Goal: Task Accomplishment & Management: Manage account settings

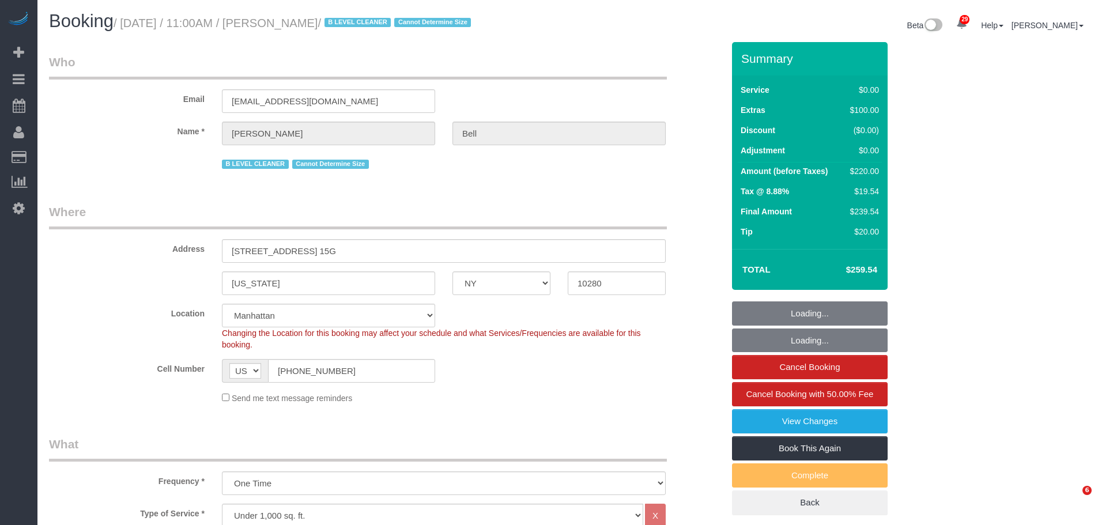
select select "NY"
select select "spot1"
select select "number:58"
select select "number:72"
select select "number:15"
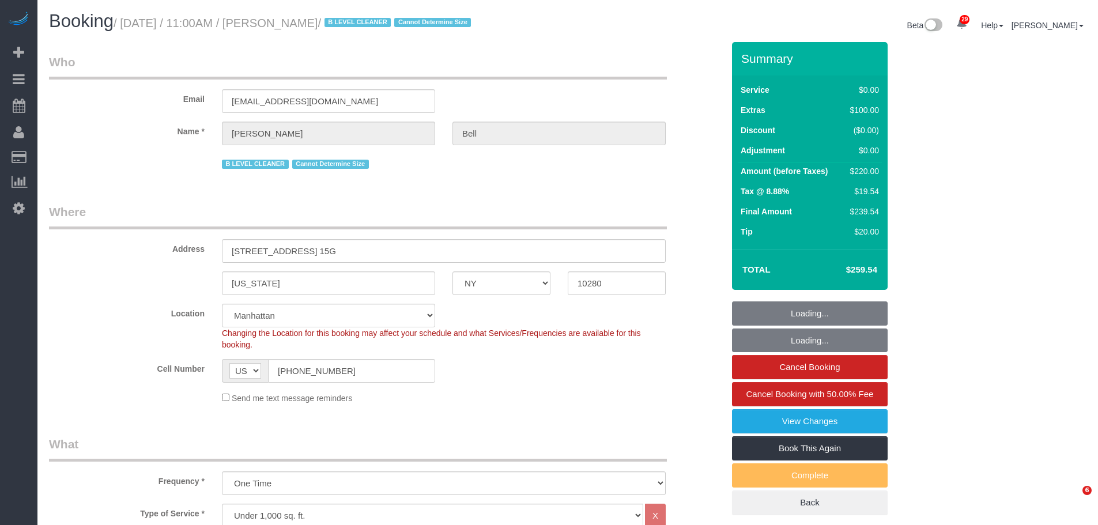
select select "number:5"
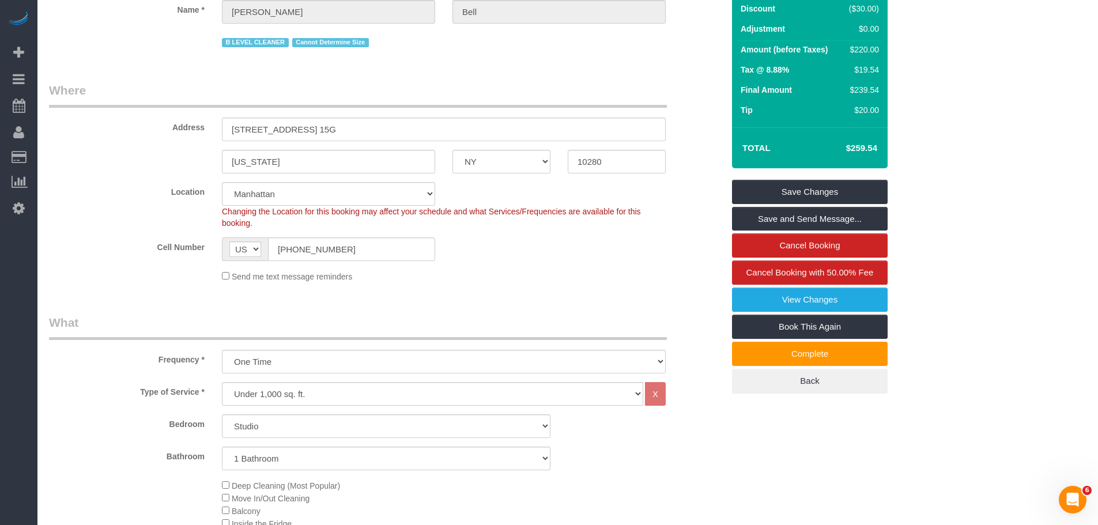
scroll to position [115, 0]
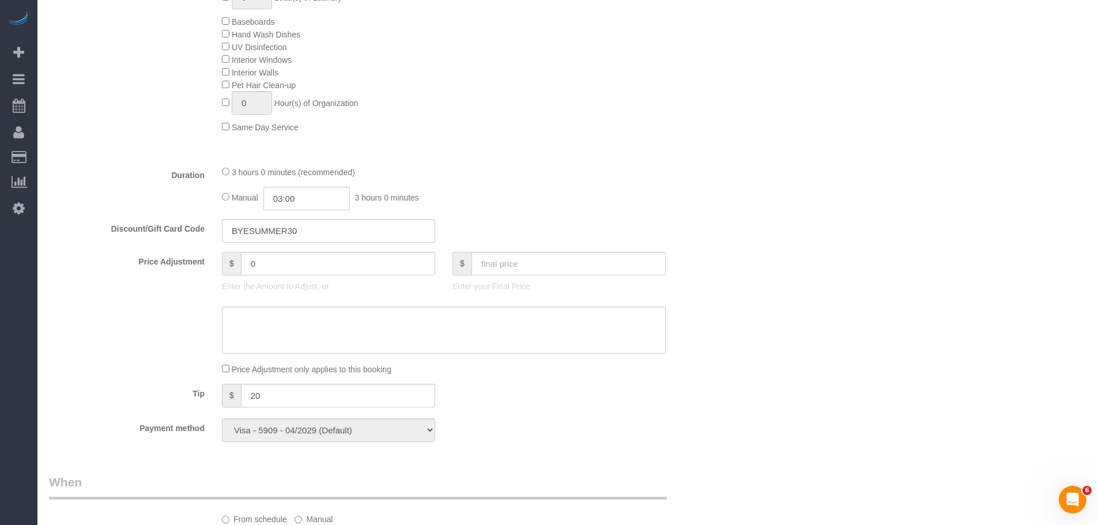
scroll to position [692, 0]
click at [670, 193] on div "3 hours 0 minutes (recommended) Manual 03:00 3 hours 0 minutes" at bounding box center [443, 187] width 461 height 45
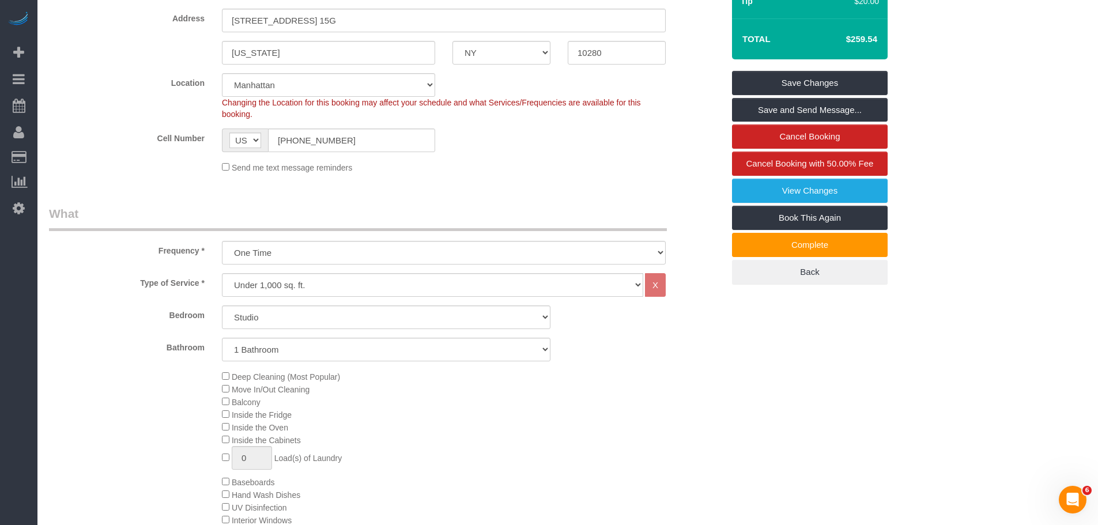
drag, startPoint x: 573, startPoint y: 169, endPoint x: 599, endPoint y: 236, distance: 71.7
click at [574, 169] on div "Send me text message reminders" at bounding box center [443, 167] width 461 height 13
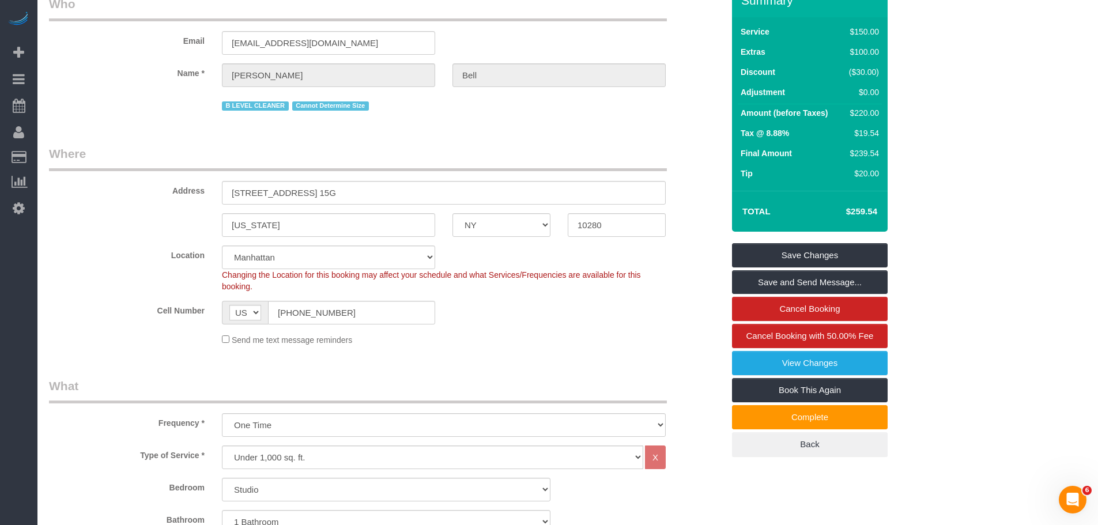
scroll to position [0, 0]
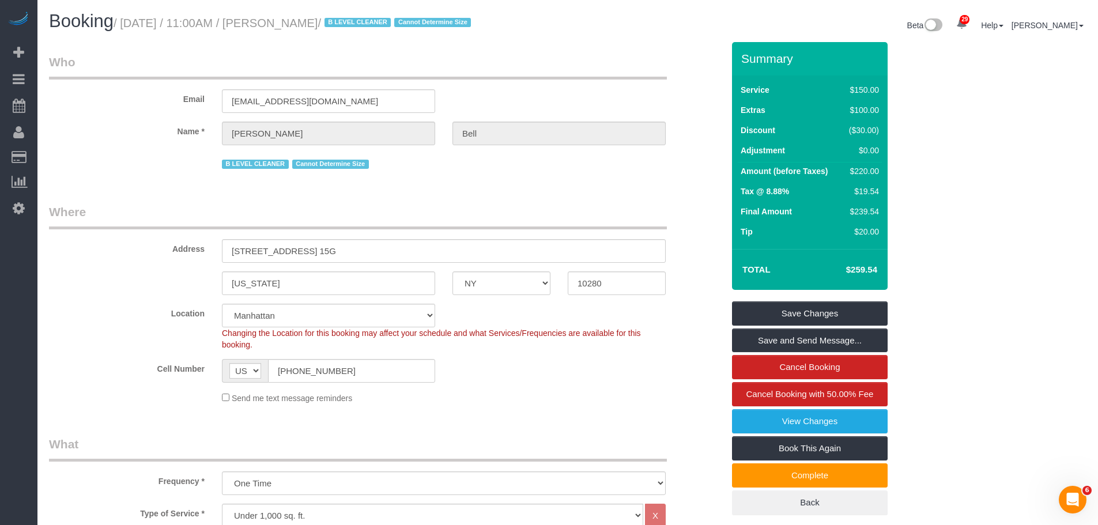
click at [581, 93] on div "Email abnycus@gmail.com" at bounding box center [386, 83] width 692 height 59
drag, startPoint x: 526, startPoint y: 59, endPoint x: 581, endPoint y: 11, distance: 72.7
click at [526, 59] on legend "Who" at bounding box center [358, 67] width 618 height 26
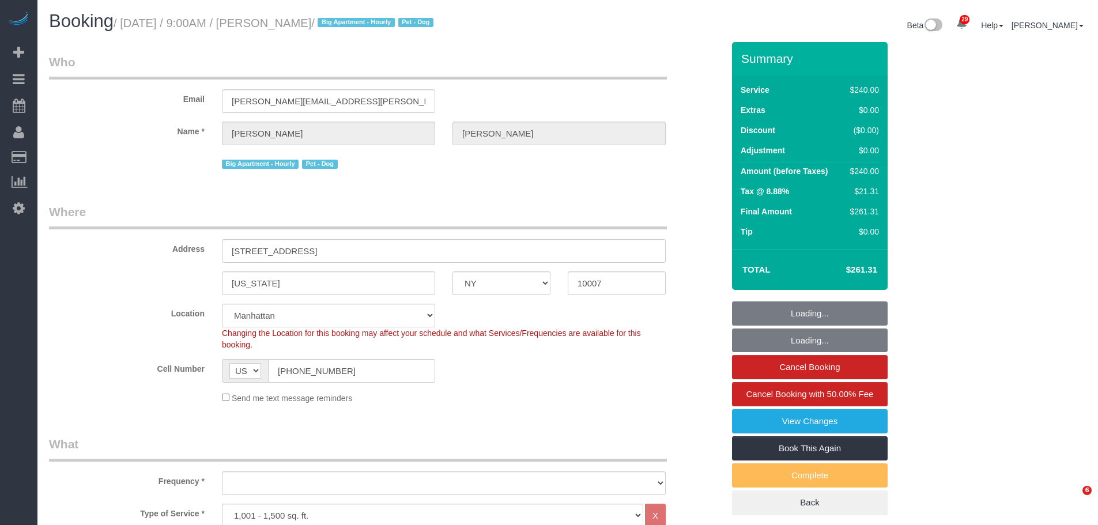
select select "NY"
select select "180"
select select "number:57"
select select "number:70"
select select "number:13"
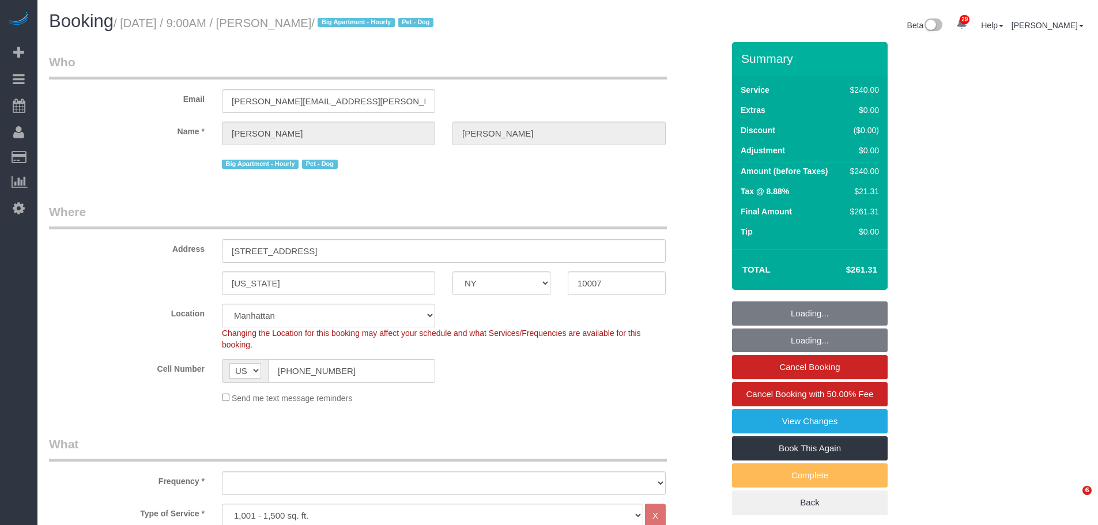
select select "number:5"
select select "object:1478"
select select "spot1"
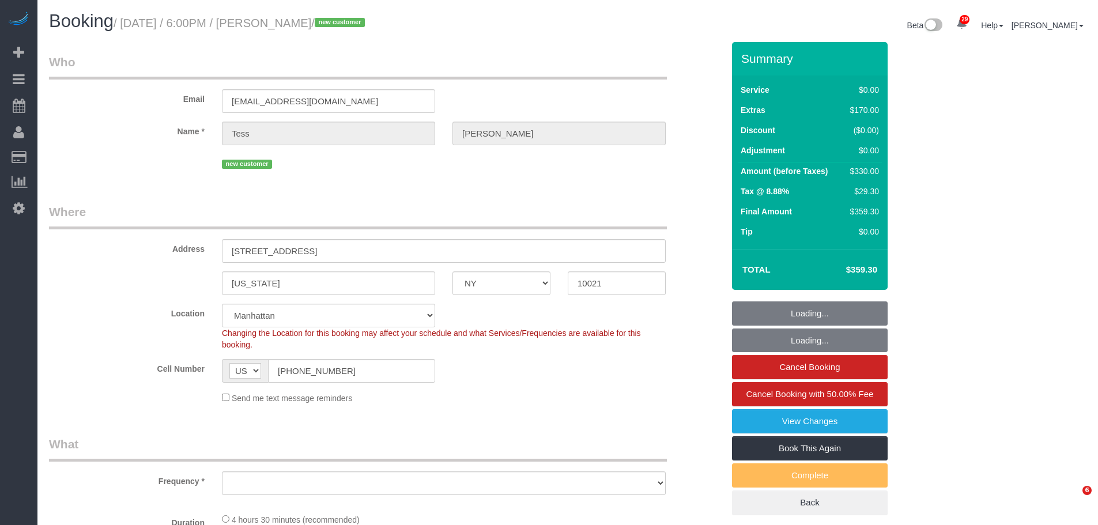
select select "NY"
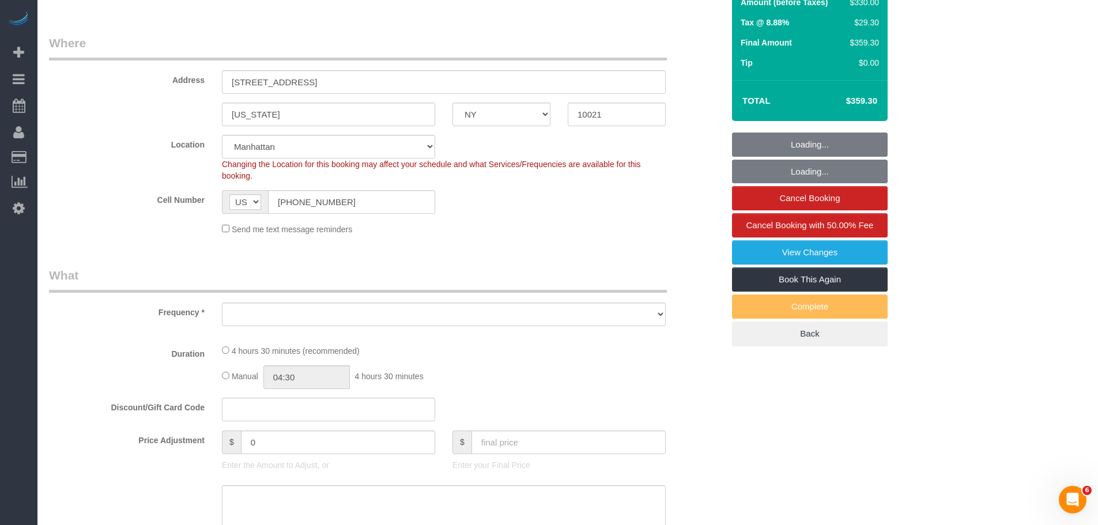
select select "object:815"
select select "spot1"
select select "number:56"
select select "number:79"
select select "number:15"
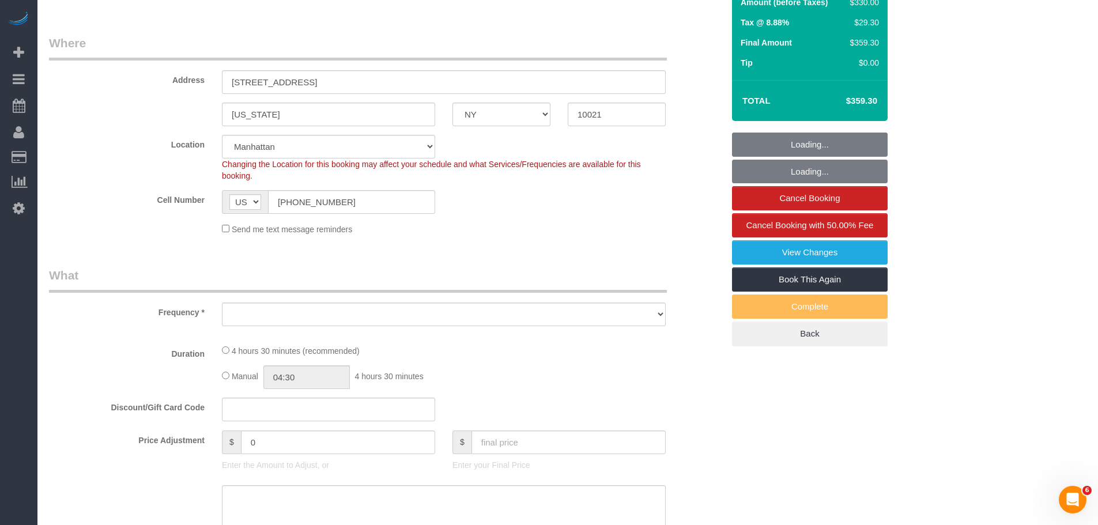
select select "number:5"
select select "1"
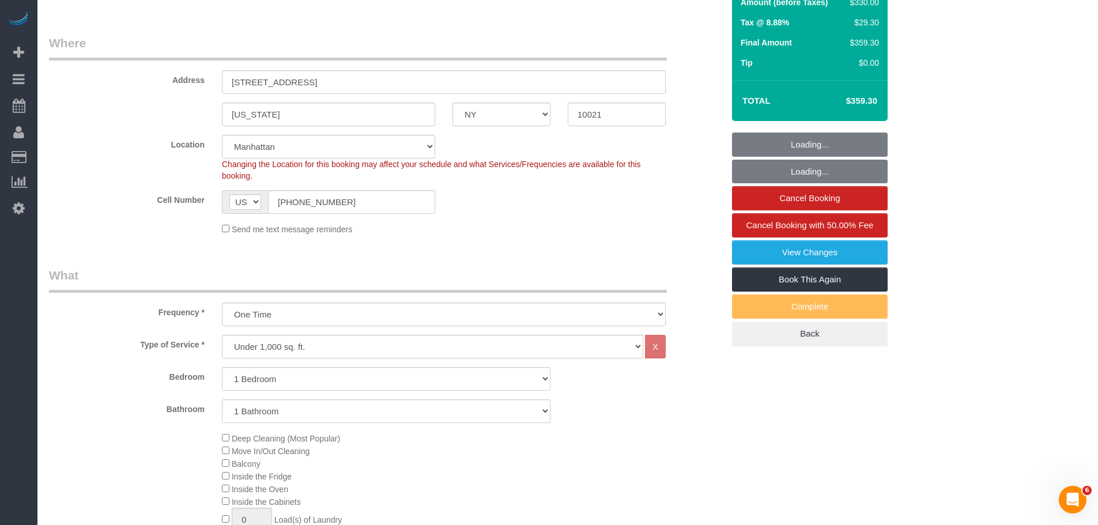
scroll to position [978, 0]
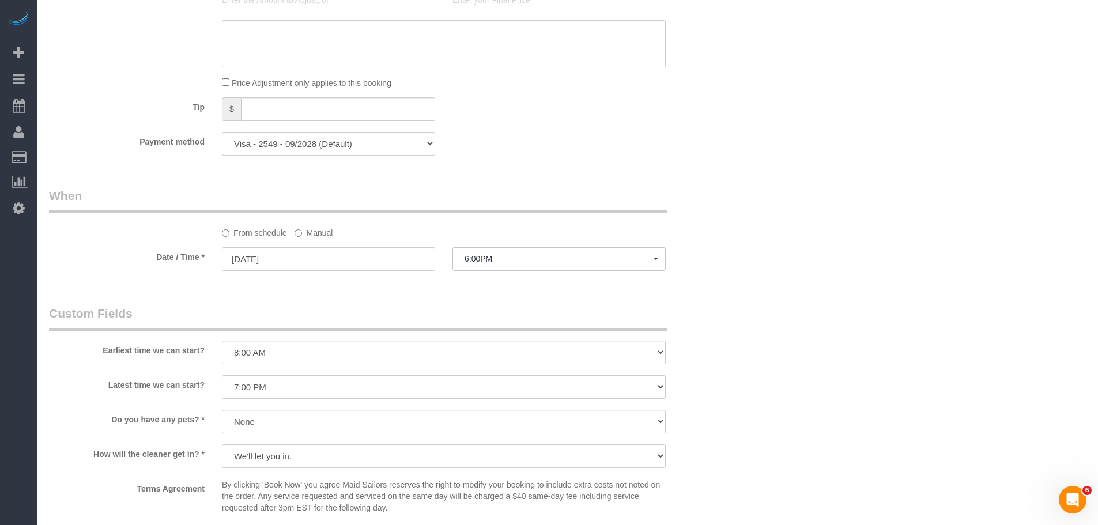
select select "object:1488"
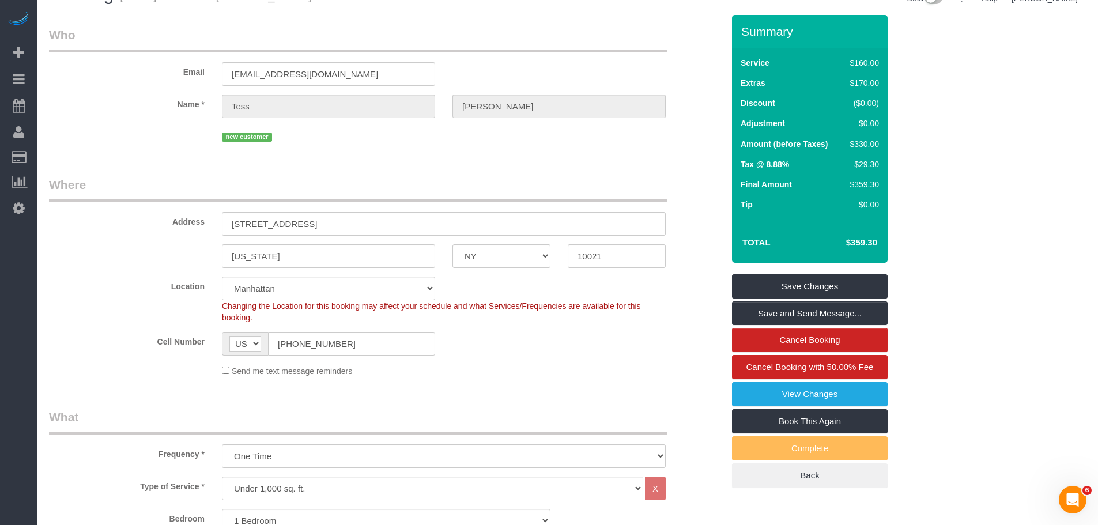
scroll to position [0, 0]
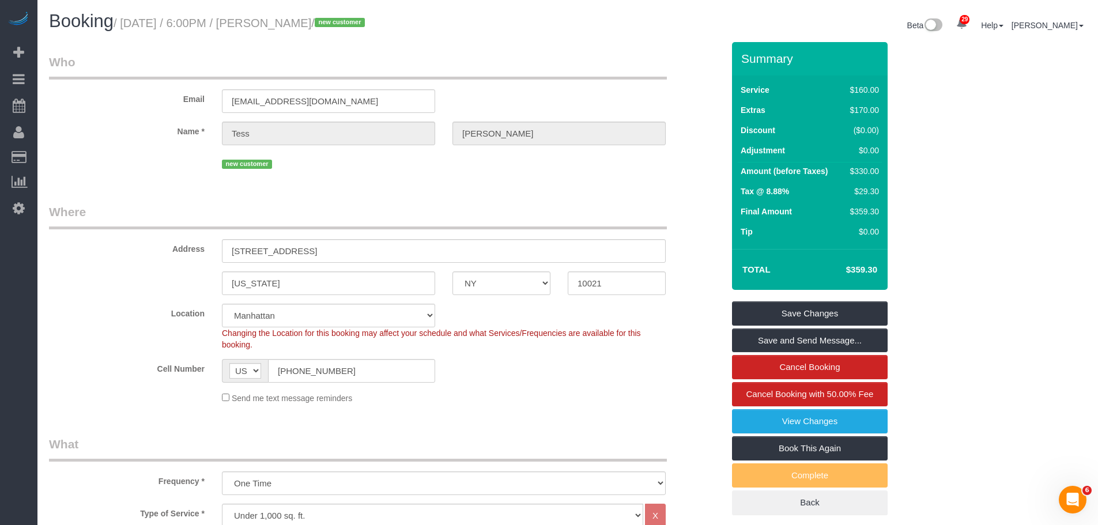
click at [567, 95] on div "Email tmcintyre102@gmail.com" at bounding box center [386, 83] width 692 height 59
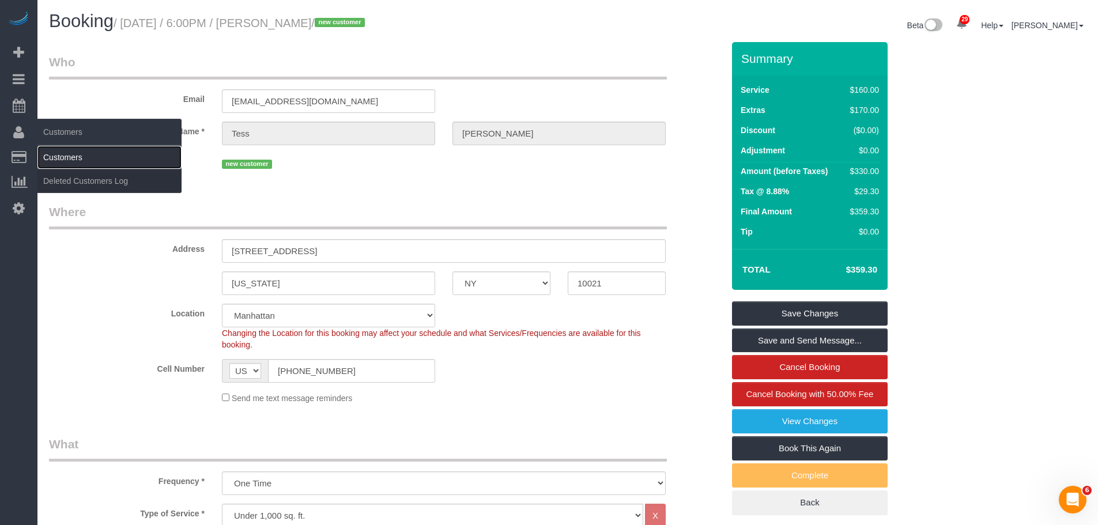
click at [60, 156] on link "Customers" at bounding box center [109, 157] width 144 height 23
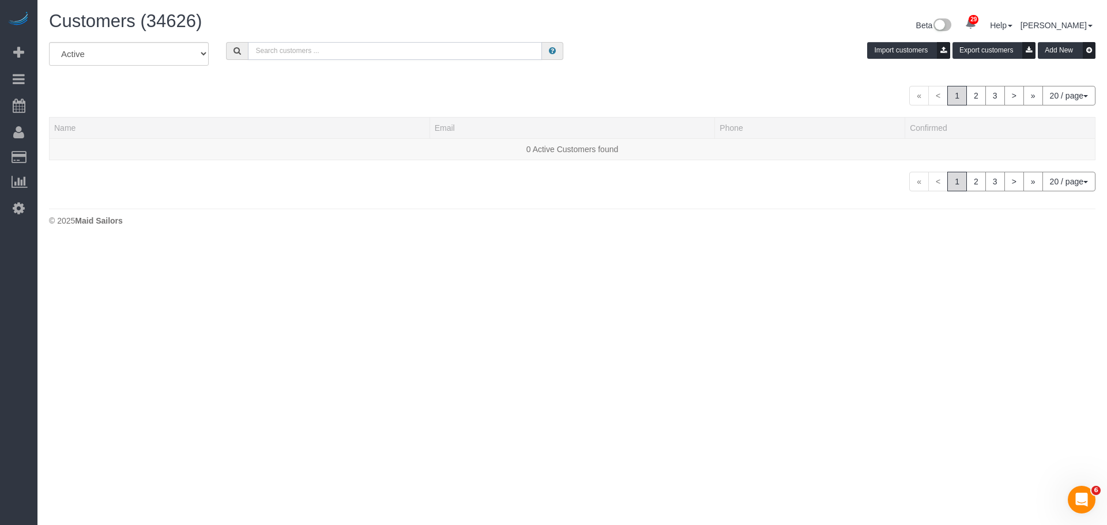
click at [312, 47] on input "text" at bounding box center [395, 51] width 294 height 18
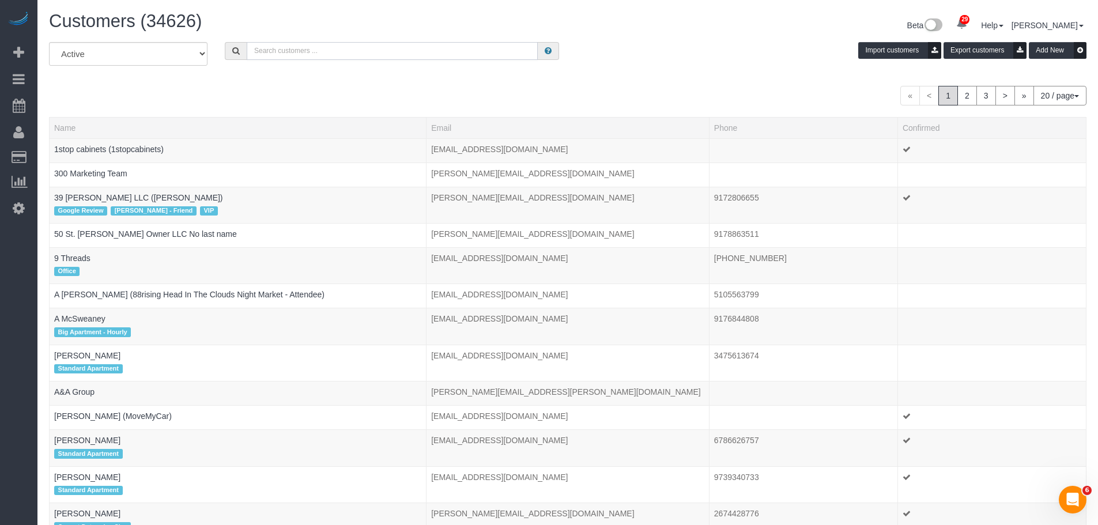
paste input "bramsusan@aol.com"
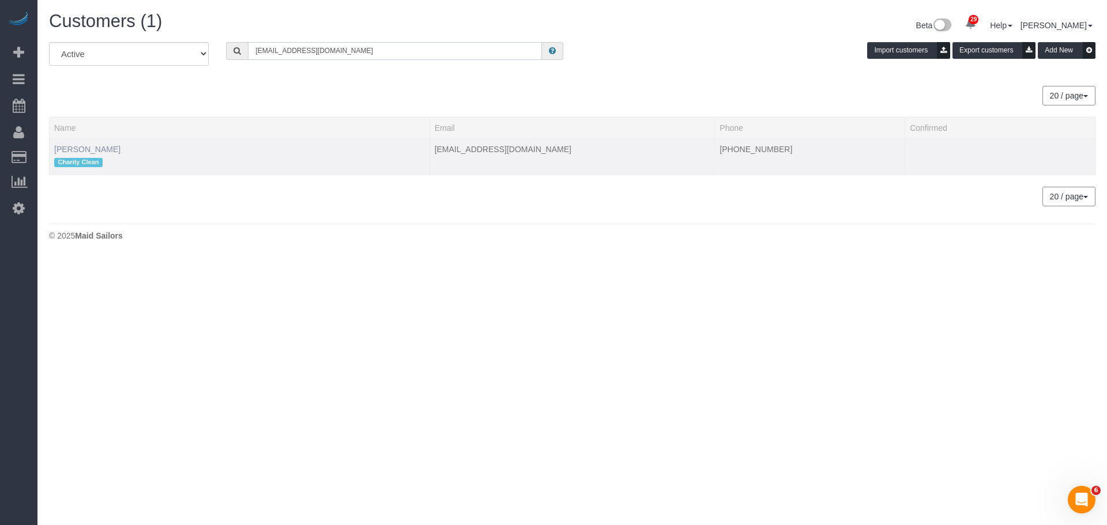
type input "bramsusan@aol.com"
click at [80, 149] on link "Susan Bram" at bounding box center [87, 149] width 66 height 9
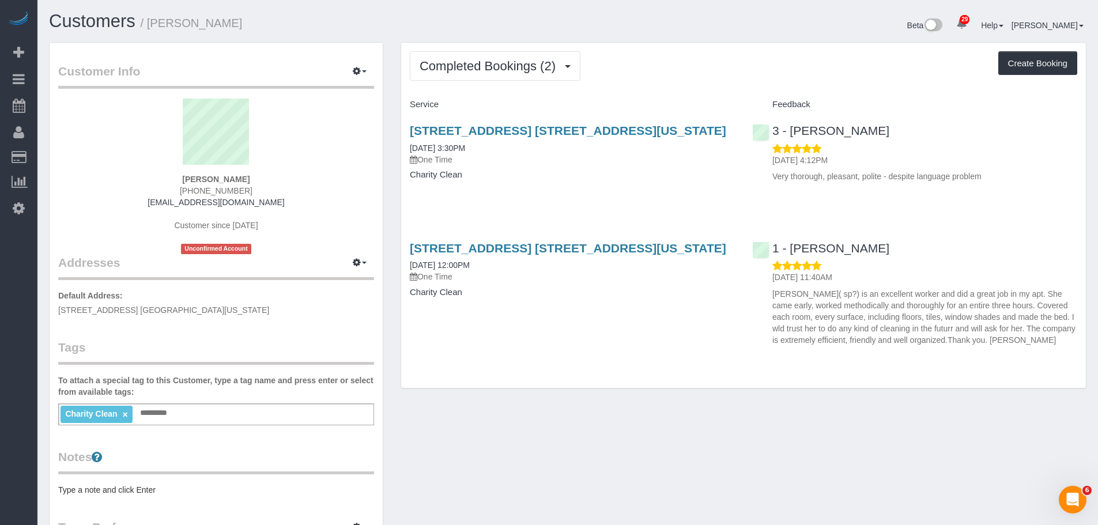
click at [698, 50] on div "Completed Bookings (2) Completed Bookings (2) Upcoming Bookings (0) Cancelled B…" at bounding box center [743, 216] width 685 height 346
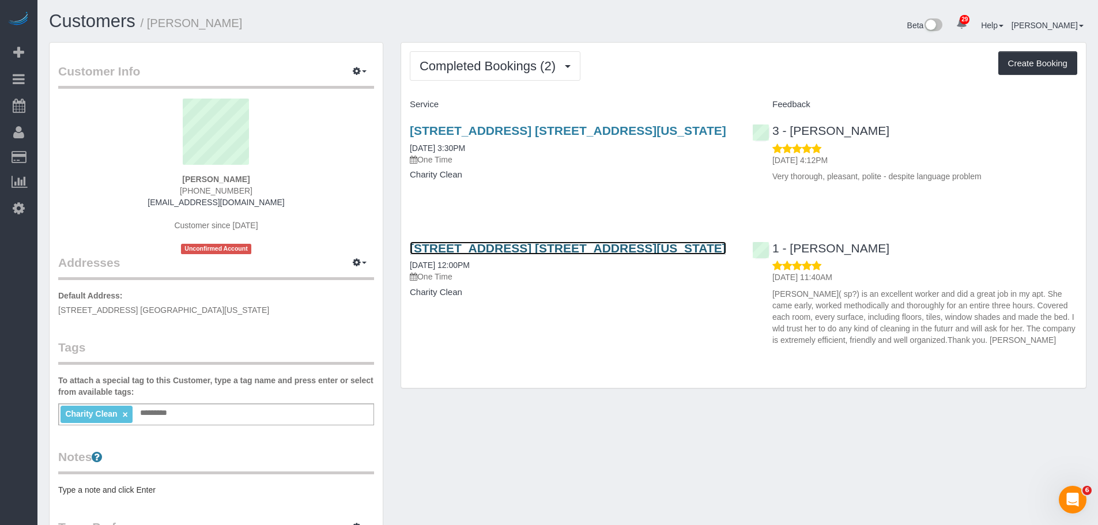
click at [599, 250] on link "227 Waverly Place Apt. 3c, New York, NY 10014" at bounding box center [568, 248] width 317 height 13
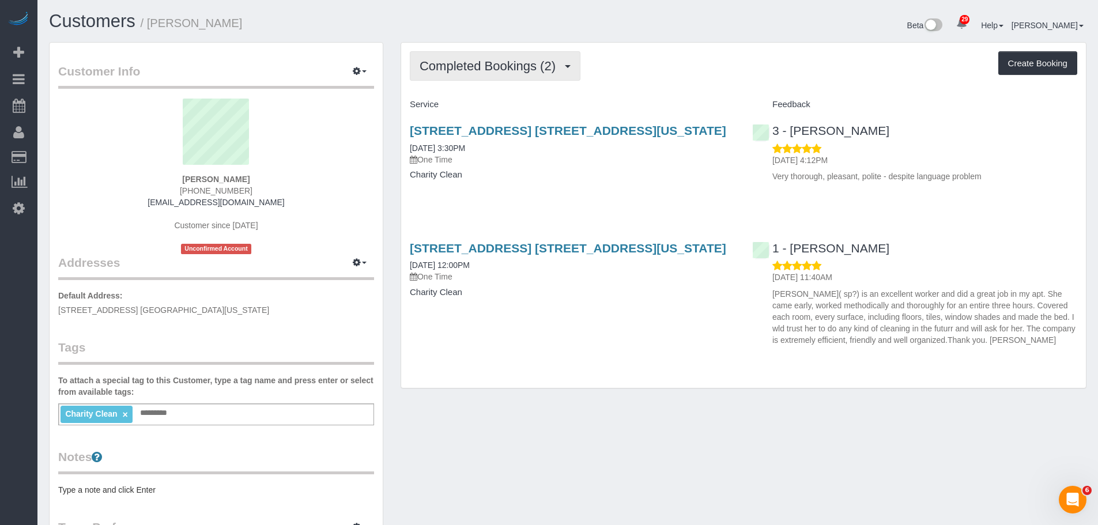
click at [504, 65] on span "Completed Bookings (2)" at bounding box center [491, 66] width 142 height 14
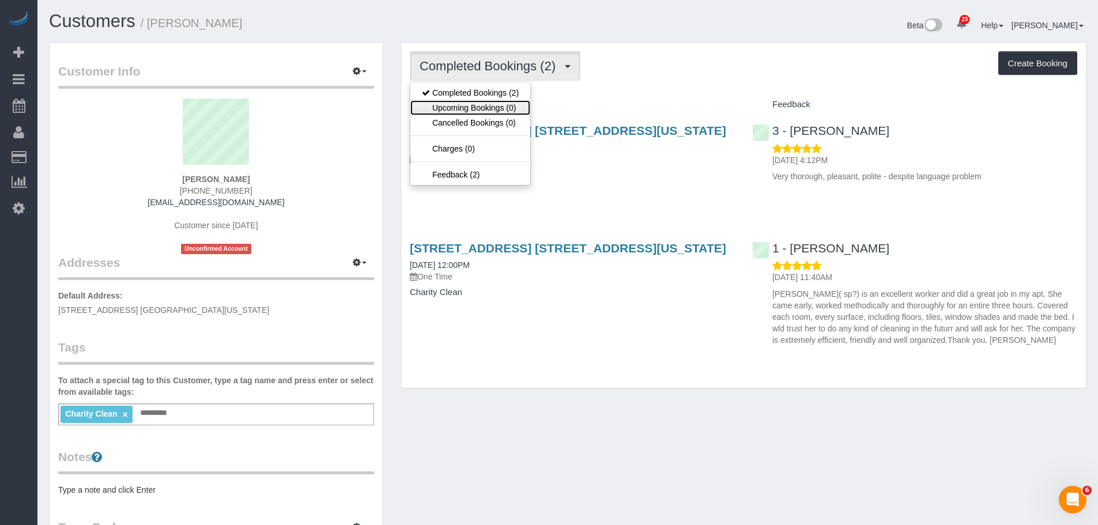
click at [500, 106] on link "Upcoming Bookings (0)" at bounding box center [471, 107] width 120 height 15
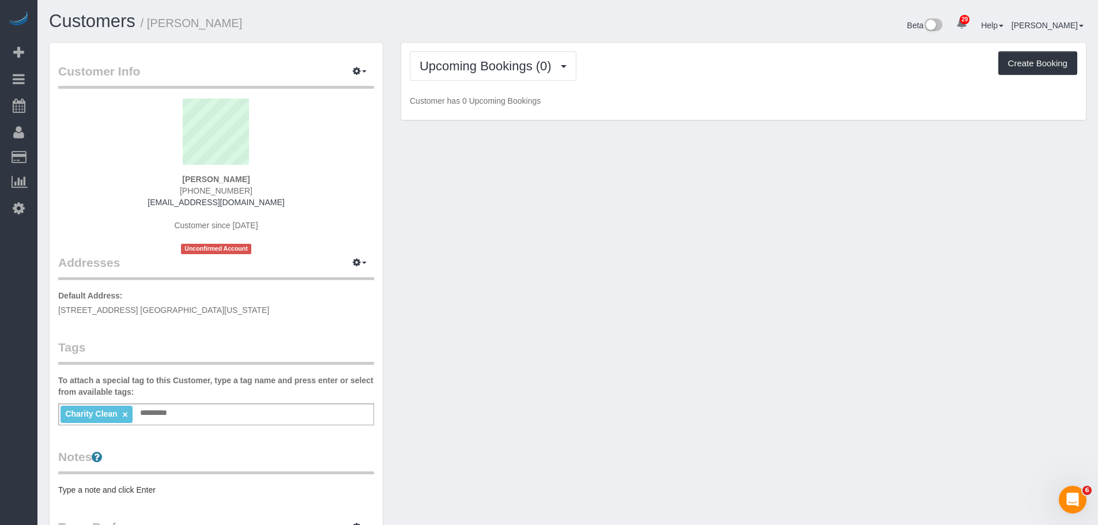
click at [697, 84] on div "Upcoming Bookings (0) Completed Bookings (2) Upcoming Bookings (0) Cancelled Bo…" at bounding box center [743, 82] width 685 height 78
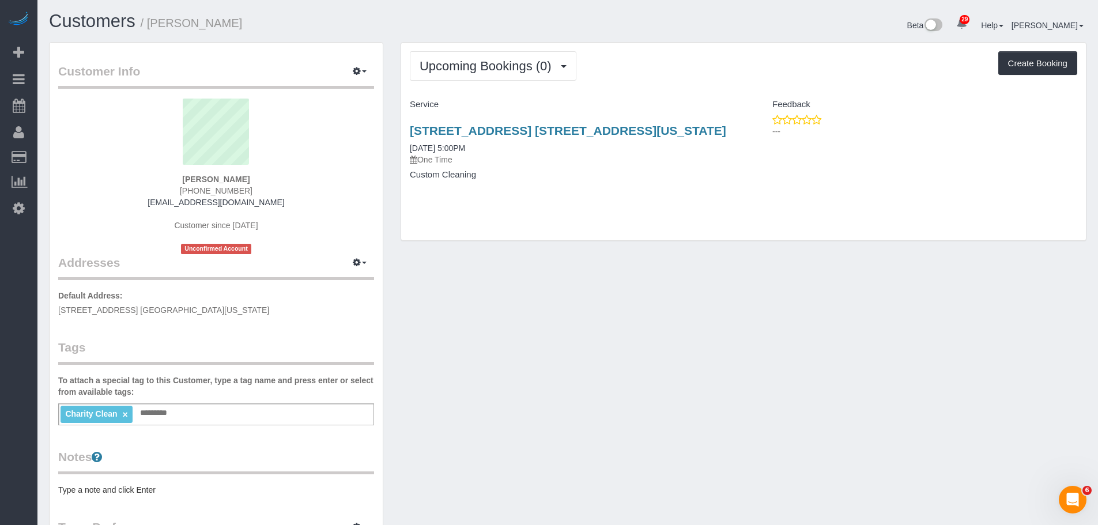
click at [711, 79] on div "Upcoming Bookings (0) Completed Bookings (2) Upcoming Bookings (0) Cancelled Bo…" at bounding box center [744, 65] width 668 height 29
click at [715, 85] on div "Upcoming Bookings (0) Completed Bookings (2) Upcoming Bookings (0) Cancelled Bo…" at bounding box center [743, 142] width 685 height 198
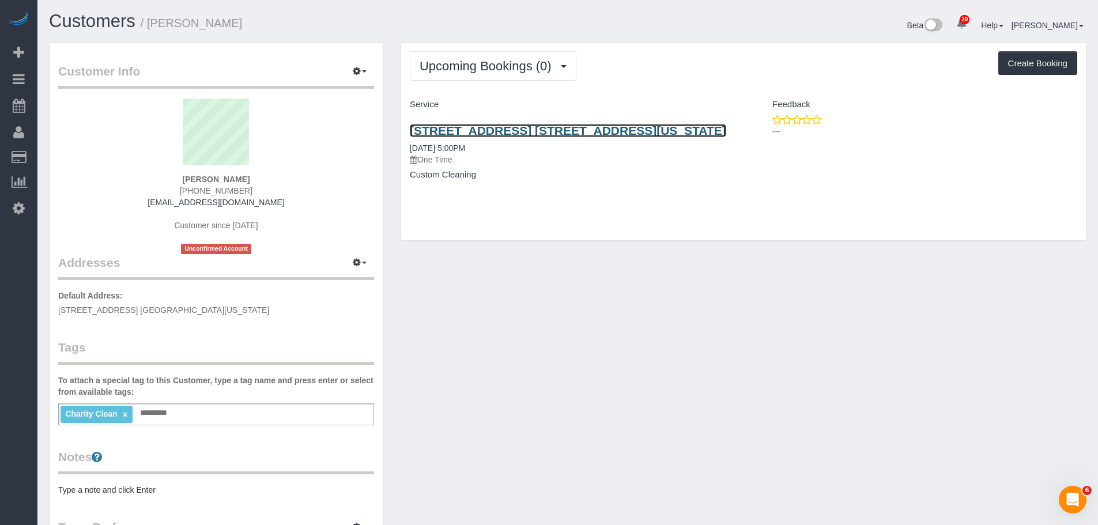
click at [617, 131] on link "227 Waverly Place, Apt. 3c, New York, NY 10014" at bounding box center [568, 130] width 317 height 13
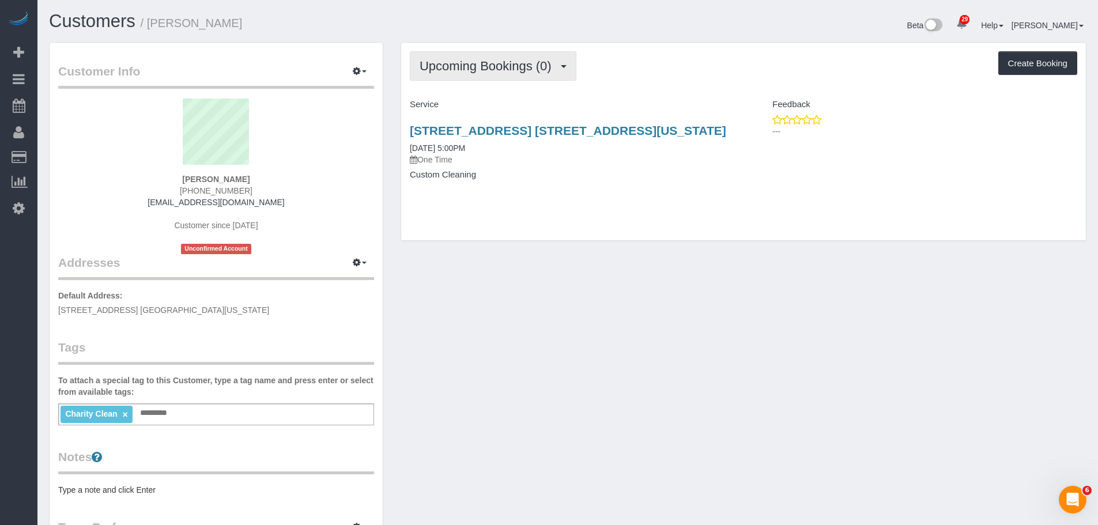
click at [518, 61] on span "Upcoming Bookings (0)" at bounding box center [489, 66] width 138 height 14
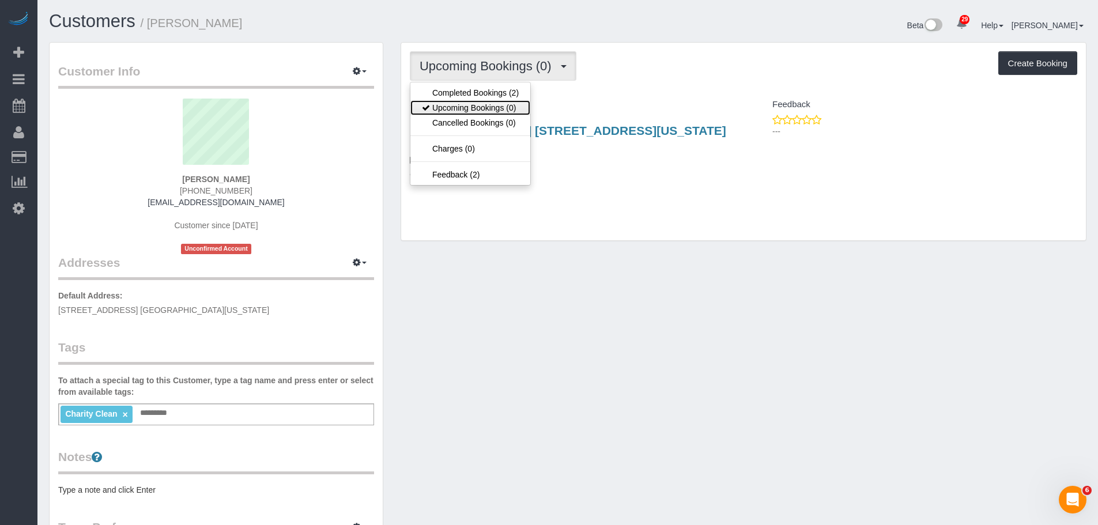
click at [519, 108] on link "Upcoming Bookings (0)" at bounding box center [471, 107] width 120 height 15
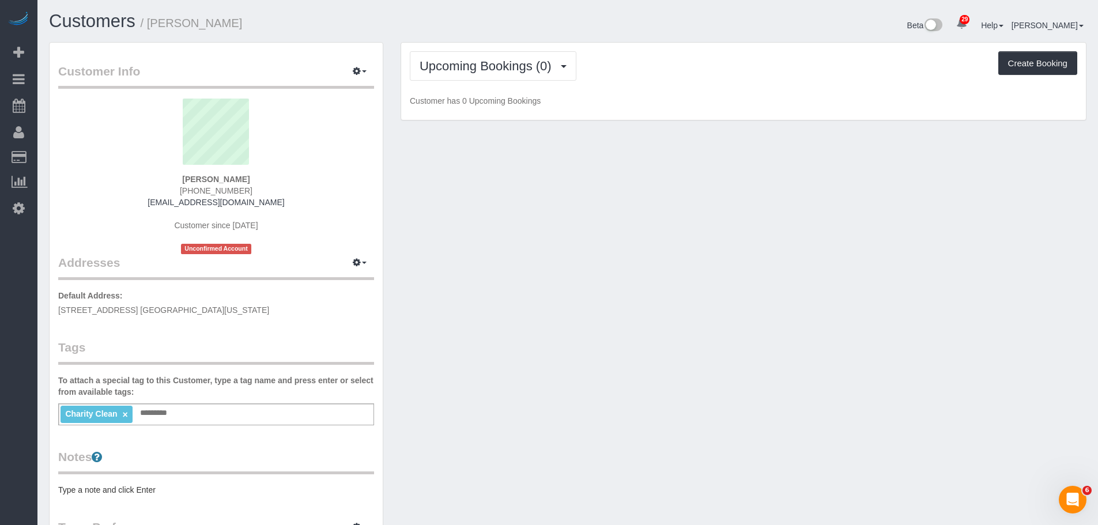
click at [719, 85] on div "Upcoming Bookings (0) Completed Bookings (2) Upcoming Bookings (0) Cancelled Bo…" at bounding box center [743, 82] width 685 height 78
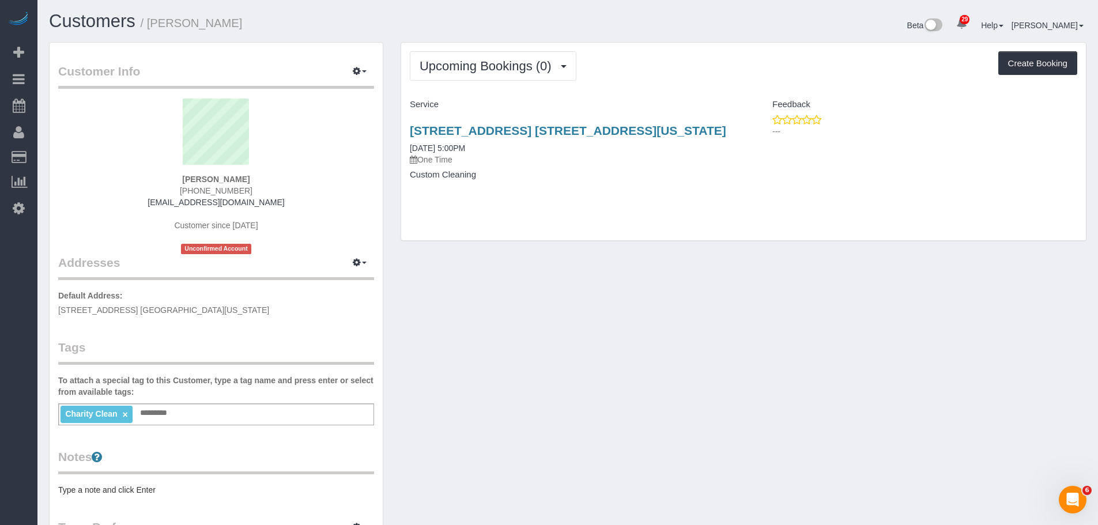
click at [665, 77] on div "Upcoming Bookings (0) Completed Bookings (2) Upcoming Bookings (0) Cancelled Bo…" at bounding box center [744, 65] width 668 height 29
click at [664, 204] on div "Upcoming Bookings (0) Completed Bookings (2) Upcoming Bookings (0) Cancelled Bo…" at bounding box center [743, 142] width 685 height 198
click at [739, 171] on div "Upcoming Bookings (0) Completed Bookings (2) Upcoming Bookings (0) Cancelled Bo…" at bounding box center [743, 142] width 685 height 198
click at [228, 416] on div "Charity Clean × Add a tag" at bounding box center [216, 415] width 316 height 22
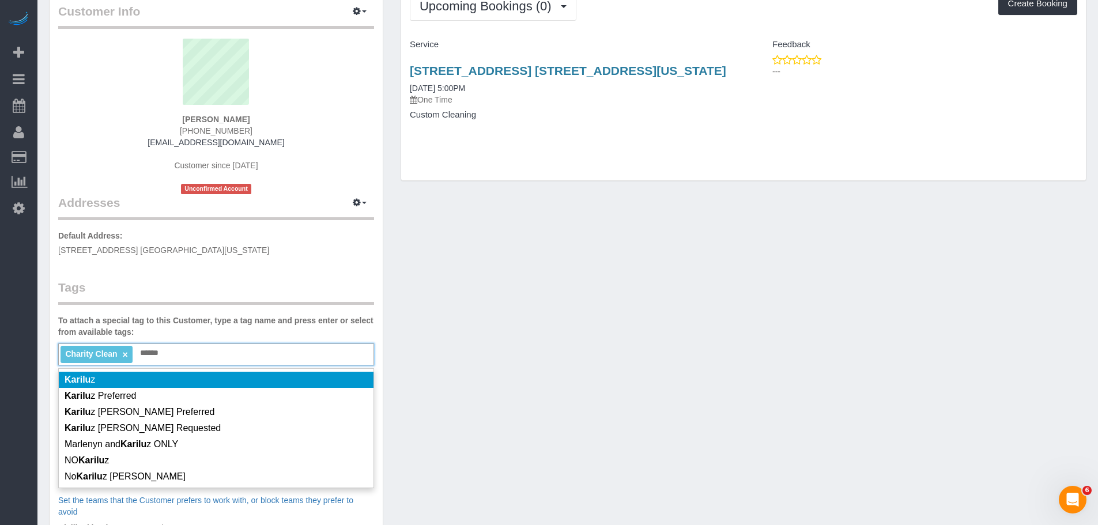
scroll to position [115, 0]
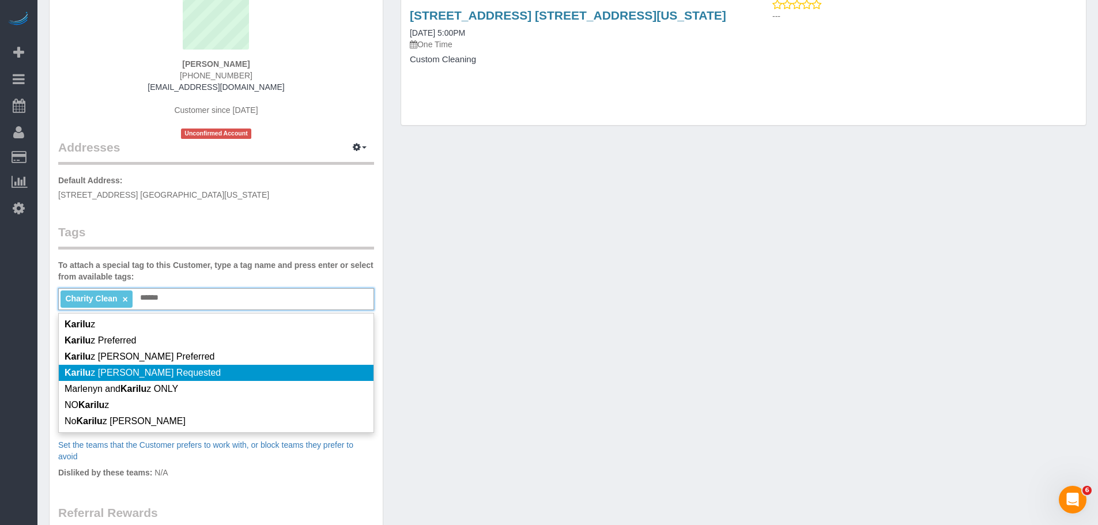
type input "******"
click at [259, 371] on li "Karilu z Romero Requested" at bounding box center [216, 373] width 315 height 16
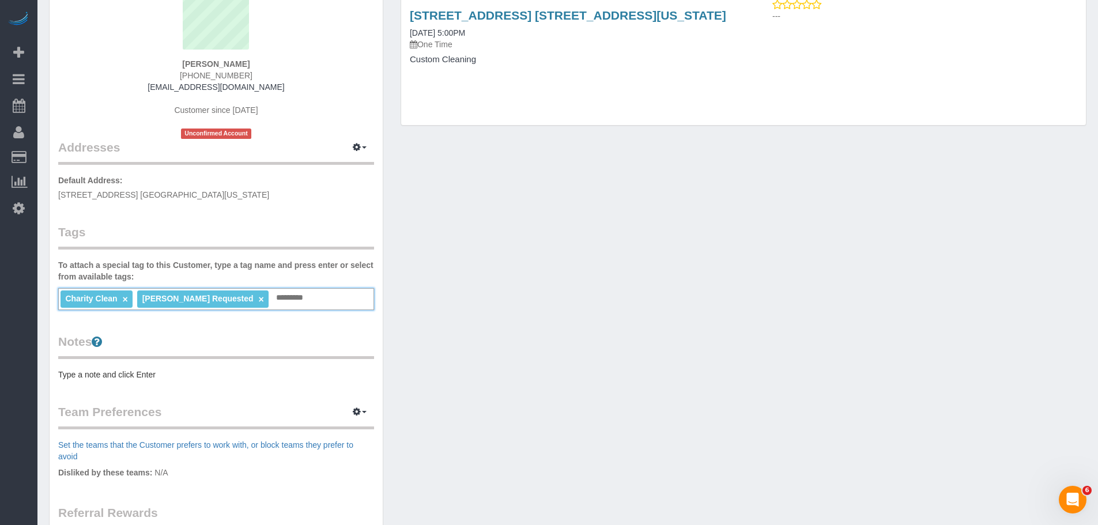
click at [538, 329] on div "Customer Info Edit Contact Info Send Message Email Preferences Special Sales Ta…" at bounding box center [567, 312] width 1055 height 771
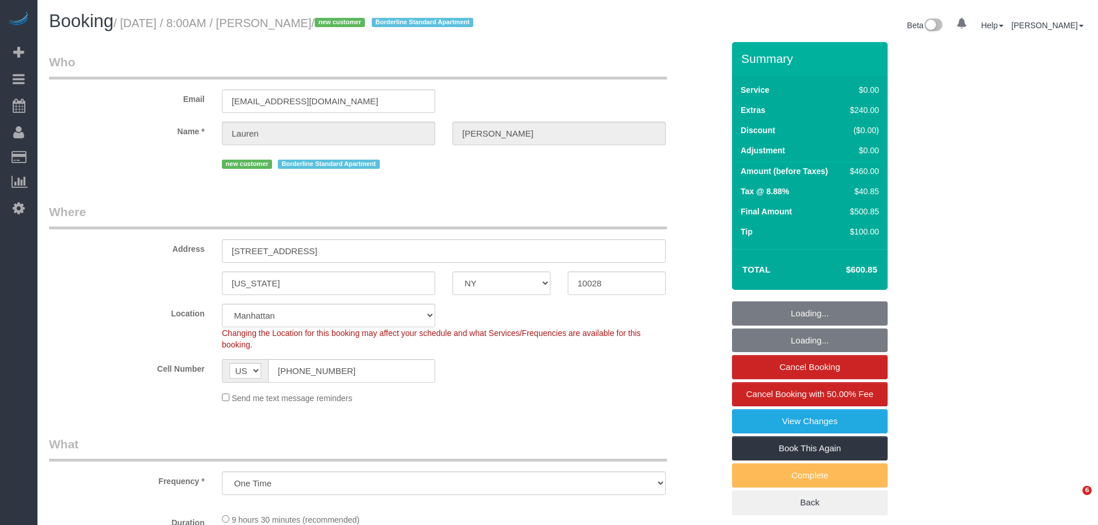
select select "NY"
select select "number:56"
select select "number:72"
select select "number:15"
select select "number:6"
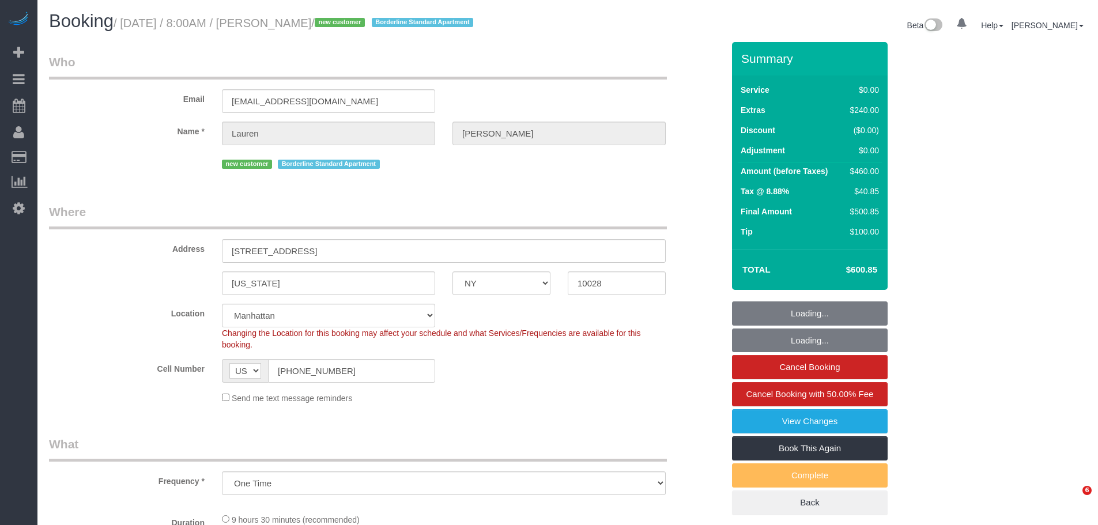
select select "object:1397"
select select "spot1"
select select "2"
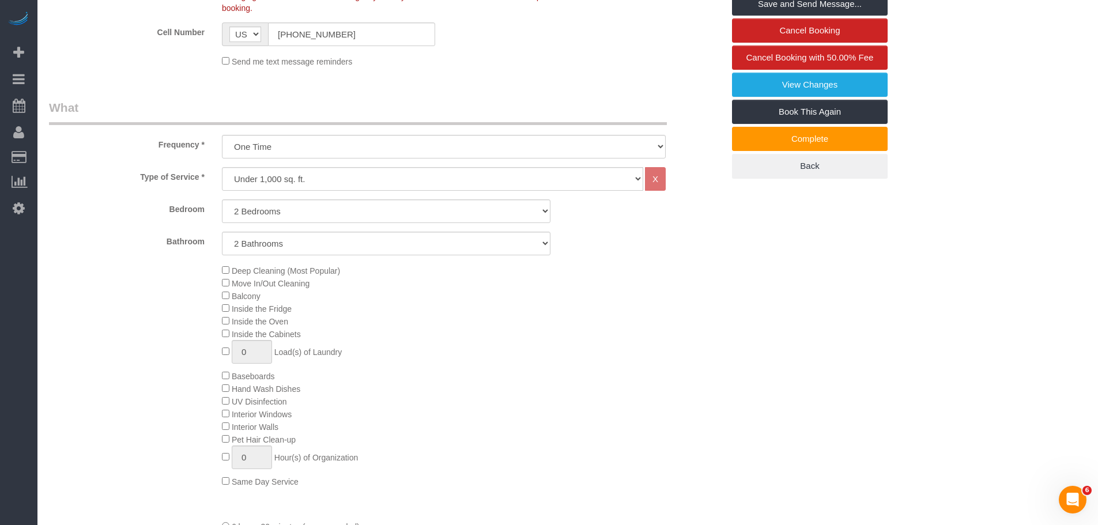
scroll to position [58, 0]
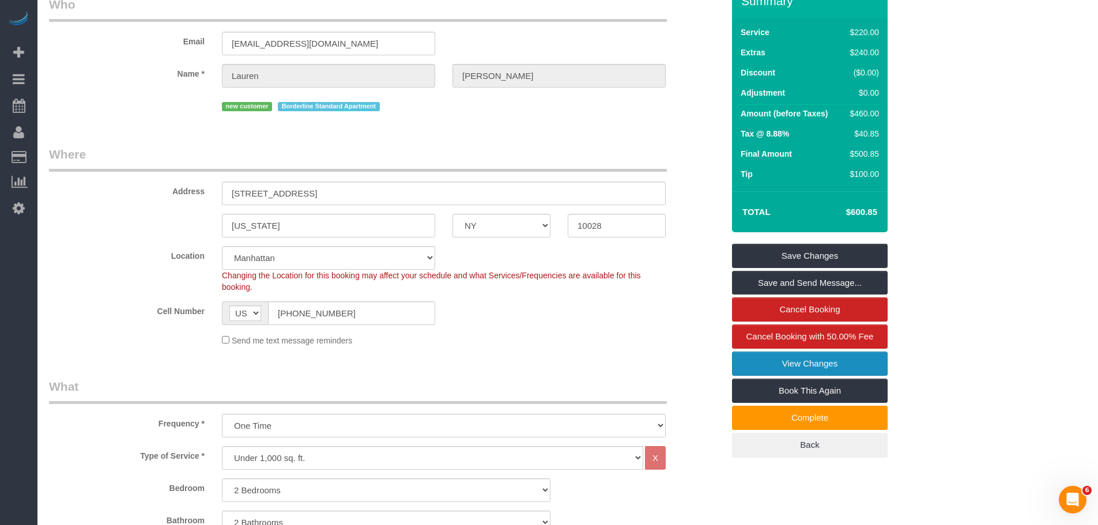
click at [806, 364] on link "View Changes" at bounding box center [810, 364] width 156 height 24
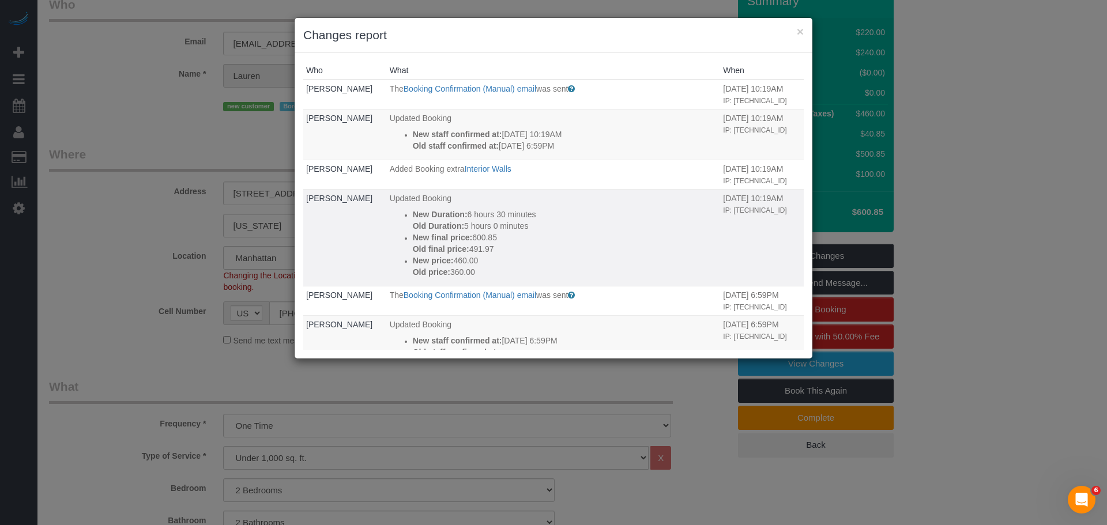
click at [578, 249] on p "Old final price: 491.97" at bounding box center [565, 249] width 305 height 12
click at [800, 36] on button "×" at bounding box center [800, 31] width 7 height 12
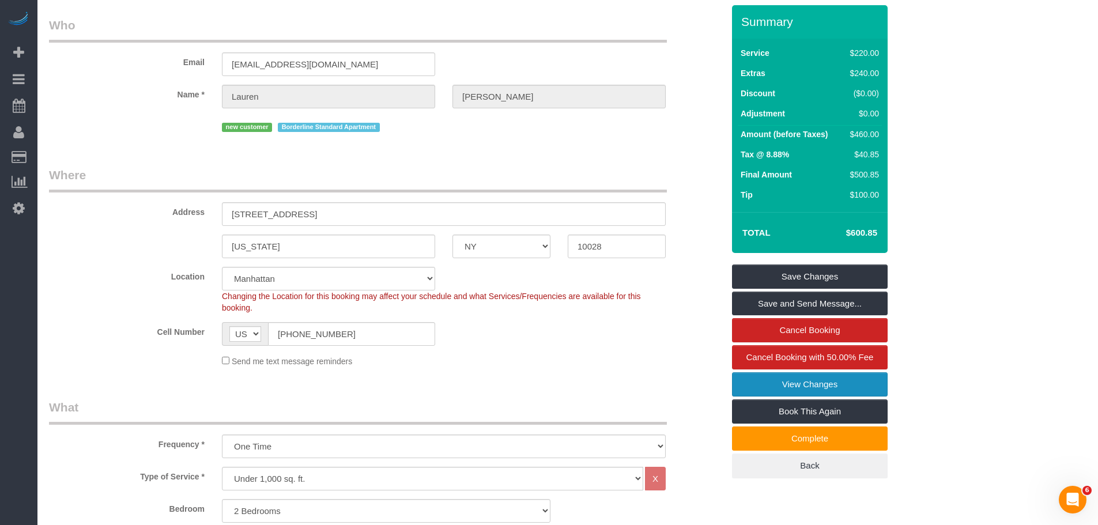
scroll to position [0, 0]
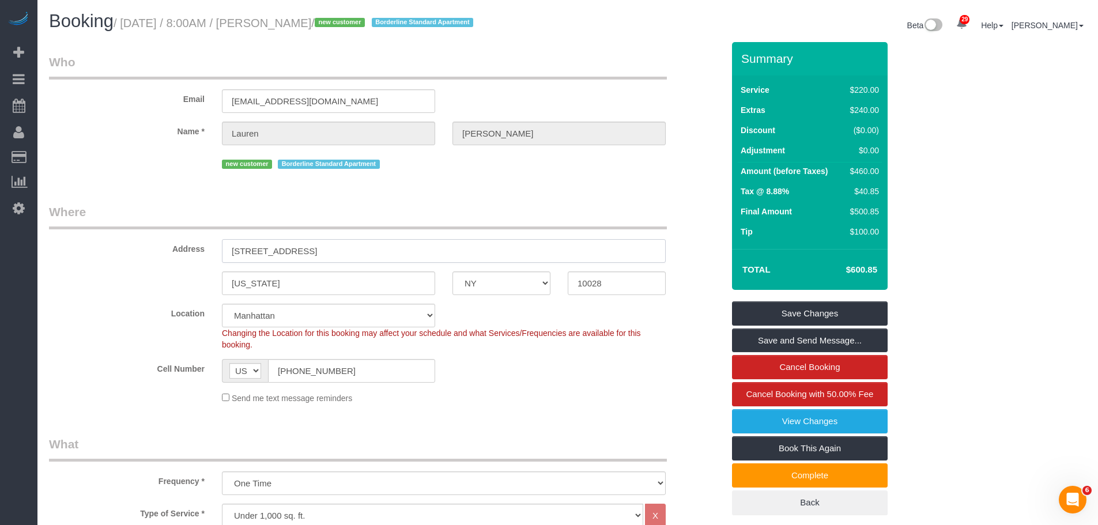
click at [440, 242] on input "244 East 86th Street, Apt. 52" at bounding box center [444, 251] width 444 height 24
drag, startPoint x: 337, startPoint y: 368, endPoint x: 250, endPoint y: 376, distance: 86.8
click at [250, 376] on div "AF AL DZ AD AO AI AQ AG AR AM AW AU AT AZ BS BH BD BB BY BE BZ BJ BM BT BO BA B…" at bounding box center [328, 371] width 213 height 24
click at [310, 18] on small "/ September 27, 2025 / 8:00AM / Lauren Bidwell / new customer Borderline Standa…" at bounding box center [295, 23] width 363 height 13
click at [312, 20] on small "/ September 27, 2025 / 8:00AM / Lauren Bidwell / new customer Borderline Standa…" at bounding box center [295, 23] width 363 height 13
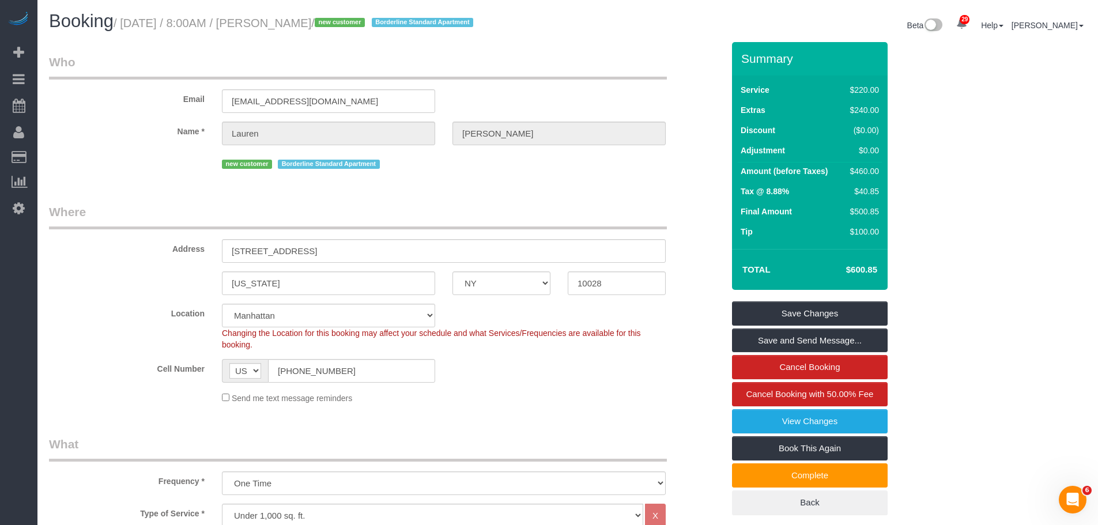
click at [312, 20] on small "/ September 27, 2025 / 8:00AM / Lauren Bidwell / new customer Borderline Standa…" at bounding box center [295, 23] width 363 height 13
click at [355, 21] on small "/ September 27, 2025 / 8:00AM / Lauren Bidwell / new customer Borderline Standa…" at bounding box center [295, 23] width 363 height 13
click at [315, 23] on small "/ September 27, 2025 / 8:00AM / Lauren Bidwell / new customer Borderline Standa…" at bounding box center [295, 23] width 363 height 13
drag, startPoint x: 315, startPoint y: 23, endPoint x: 328, endPoint y: 22, distance: 12.7
click at [315, 22] on small "/ September 27, 2025 / 8:00AM / Lauren Bidwell / new customer Borderline Standa…" at bounding box center [295, 23] width 363 height 13
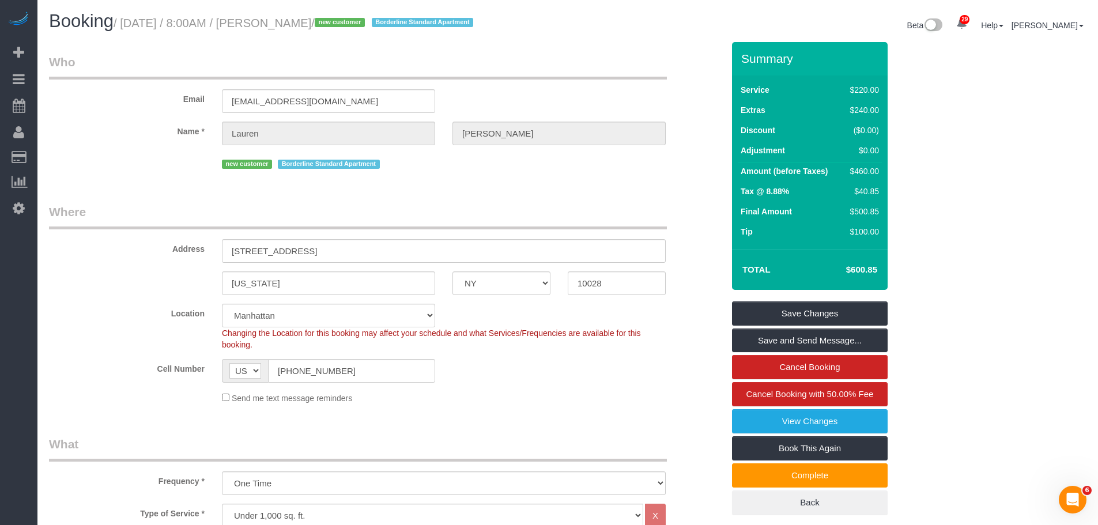
click at [348, 22] on small "/ September 27, 2025 / 8:00AM / Lauren Bidwell / new customer Borderline Standa…" at bounding box center [295, 23] width 363 height 13
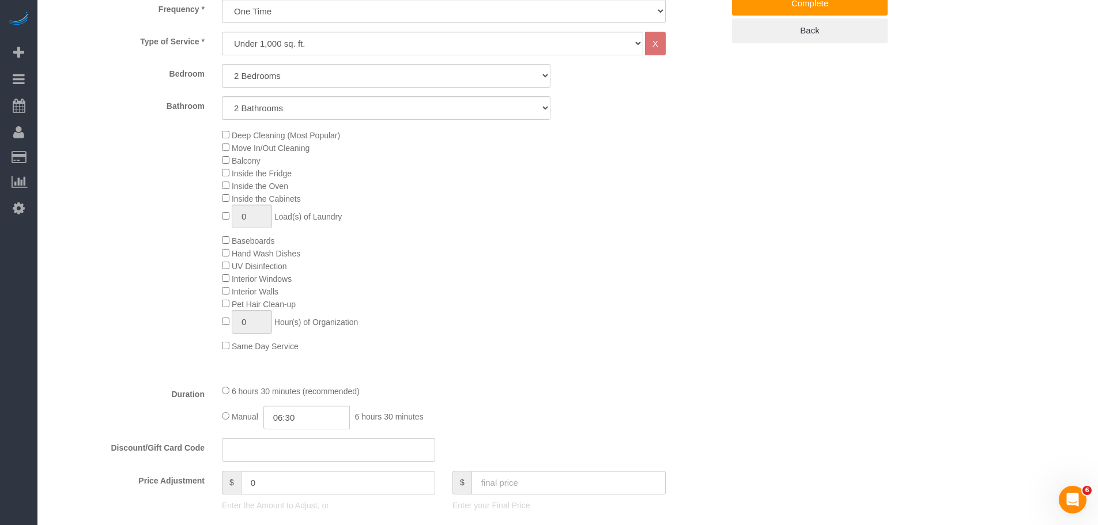
scroll to position [692, 0]
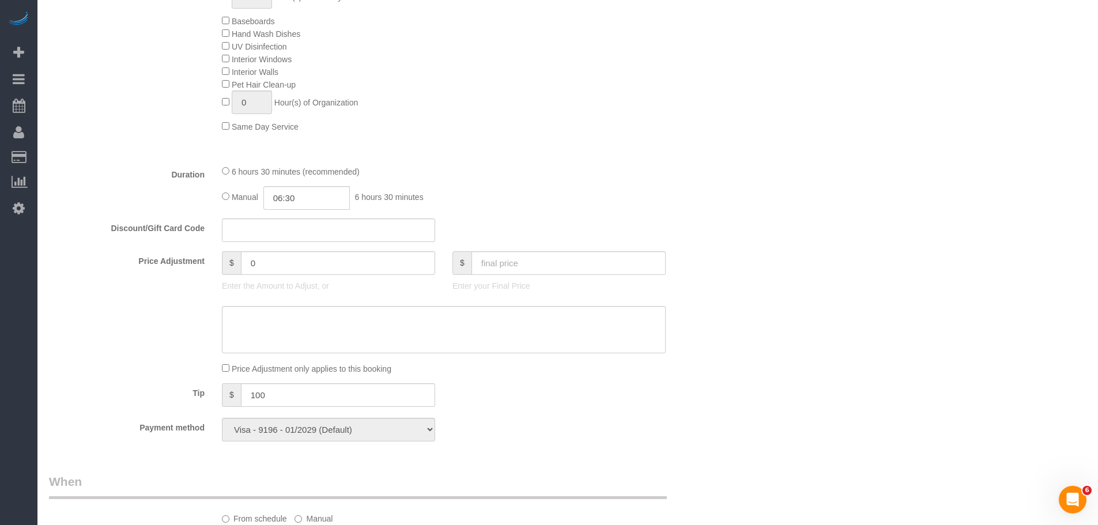
click at [841, 101] on div "Who Email laurenbidwell@aol.com Name * Lauren Bidwell new customer Borderline S…" at bounding box center [568, 320] width 1038 height 1941
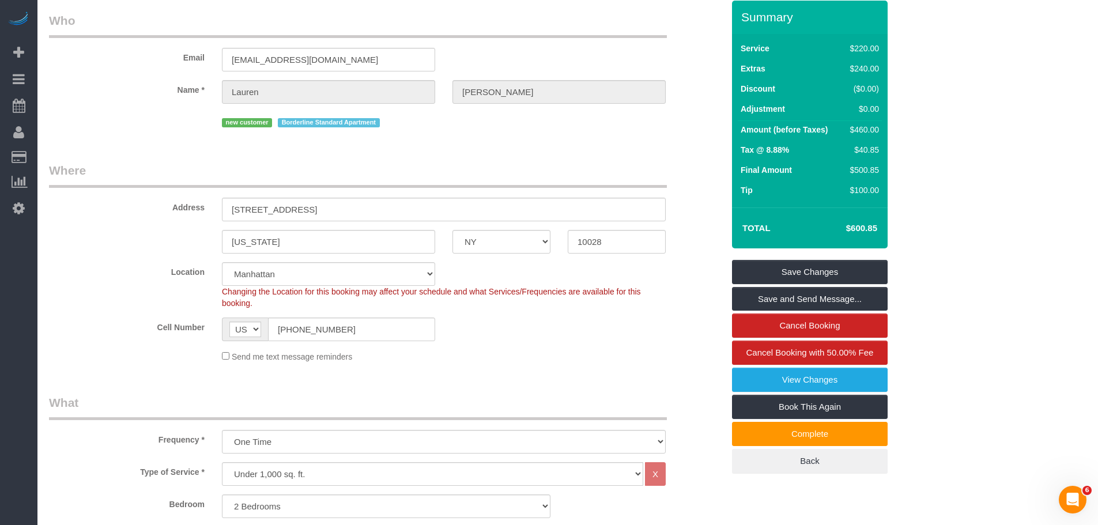
scroll to position [0, 0]
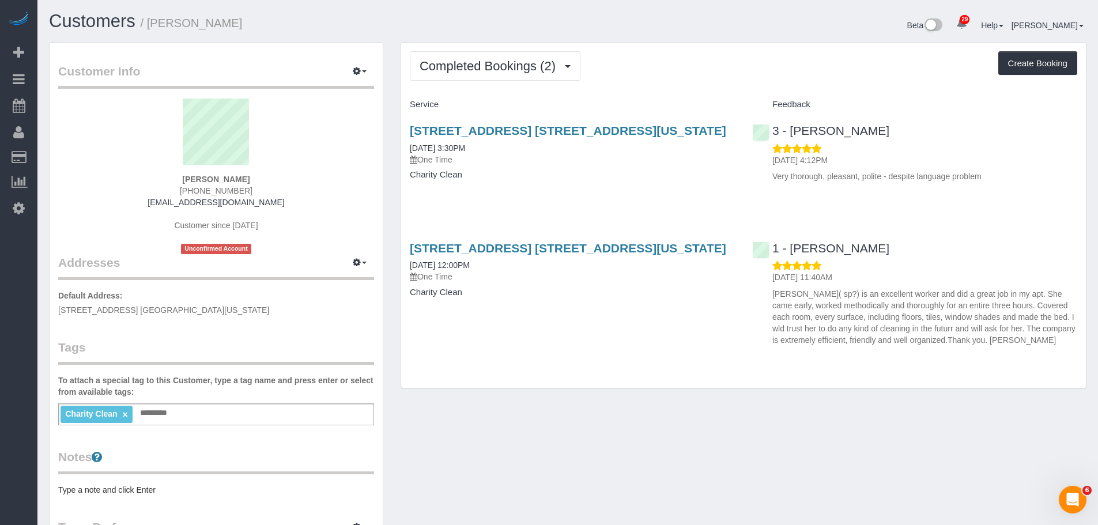
click at [729, 69] on div "Completed Bookings (2) Completed Bookings (2) Upcoming Bookings (0) Cancelled B…" at bounding box center [744, 65] width 668 height 29
click at [677, 80] on div "Completed Bookings (2) Completed Bookings (2) Upcoming Bookings (0) Cancelled B…" at bounding box center [744, 65] width 668 height 29
click at [680, 89] on div "Completed Bookings (2) Completed Bookings (2) Upcoming Bookings (0) Cancelled B…" at bounding box center [743, 216] width 685 height 346
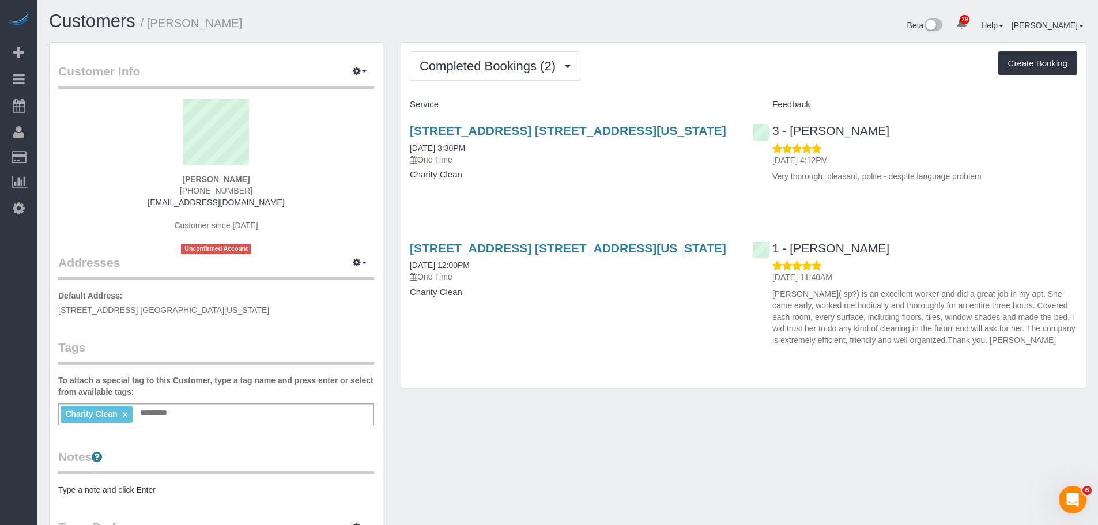
click at [681, 86] on div "Completed Bookings (2) Completed Bookings (2) Upcoming Bookings (0) Cancelled B…" at bounding box center [743, 216] width 685 height 346
click at [1041, 65] on button "Create Booking" at bounding box center [1038, 63] width 79 height 24
select select "NY"
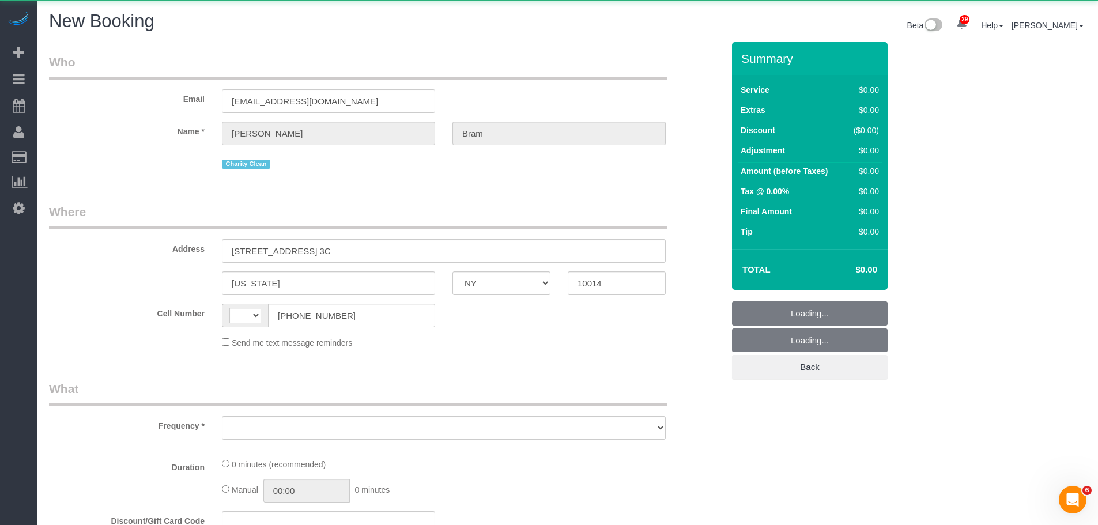
select select "number:89"
select select "number:90"
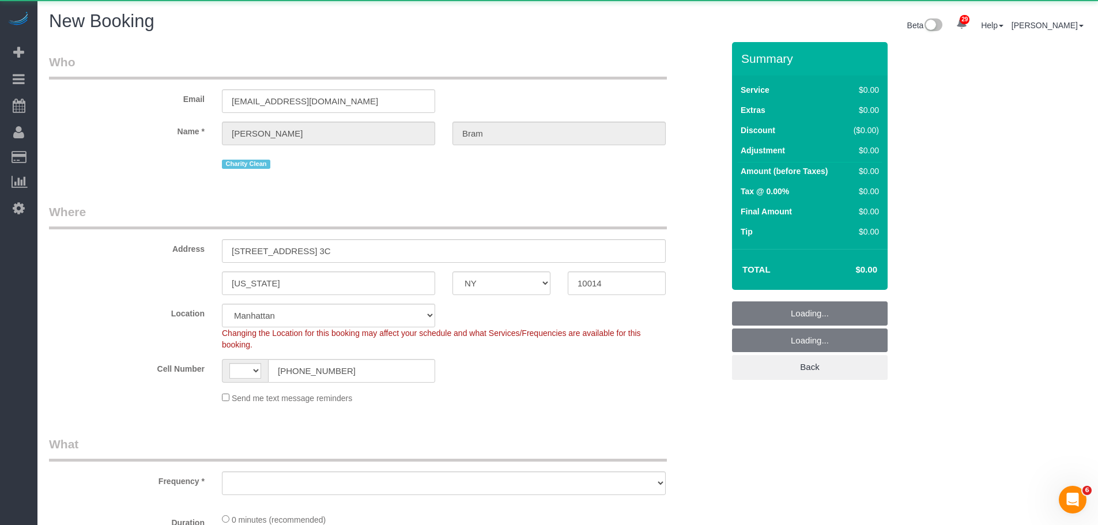
select select "string:US"
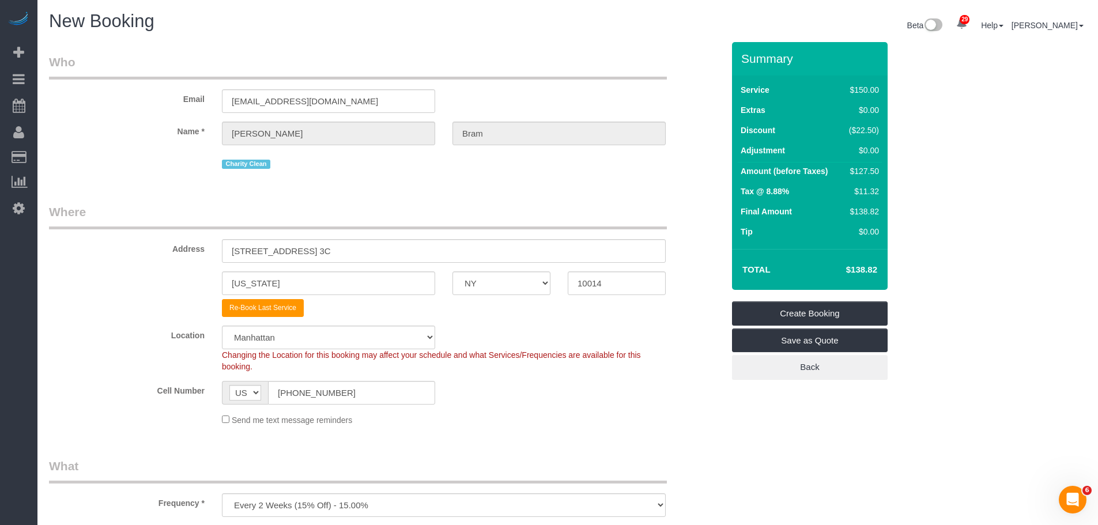
click at [976, 234] on div "Summary Service $150.00 Extras $0.00 Discount ($22.50) Adjustment $0.00 Amount …" at bounding box center [853, 222] width 259 height 361
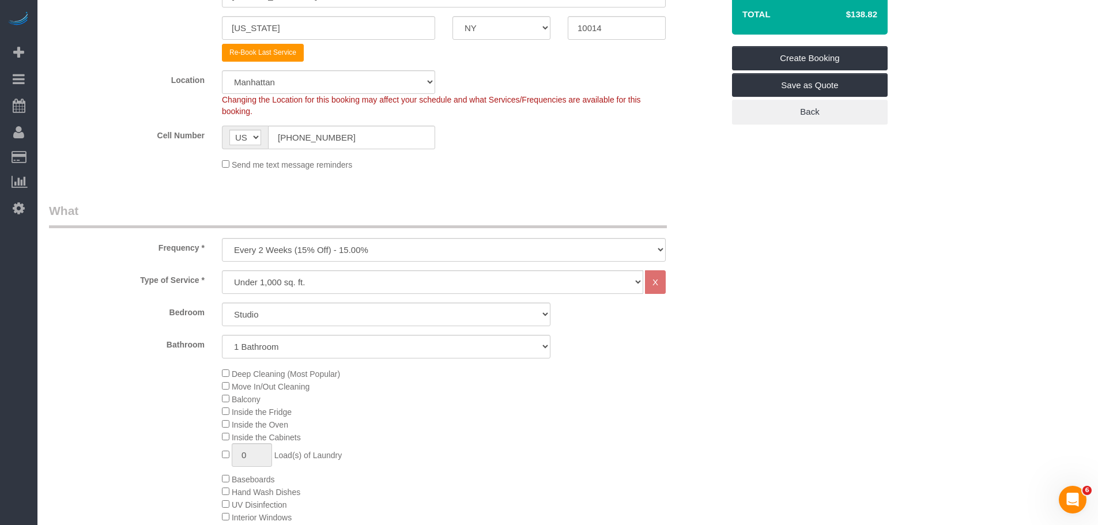
scroll to position [231, 0]
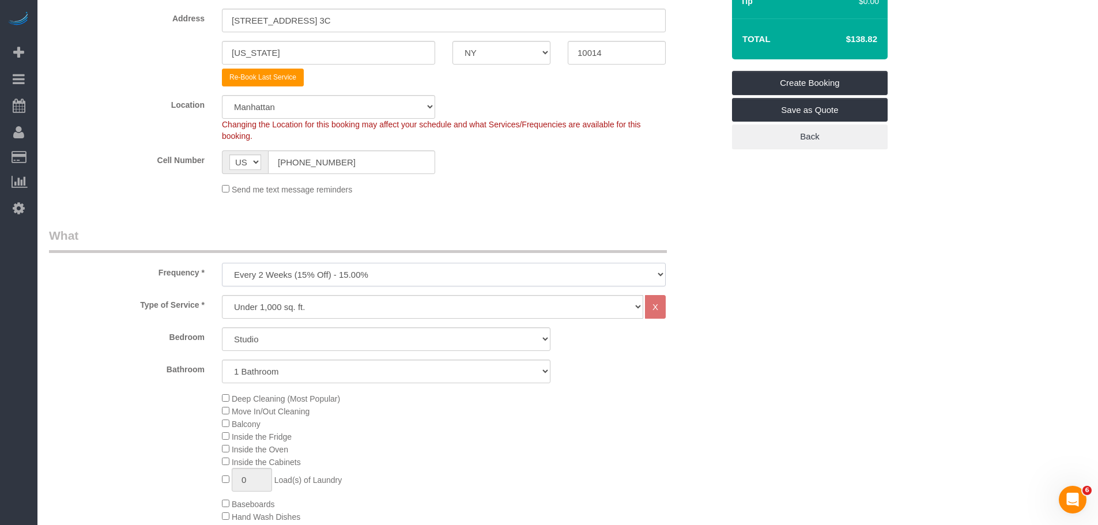
click at [457, 272] on select "One Time Weekly (20% Off) - 20.00% Every 2 Weeks (15% Off) - 15.00% Every 4 Wee…" at bounding box center [444, 275] width 444 height 24
select select "object:2664"
click at [222, 263] on select "One Time Weekly (20% Off) - 20.00% Every 2 Weeks (15% Off) - 15.00% Every 4 Wee…" at bounding box center [444, 275] width 444 height 24
click at [518, 204] on fieldset "Where Address 227 Waverly Place Apt. 3C New York AK AL AR AZ CA CO CT DC DE FL …" at bounding box center [386, 88] width 675 height 231
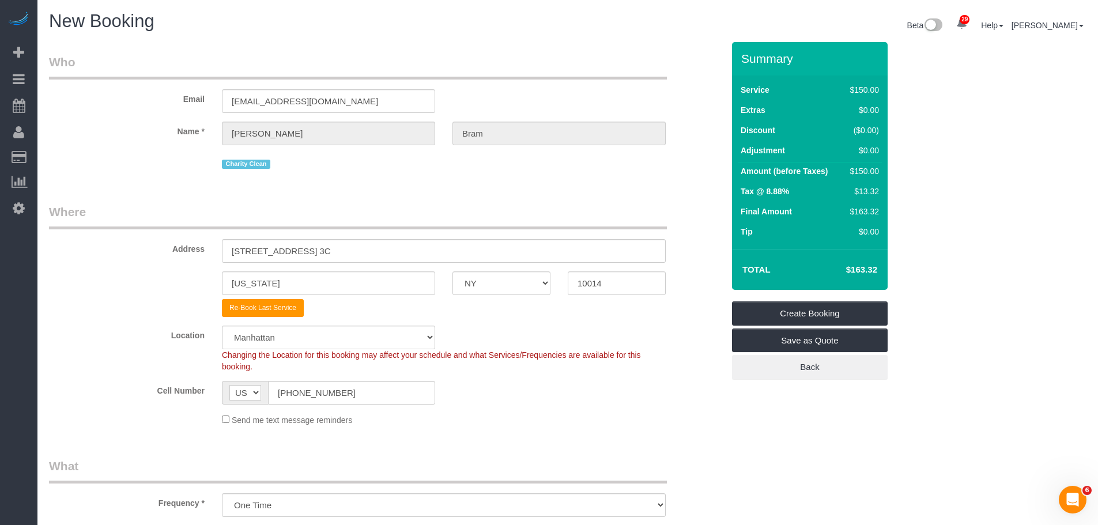
scroll to position [288, 0]
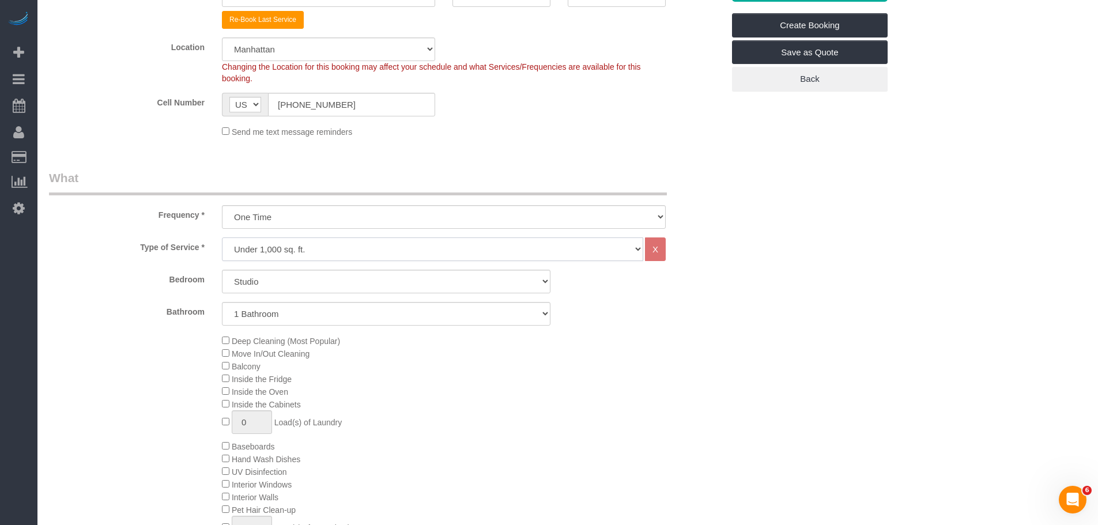
click at [510, 249] on select "Under 1,000 sq. ft. 1,001 - 1,500 sq. ft. 1,500+ sq. ft. Custom Cleaning Office…" at bounding box center [432, 250] width 421 height 24
select select "213"
click at [222, 238] on select "Under 1,000 sq. ft. 1,001 - 1,500 sq. ft. 1,500+ sq. ft. Custom Cleaning Office…" at bounding box center [432, 250] width 421 height 24
select select "1"
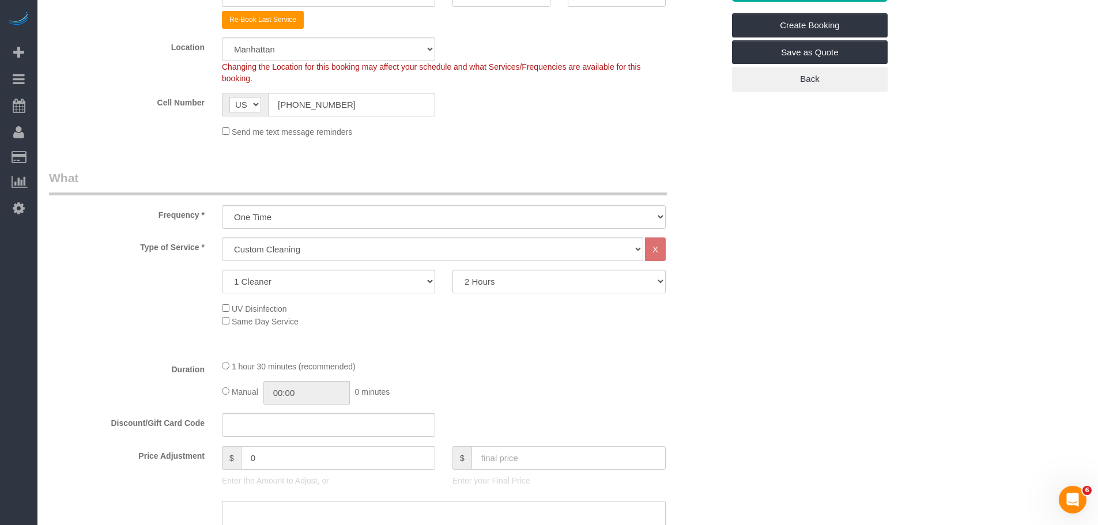
click at [604, 281] on select "2 Hours 2.5 Hours 3 Hours 3.5 Hours 4 Hours 4.5 Hours 5 Hours 5.5 Hours 6 Hours…" at bounding box center [559, 282] width 213 height 24
select select "180"
click at [453, 270] on select "2 Hours 2.5 Hours 3 Hours 3.5 Hours 4 Hours 4.5 Hours 5 Hours 5.5 Hours 6 Hours…" at bounding box center [559, 282] width 213 height 24
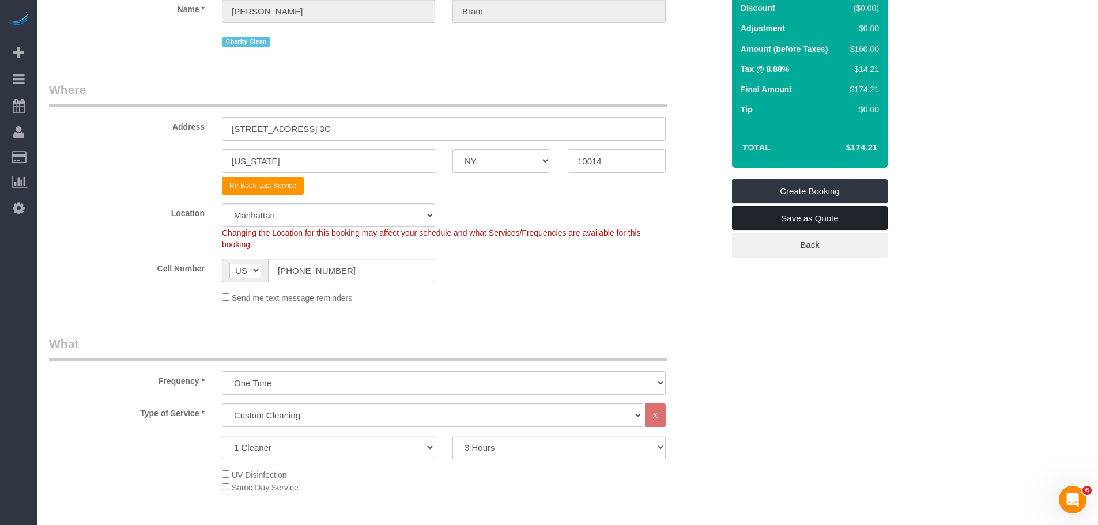
scroll to position [0, 0]
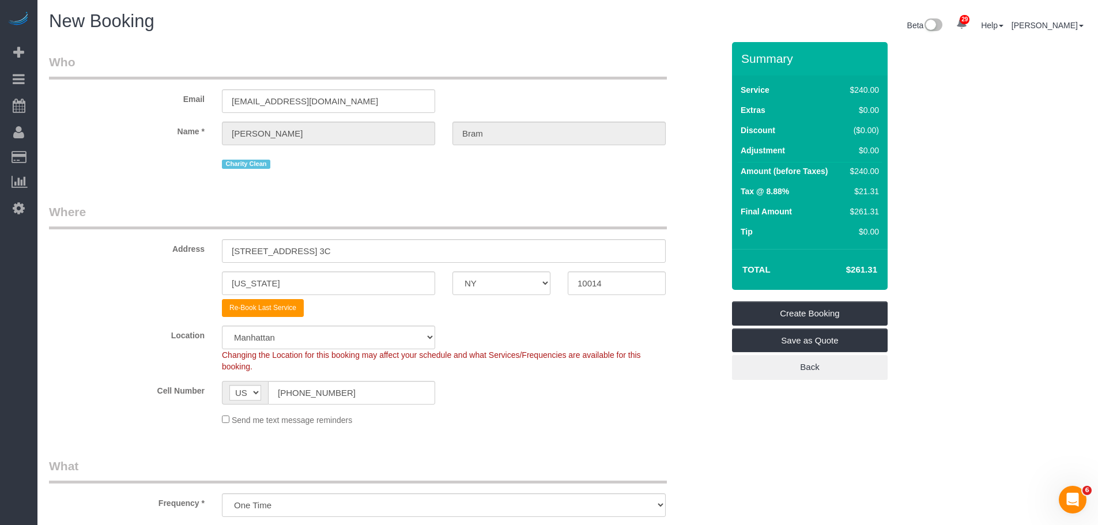
click at [596, 210] on legend "Where" at bounding box center [358, 217] width 618 height 26
click at [583, 77] on legend "Who" at bounding box center [358, 67] width 618 height 26
click at [656, 212] on legend "Where" at bounding box center [358, 217] width 618 height 26
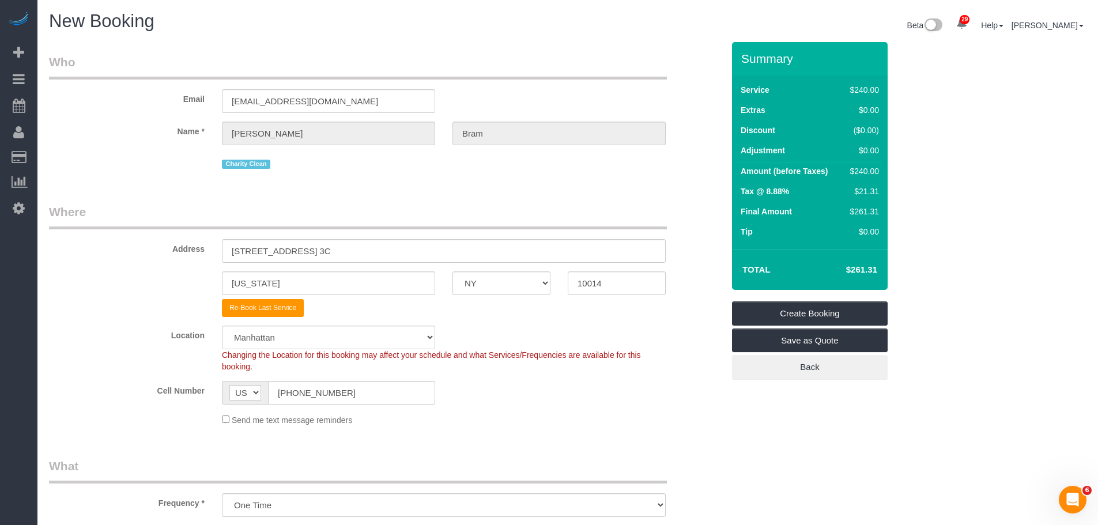
click at [662, 80] on div "Email bramsusan@aol.com" at bounding box center [386, 83] width 692 height 59
click at [611, 211] on legend "Where" at bounding box center [358, 217] width 618 height 26
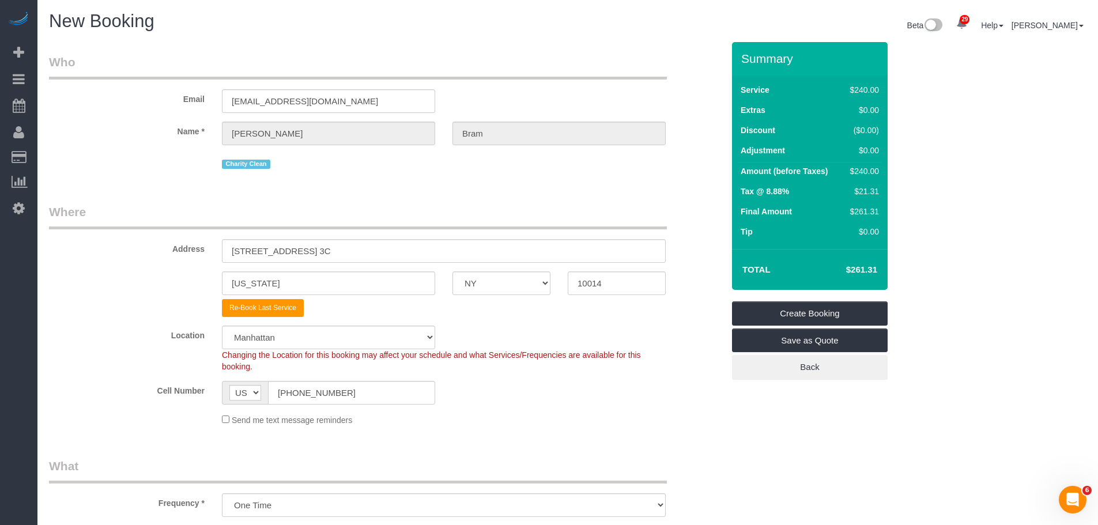
drag, startPoint x: 288, startPoint y: 106, endPoint x: 191, endPoint y: 115, distance: 97.4
click at [197, 114] on sui-booking-customer "Email bramsusan@aol.com Name * Susan Bram Charity Clean" at bounding box center [386, 113] width 675 height 118
drag, startPoint x: 500, startPoint y: 73, endPoint x: 501, endPoint y: 86, distance: 13.3
click at [500, 73] on legend "Who" at bounding box center [358, 67] width 618 height 26
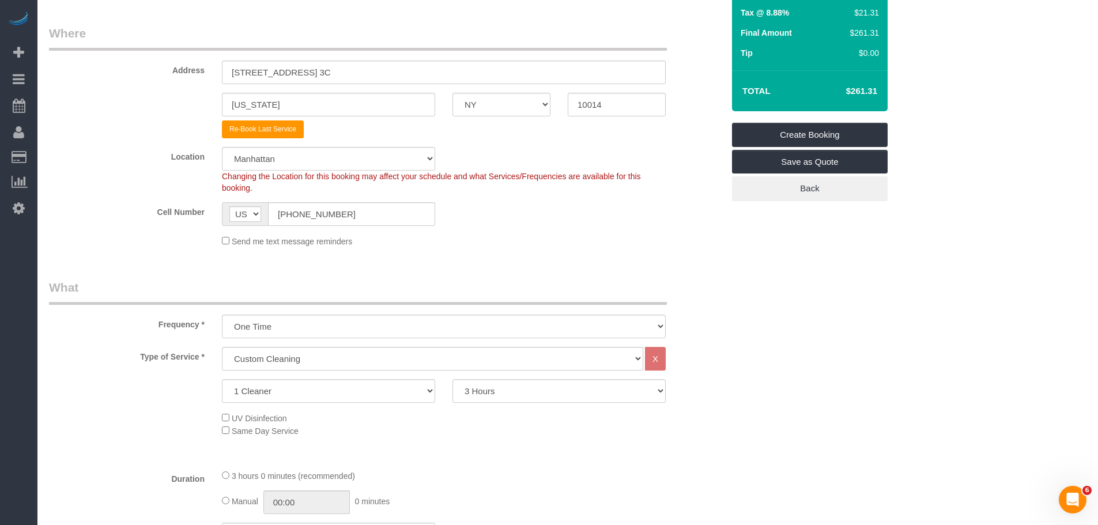
scroll to position [0, 0]
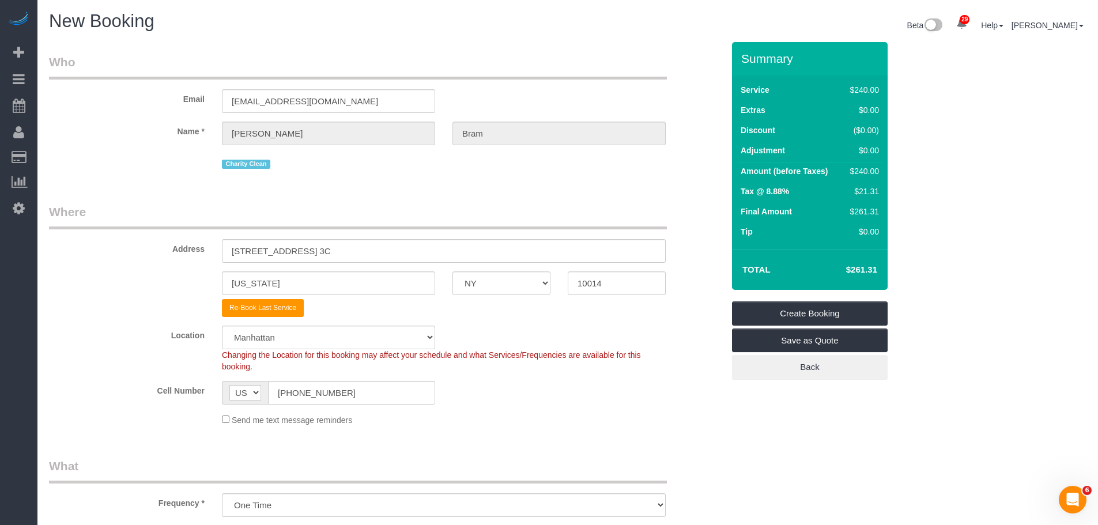
click at [564, 204] on legend "Where" at bounding box center [358, 217] width 618 height 26
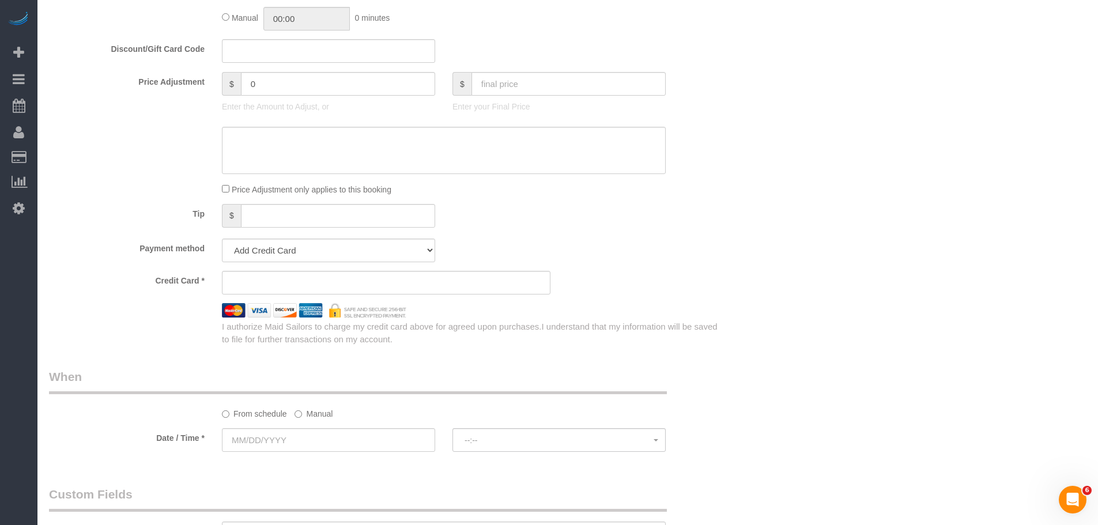
scroll to position [692, 0]
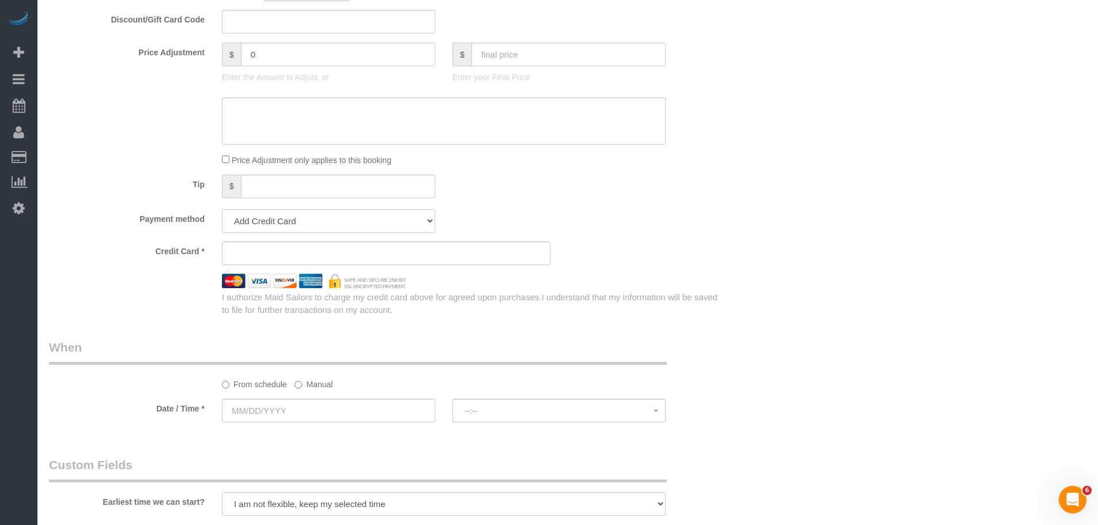
click at [368, 213] on select "Add Credit Card Cash Check Paypal" at bounding box center [328, 221] width 213 height 24
click at [602, 205] on fieldset "What Frequency * One Time Weekly (20% Off) - 20.00% Every 2 Weeks (15% Off) - 1…" at bounding box center [386, 41] width 675 height 550
click fieldset "What Frequency * One Time Weekly (20% Off) - 20.00% Every 2 Weeks (15% Off) - 1…"
click select "Add Credit Card Cash Check Paypal"
click div "Tip $"
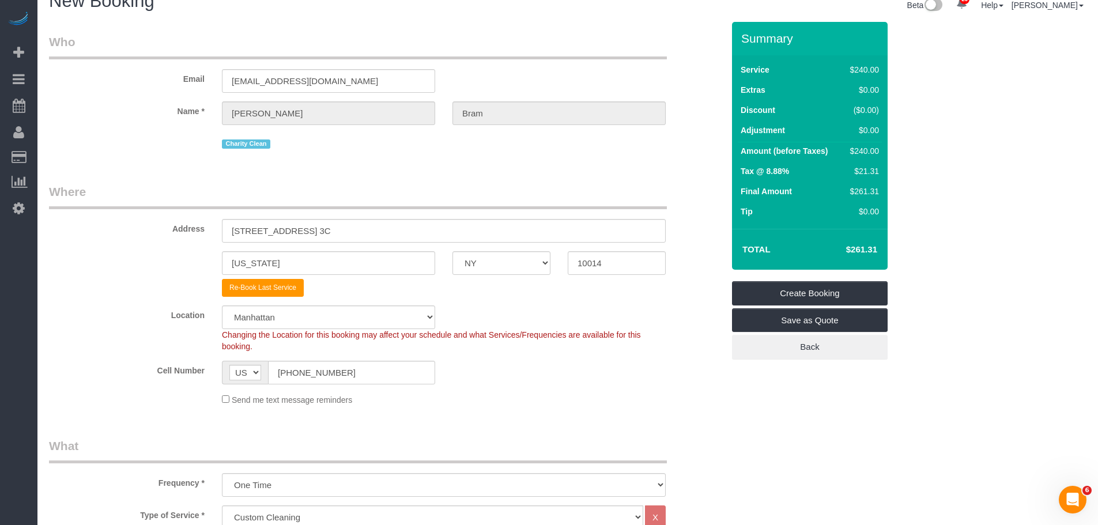
scroll to position [0, 0]
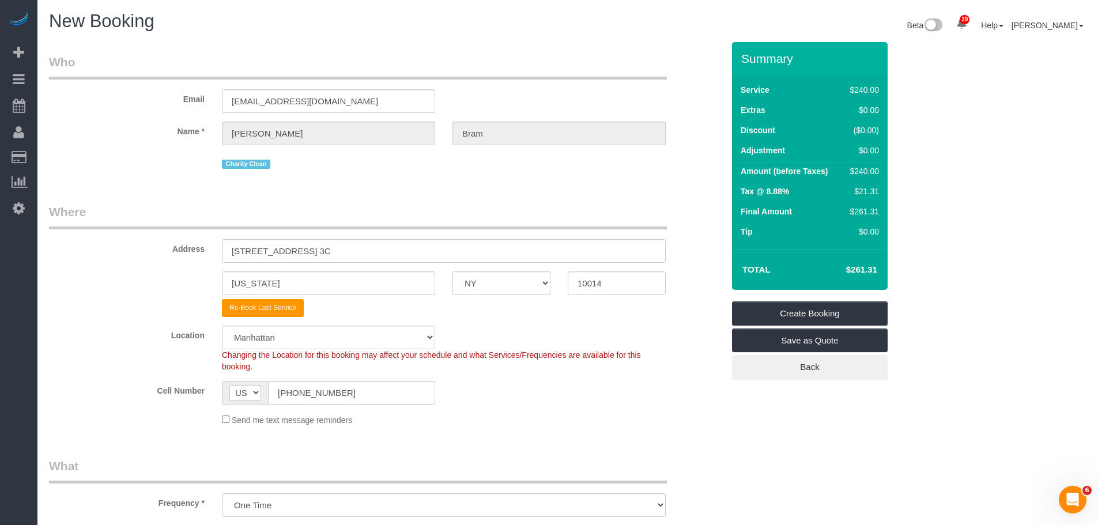
click div "Who Email bramsusan@aol.com Name * Susan Bram Charity Clean Where Address 227 W…"
click legend "Where"
click div "Who Email bramsusan@aol.com Name * Susan Bram Charity Clean Where Address 227 W…"
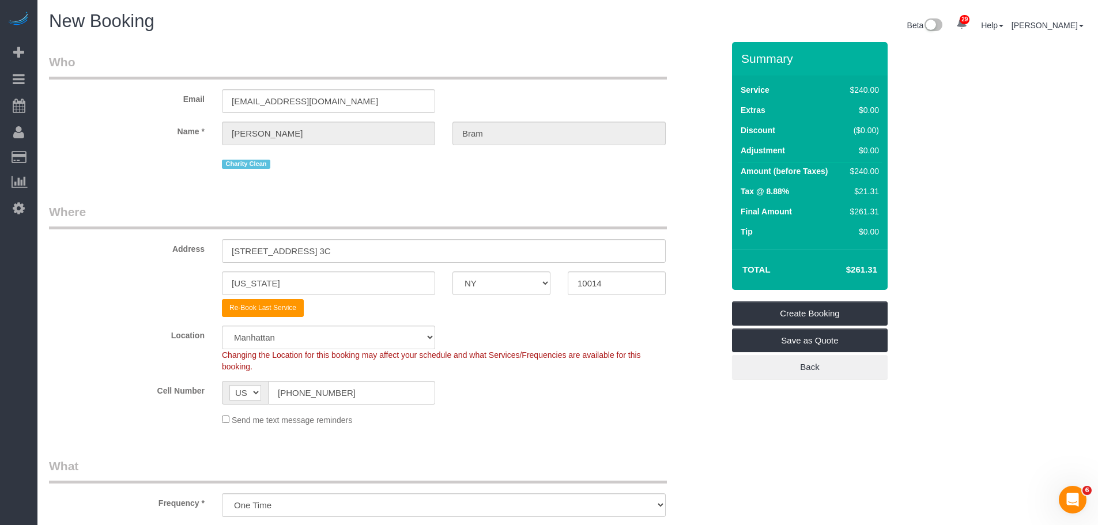
click div "Summary Service $240.00 Extras $0.00 Discount ($0.00) Adjustment $0.00 Amount (…"
click div "Who Email bramsusan@aol.com Name * Susan Bram Charity Clean Where Address 227 W…"
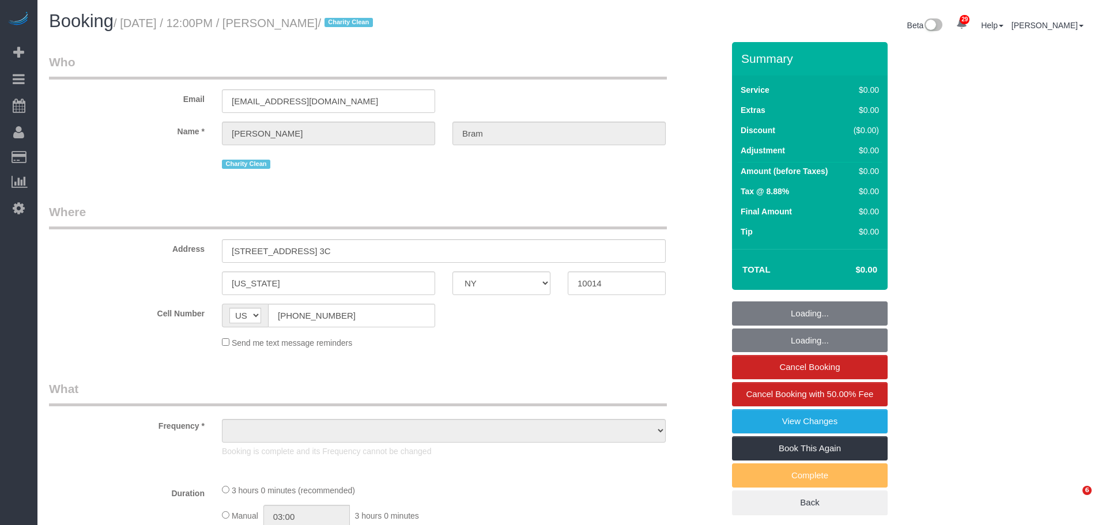
select select "NY"
select select "number:60"
select select "number:75"
select select "number:15"
select select "number:7"
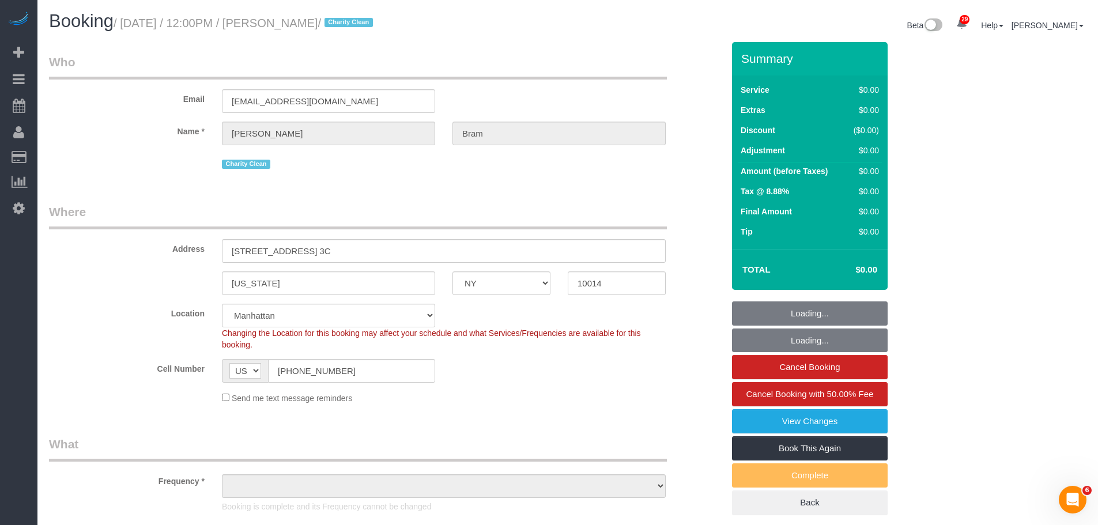
select select "object:980"
select select "spot1"
select select "object:1409"
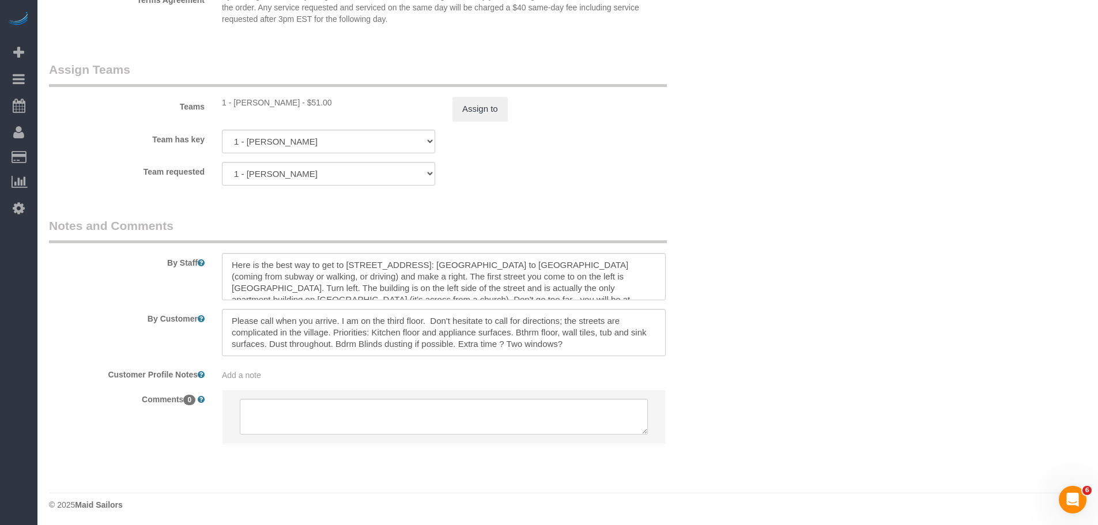
scroll to position [1294, 0]
drag, startPoint x: 473, startPoint y: 327, endPoint x: 623, endPoint y: 340, distance: 150.4
click at [576, 342] on textarea at bounding box center [444, 330] width 444 height 47
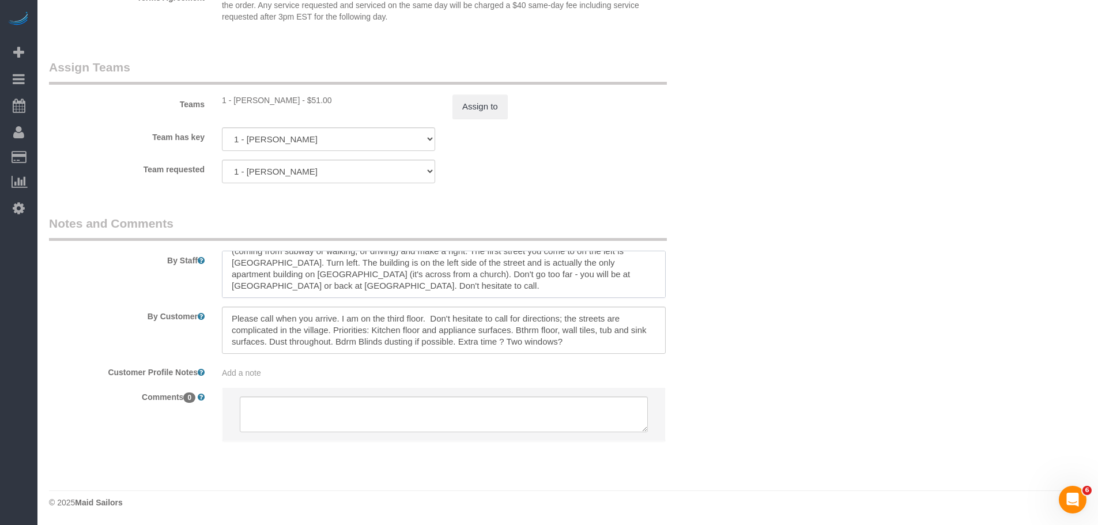
drag, startPoint x: 425, startPoint y: 263, endPoint x: 460, endPoint y: 286, distance: 42.1
click at [460, 286] on textarea at bounding box center [444, 274] width 444 height 47
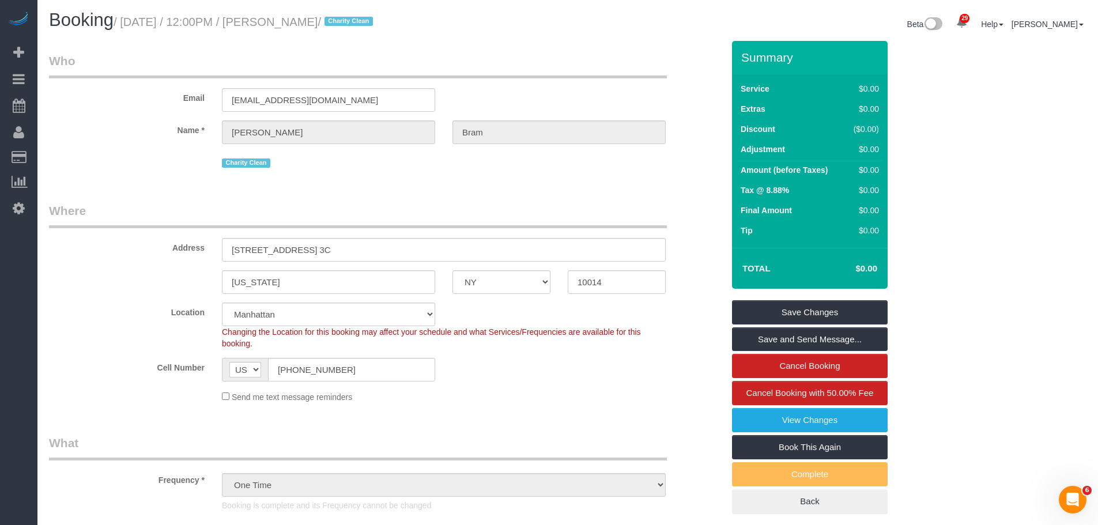
scroll to position [0, 0]
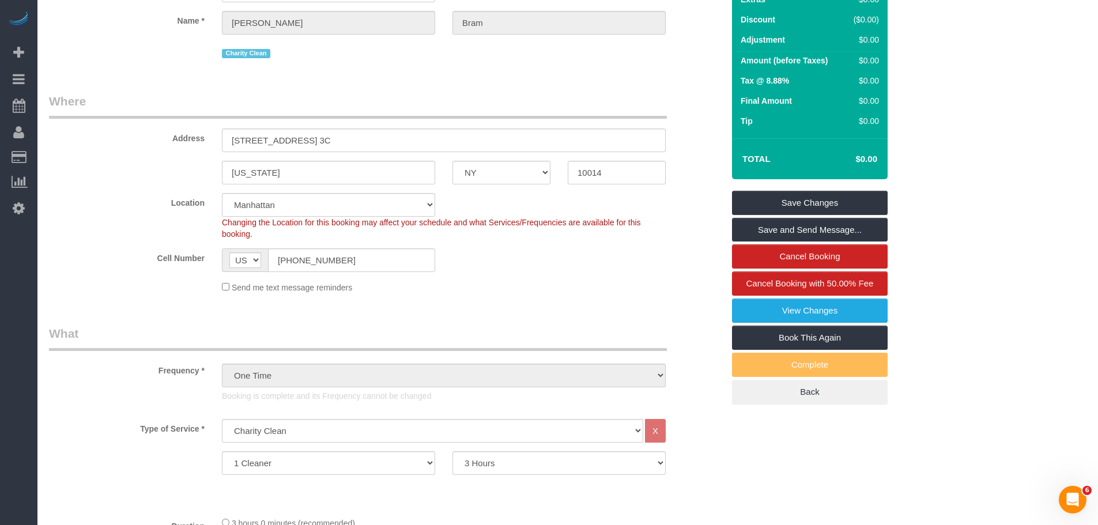
scroll to position [115, 0]
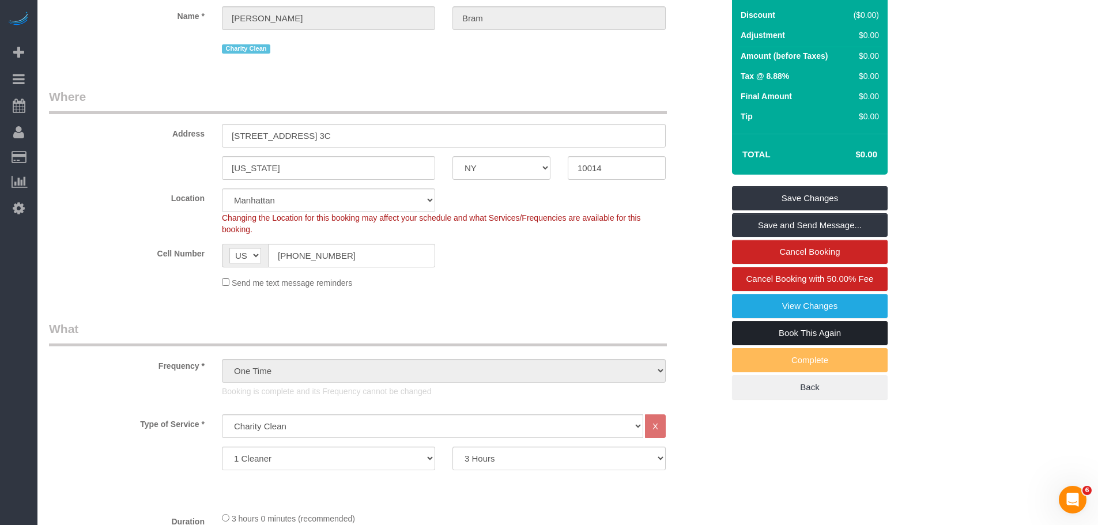
click at [794, 332] on link "Book This Again" at bounding box center [810, 333] width 156 height 24
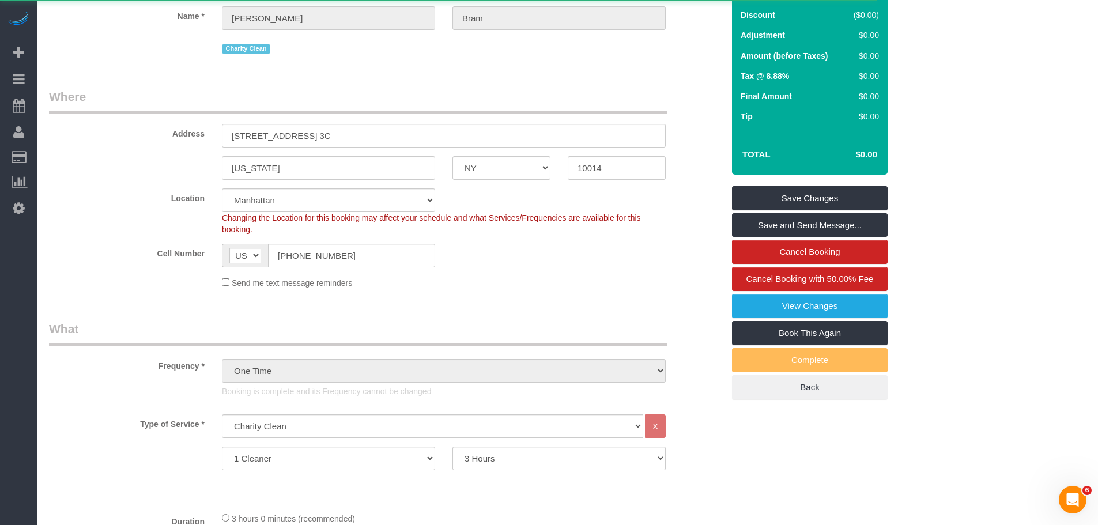
select select "NY"
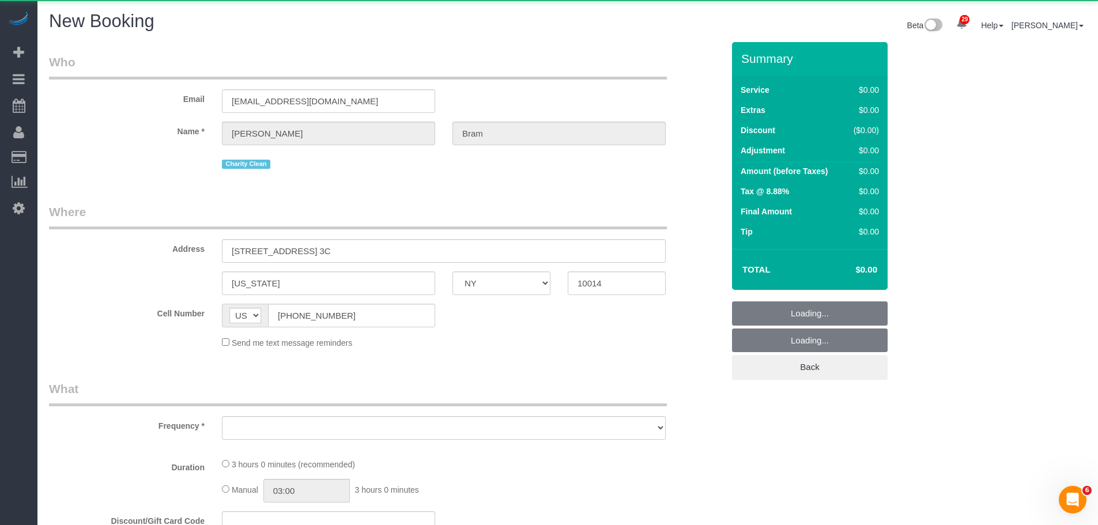
select select "string:stripe"
select select "number:60"
select select "number:75"
select select "number:15"
select select "number:7"
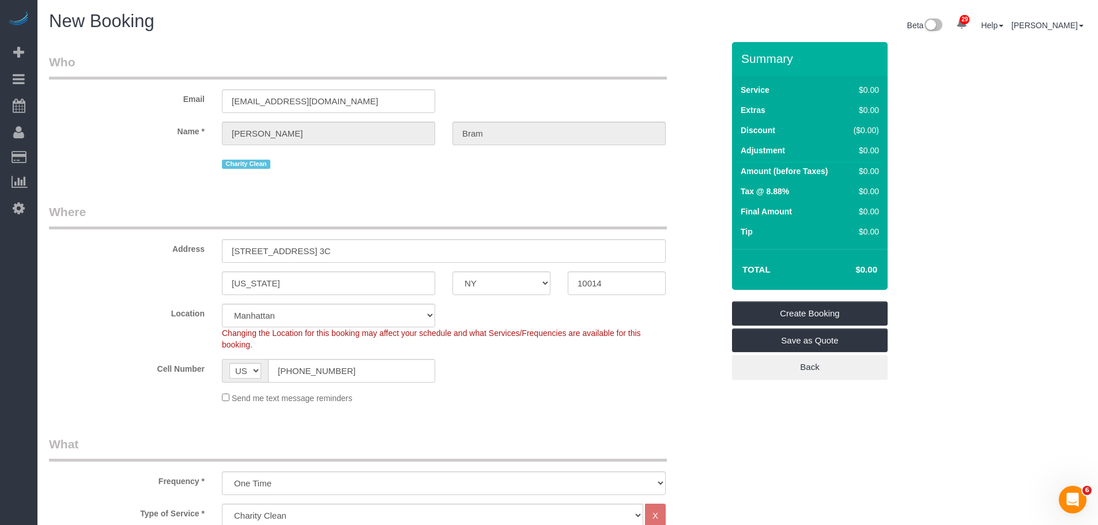
select select "object:2691"
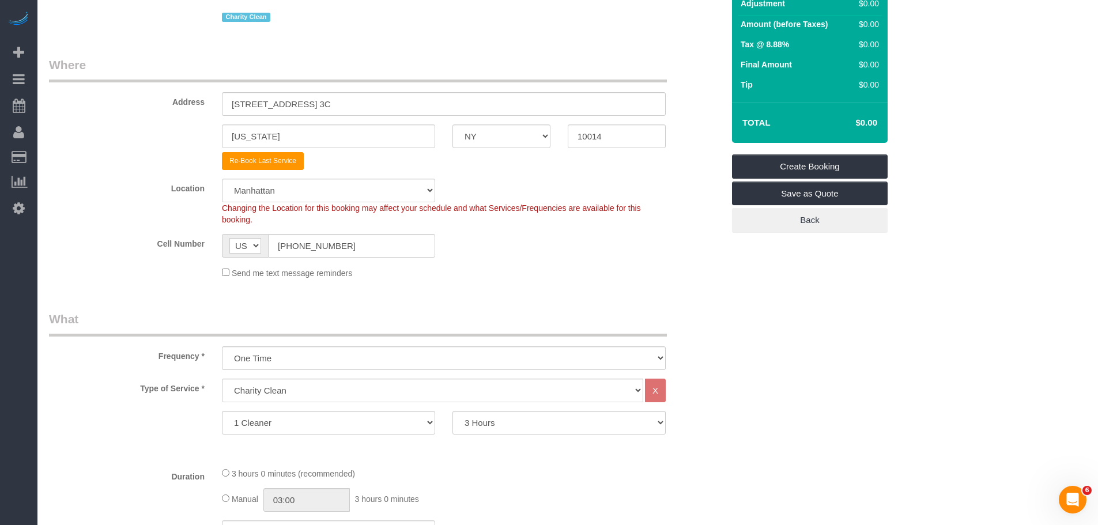
scroll to position [288, 0]
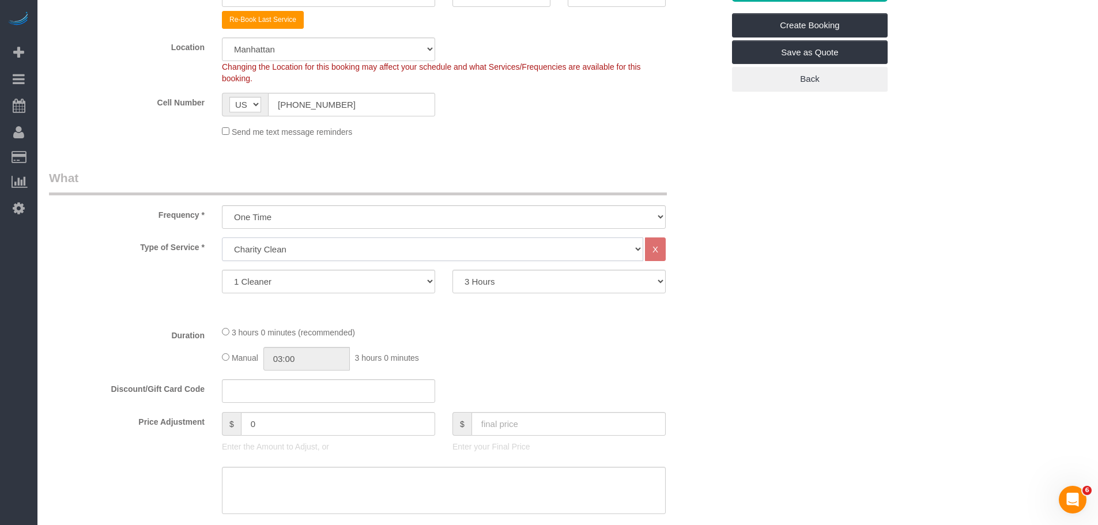
click at [454, 253] on select "Under 1,000 sq. ft. 1,001 - 1,500 sq. ft. 1,500+ sq. ft. Custom Cleaning Office…" at bounding box center [432, 250] width 421 height 24
click at [222, 238] on select "Under 1,000 sq. ft. 1,001 - 1,500 sq. ft. 1,500+ sq. ft. Custom Cleaning Office…" at bounding box center [432, 250] width 421 height 24
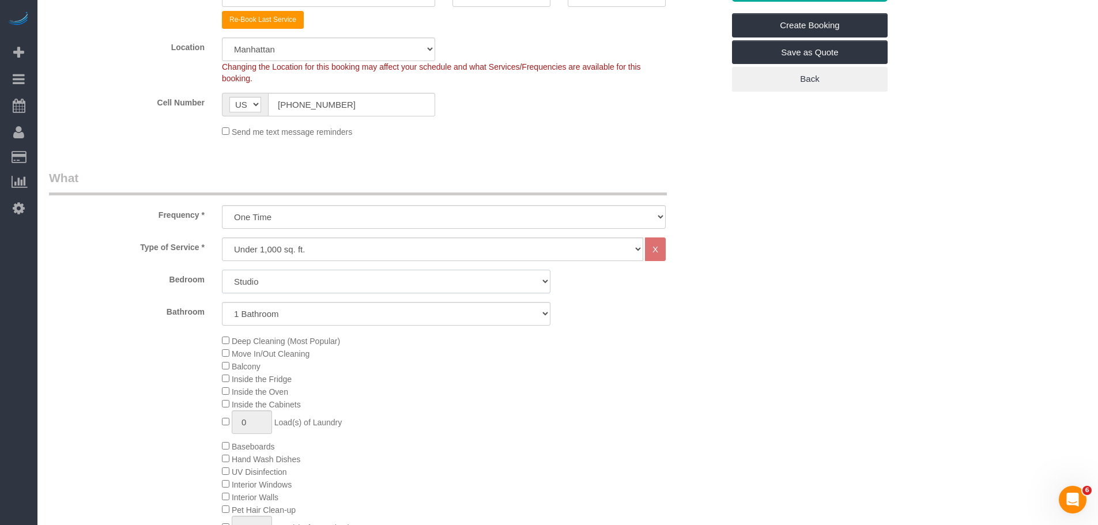
click at [424, 275] on select "Studio 1 Bedroom 2 Bedrooms 3 Bedrooms" at bounding box center [386, 282] width 329 height 24
drag, startPoint x: 627, startPoint y: 319, endPoint x: 611, endPoint y: 314, distance: 17.1
click at [626, 319] on div "Bathroom 1 Bathroom 2 Bathrooms" at bounding box center [386, 314] width 692 height 24
click at [480, 244] on select "Under 1,000 sq. ft. 1,001 - 1,500 sq. ft. 1,500+ sq. ft. Custom Cleaning Office…" at bounding box center [432, 250] width 421 height 24
select select "213"
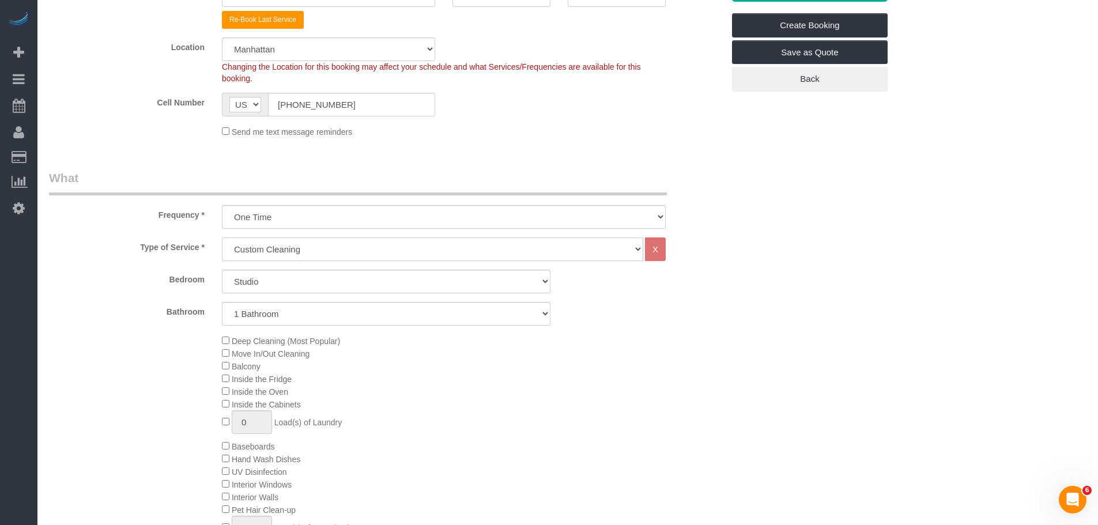
click at [222, 238] on select "Under 1,000 sq. ft. 1,001 - 1,500 sq. ft. 1,500+ sq. ft. Custom Cleaning Office…" at bounding box center [432, 250] width 421 height 24
select select "1"
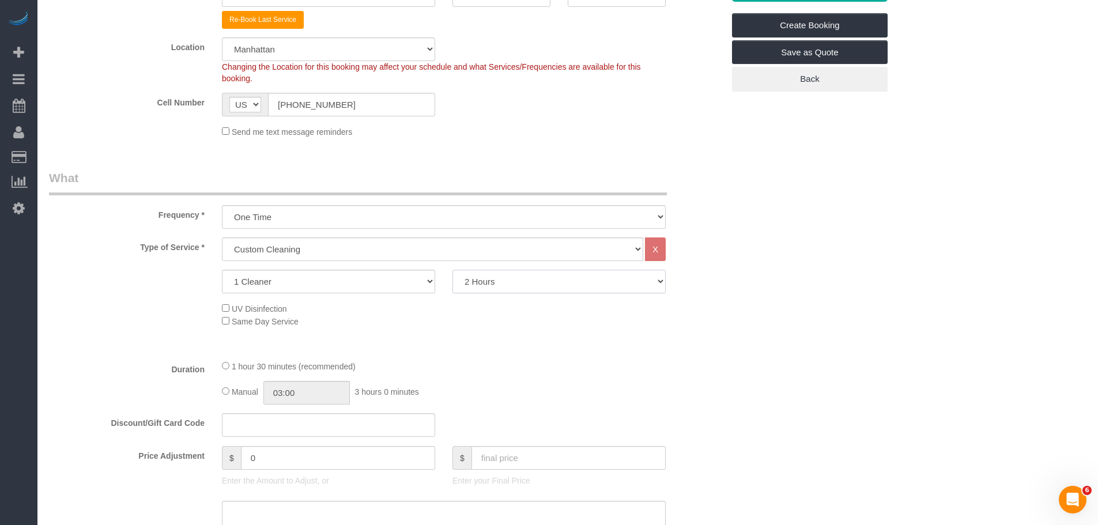
click at [541, 273] on select "2 Hours 2.5 Hours 3 Hours 3.5 Hours 4 Hours 4.5 Hours 5 Hours 5.5 Hours 6 Hours…" at bounding box center [559, 282] width 213 height 24
select select "180"
click at [453, 270] on select "2 Hours 2.5 Hours 3 Hours 3.5 Hours 4 Hours 4.5 Hours 5 Hours 5.5 Hours 6 Hours…" at bounding box center [559, 282] width 213 height 24
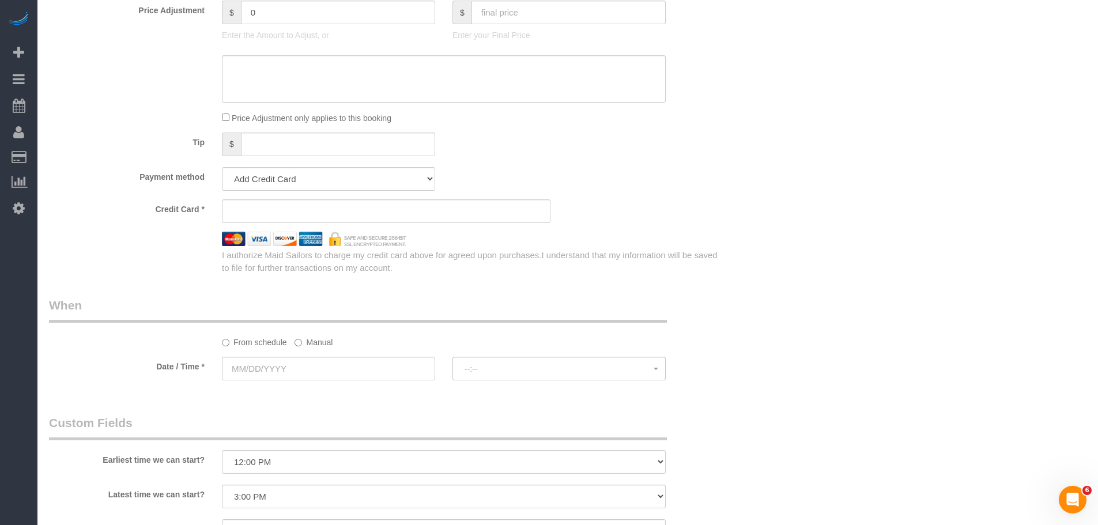
scroll to position [750, 0]
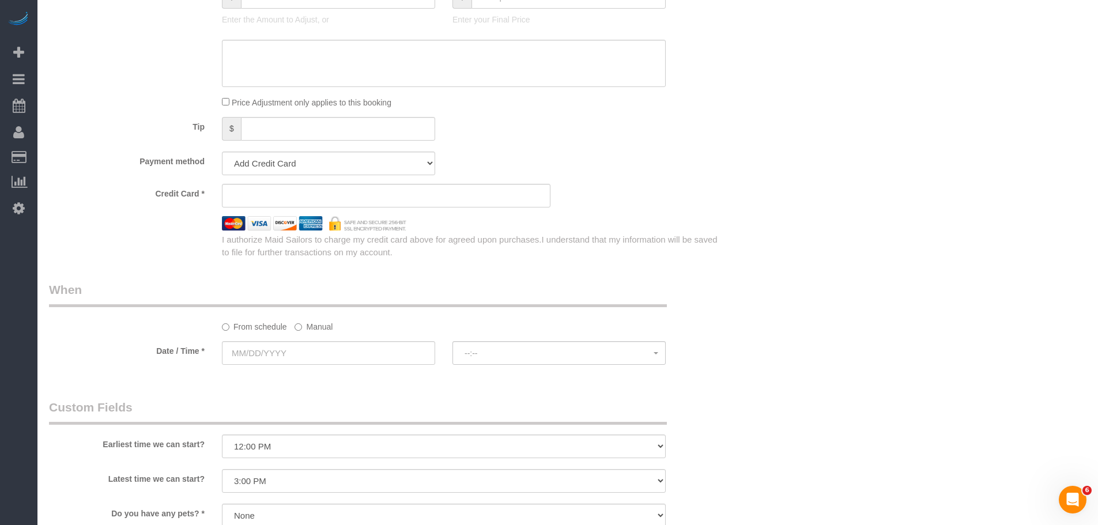
click at [316, 333] on label "Manual" at bounding box center [314, 325] width 38 height 16
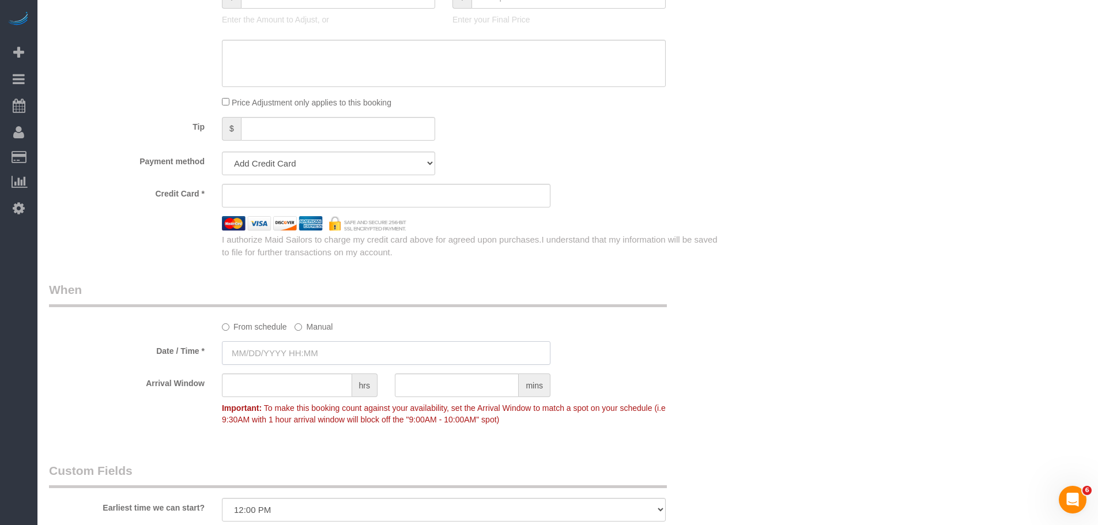
click at [315, 355] on input "text" at bounding box center [386, 353] width 329 height 24
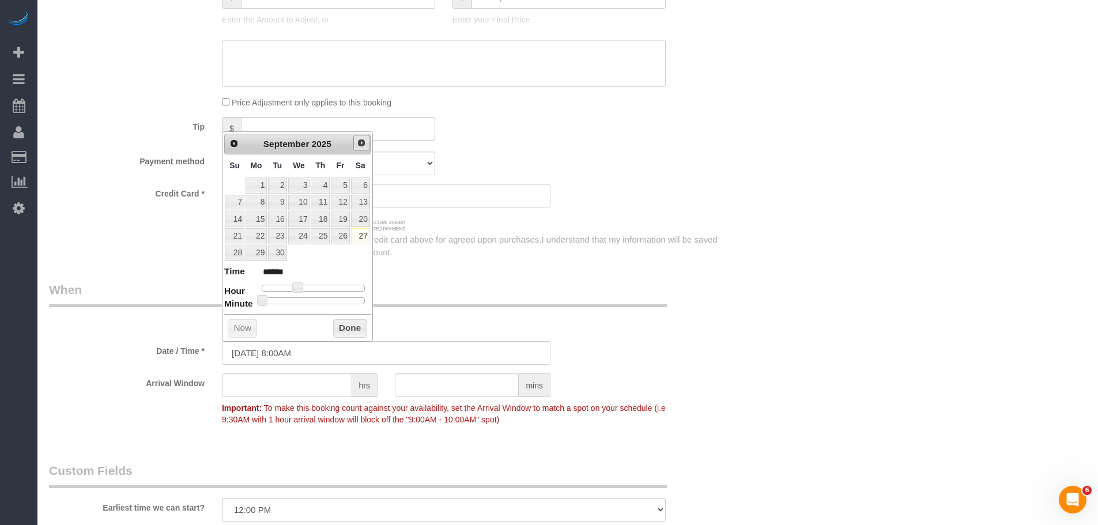
click at [362, 146] on span "Next" at bounding box center [361, 142] width 9 height 9
click at [303, 186] on link "1" at bounding box center [299, 186] width 22 height 16
type input "10/01/2025 5:00PM"
type input "******"
click at [336, 286] on div at bounding box center [313, 288] width 103 height 7
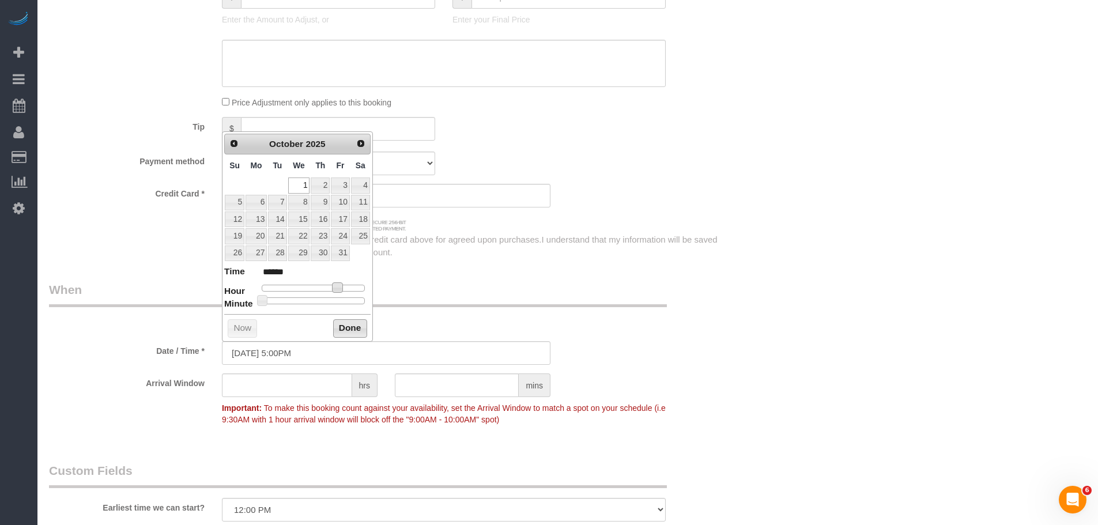
click at [345, 322] on button "Done" at bounding box center [350, 328] width 34 height 18
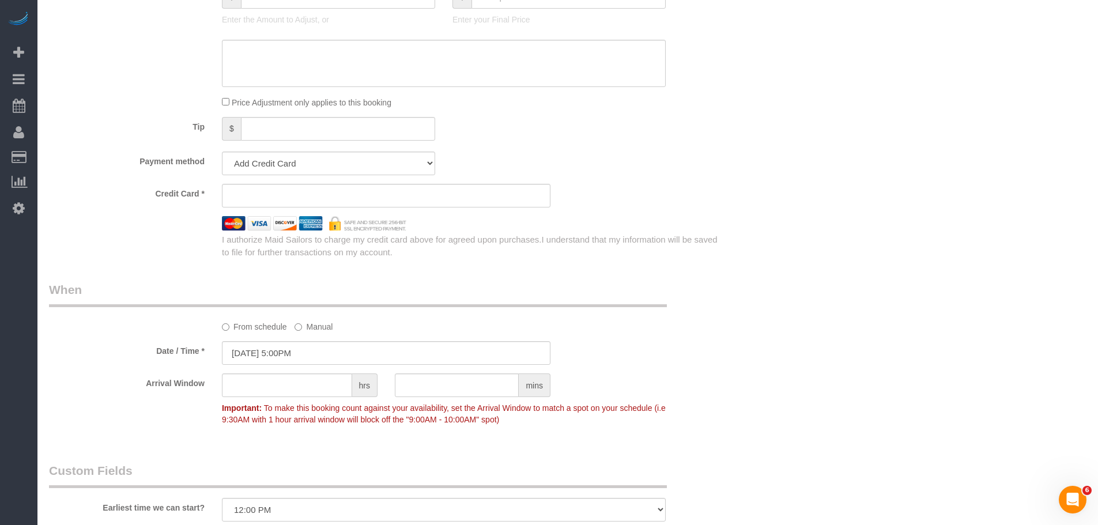
click at [673, 300] on div "From schedule Manual" at bounding box center [386, 306] width 692 height 51
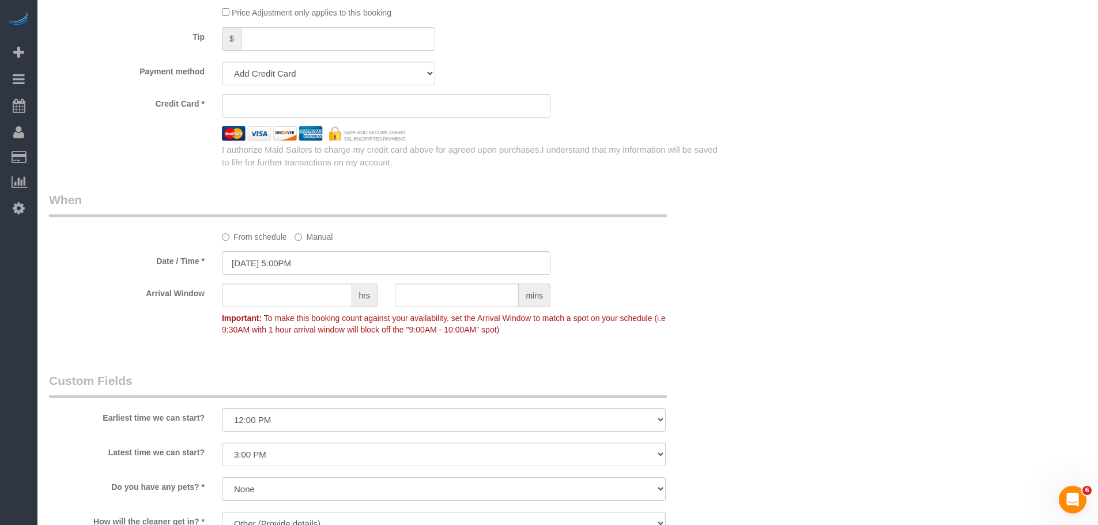
scroll to position [980, 0]
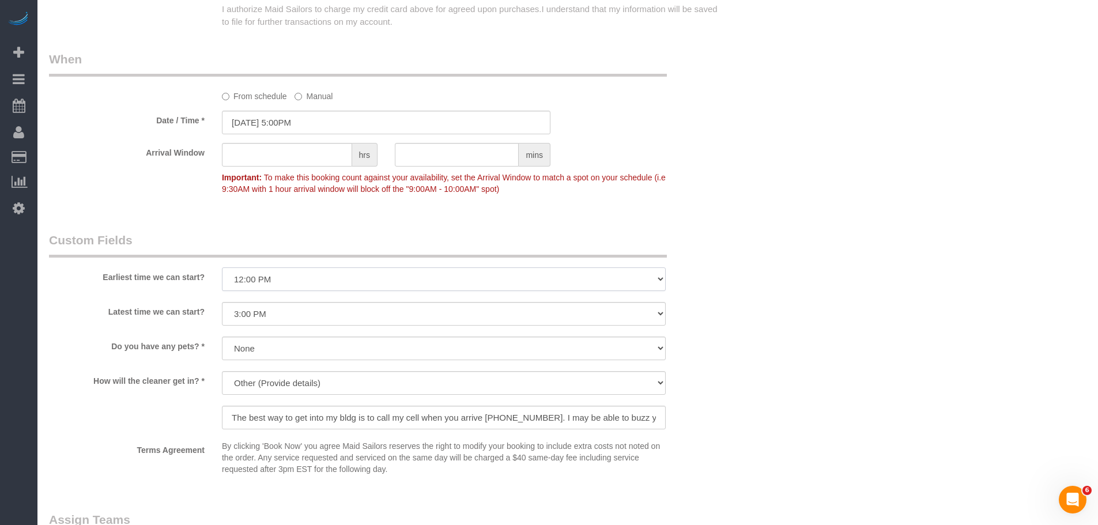
click at [515, 280] on select "I am not flexible, keep my selected time 8:00 AM 9:00 AM 10:00 AM 11:00 AM 12:0…" at bounding box center [444, 280] width 444 height 24
select select "number:65"
click at [222, 268] on select "I am not flexible, keep my selected time 8:00 AM 9:00 AM 10:00 AM 11:00 AM 12:0…" at bounding box center [444, 280] width 444 height 24
click at [401, 312] on select "I am not flexible, keep my selected time 8:00 AM 9:00 AM 10:00 AM 11:00 AM 12:0…" at bounding box center [444, 314] width 444 height 24
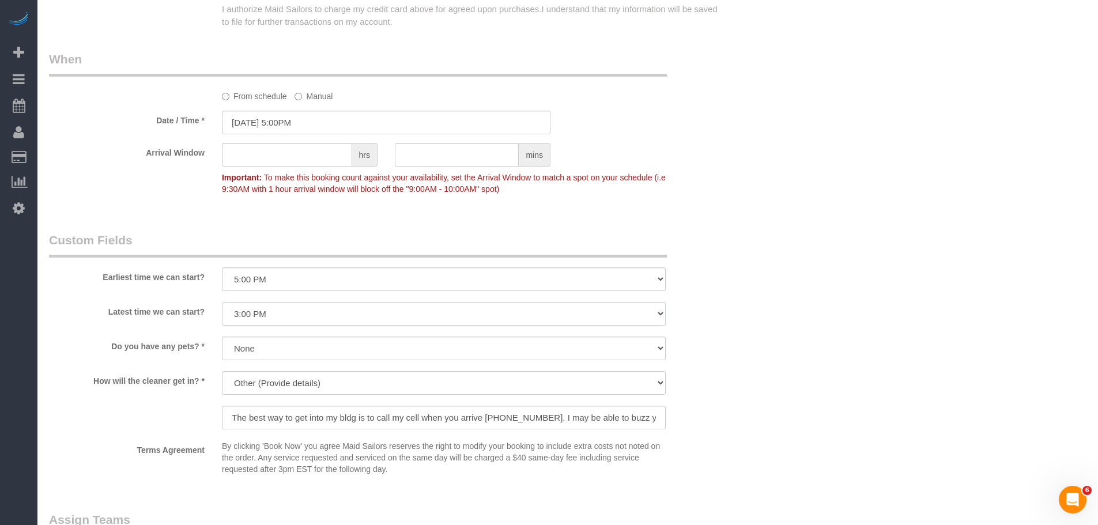
select select "number:90"
click at [222, 302] on select "I am not flexible, keep my selected time 8:00 AM 9:00 AM 10:00 AM 11:00 AM 12:0…" at bounding box center [444, 314] width 444 height 24
drag, startPoint x: 741, startPoint y: 253, endPoint x: 745, endPoint y: 258, distance: 6.5
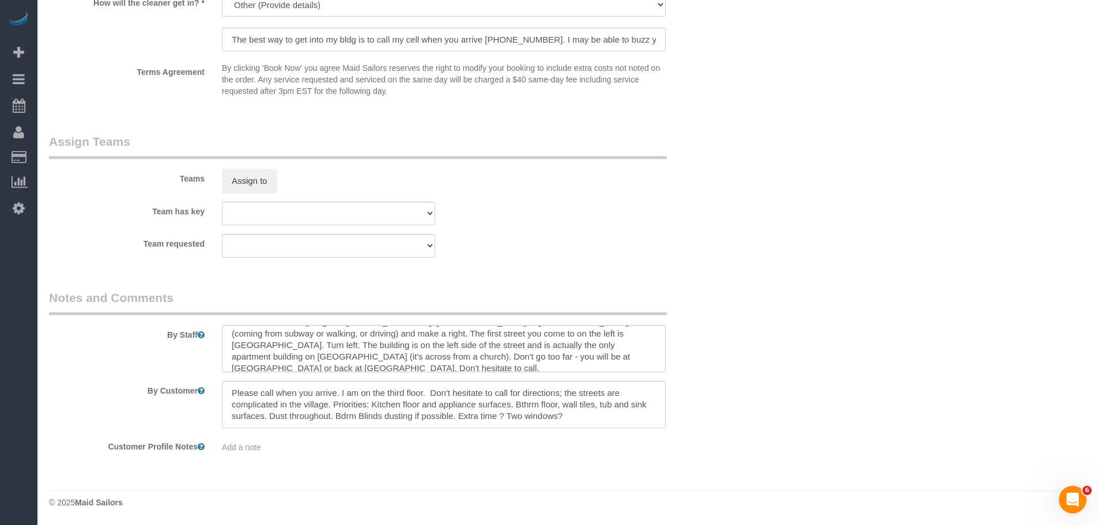
scroll to position [23, 0]
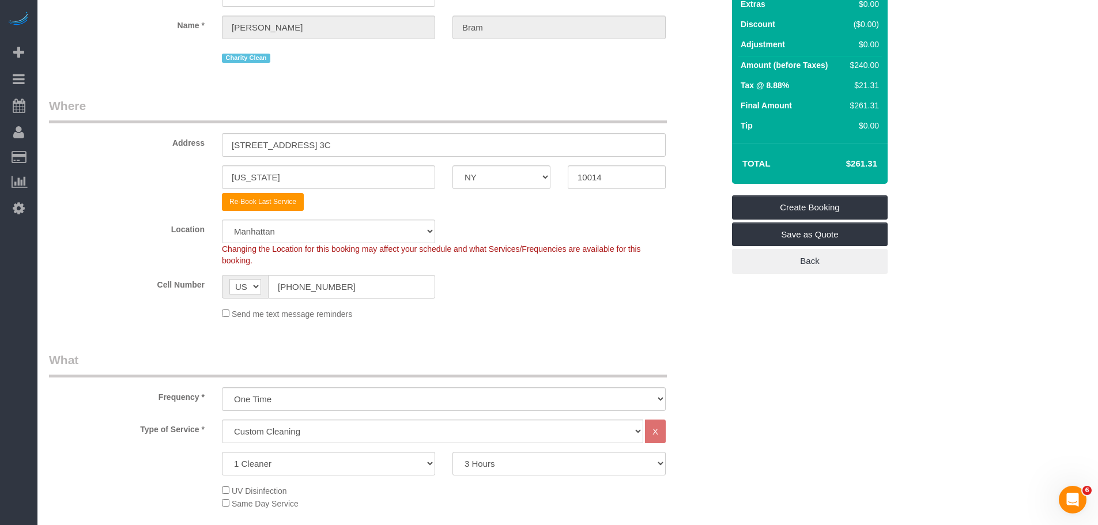
scroll to position [0, 0]
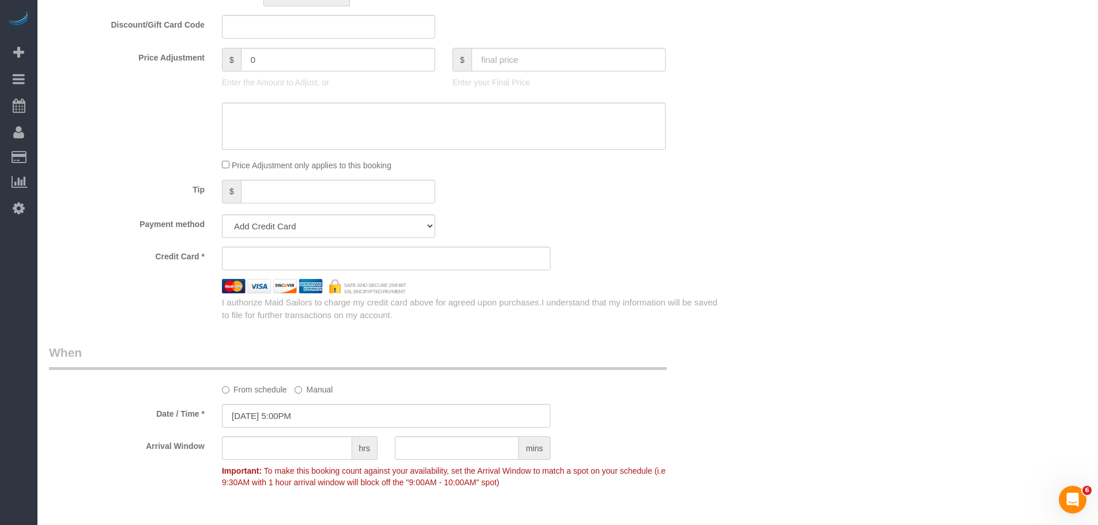
scroll to position [750, 0]
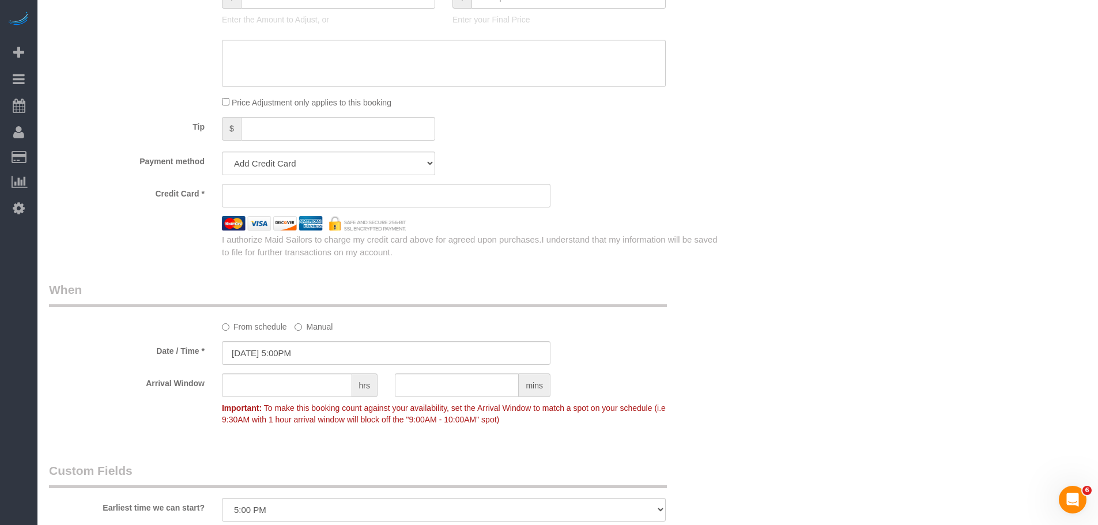
click at [264, 189] on sui-stripe-card at bounding box center [386, 196] width 329 height 24
click at [718, 203] on div "Credit Card *" at bounding box center [386, 196] width 692 height 24
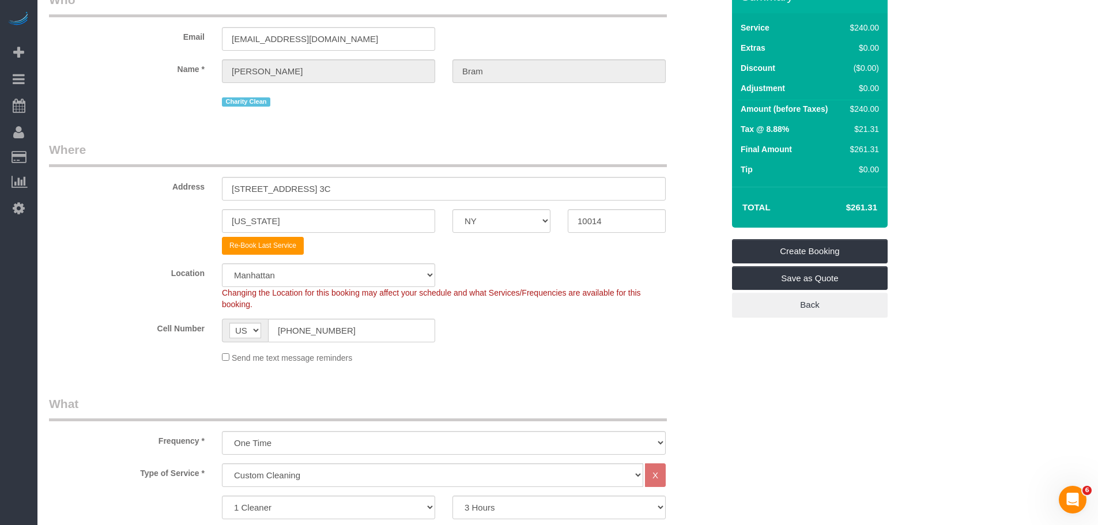
scroll to position [0, 0]
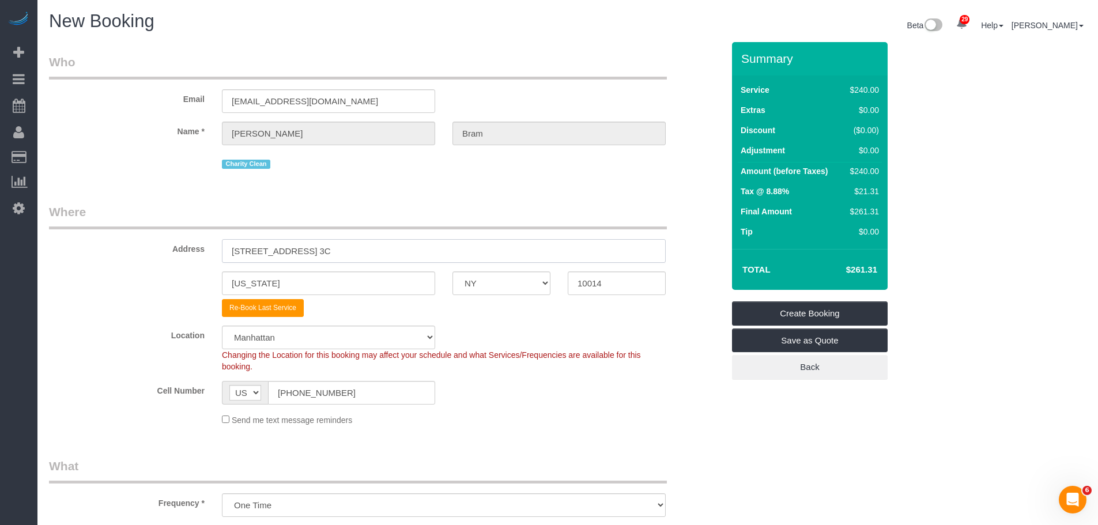
click at [307, 250] on input "227 Waverly Place Apt. 3C" at bounding box center [444, 251] width 444 height 24
type input "227 Waverly Place, Apt. 3C"
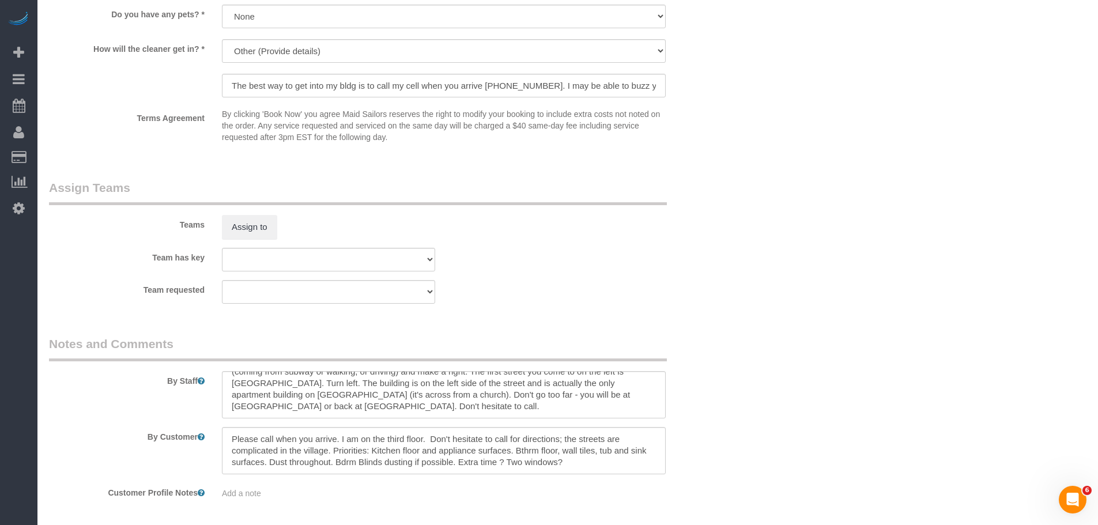
scroll to position [1358, 0]
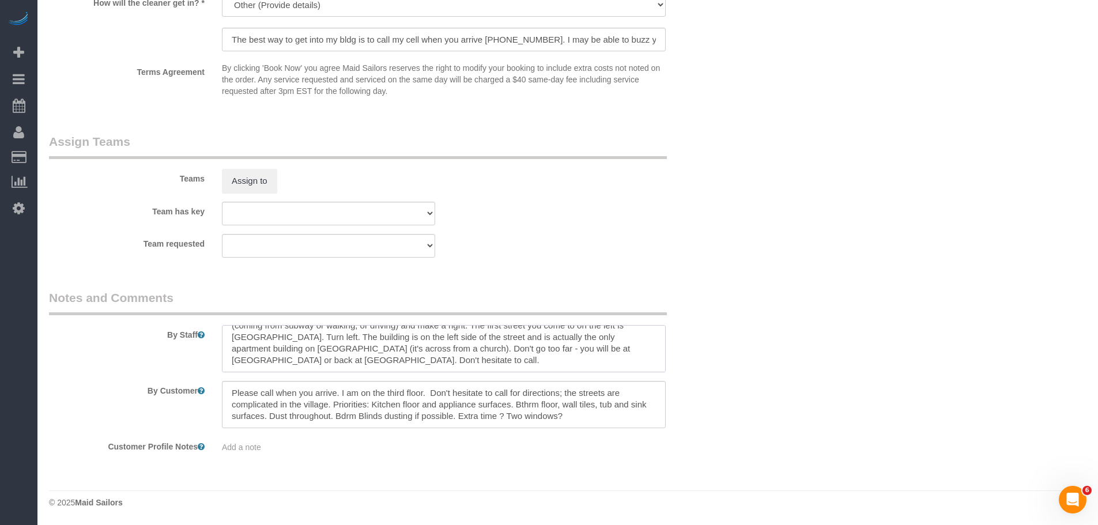
click at [227, 337] on textarea at bounding box center [444, 348] width 444 height 47
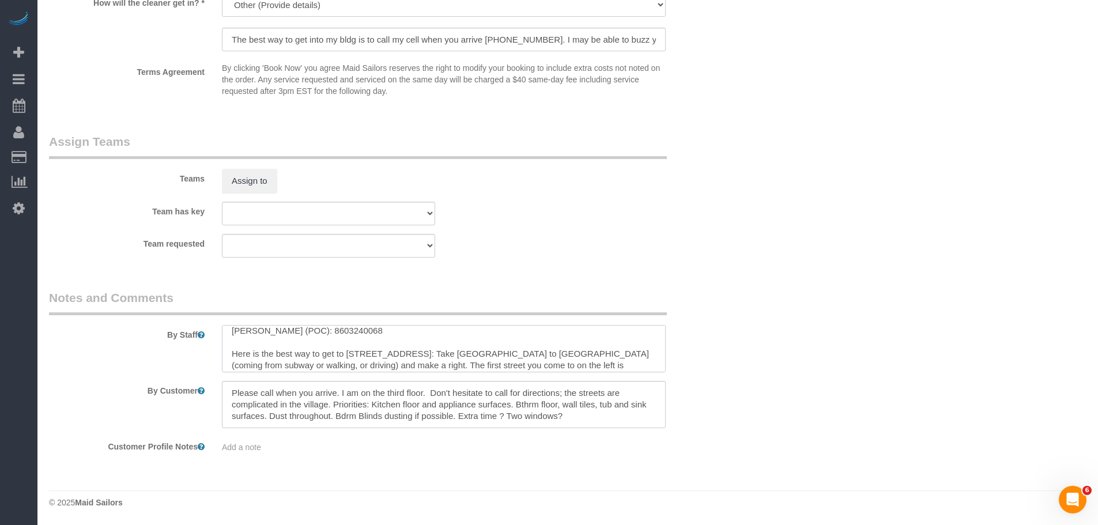
drag, startPoint x: 301, startPoint y: 331, endPoint x: 446, endPoint y: 307, distance: 147.2
click at [301, 330] on textarea at bounding box center [444, 348] width 444 height 47
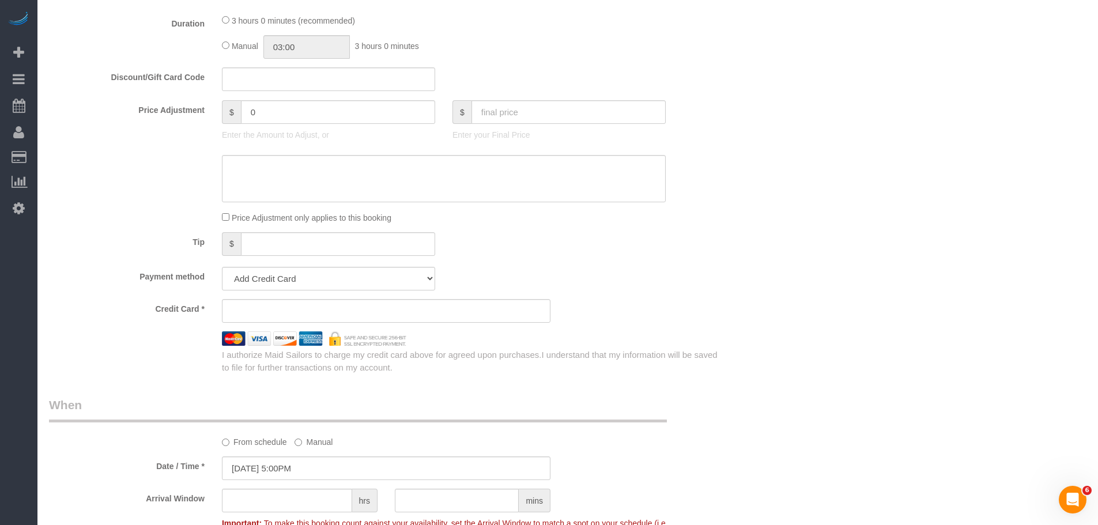
scroll to position [922, 0]
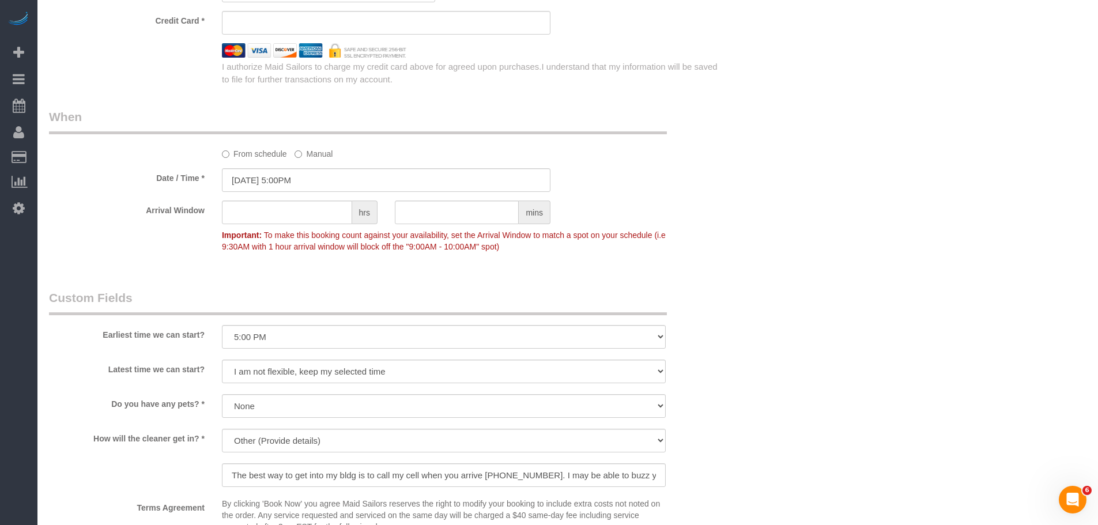
type textarea "Emma (POC): 860-324-0068 Here is the best way to get to 227 Waverly Place: Take…"
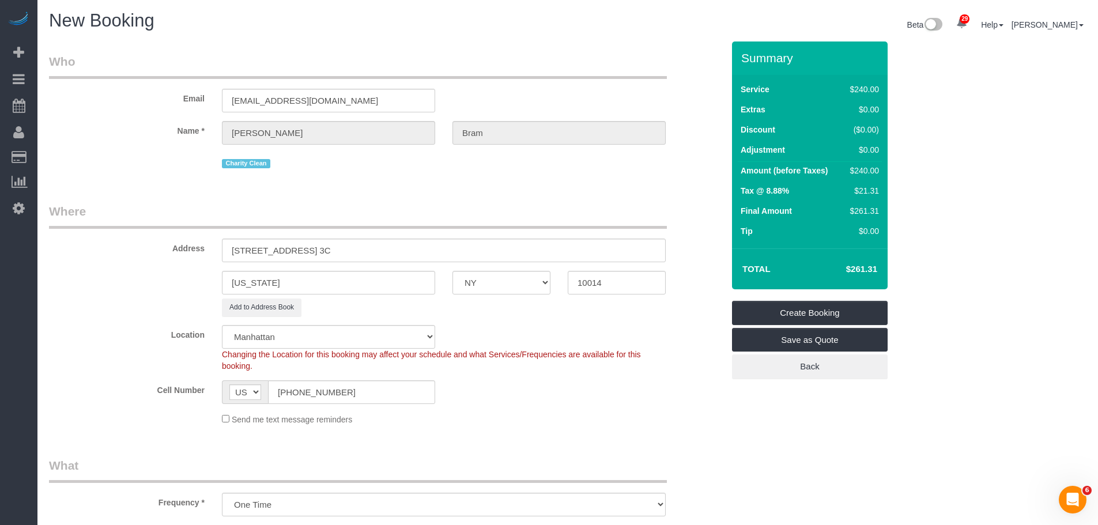
scroll to position [0, 0]
click at [794, 311] on link "Create Booking" at bounding box center [810, 314] width 156 height 24
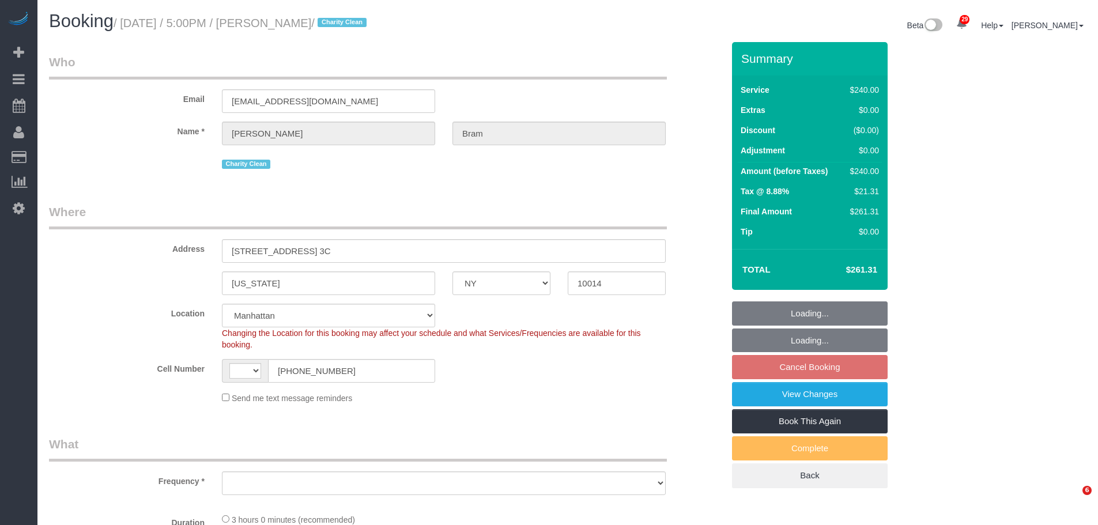
select select "NY"
select select "number:65"
select select "number:90"
select select "number:15"
select select "number:7"
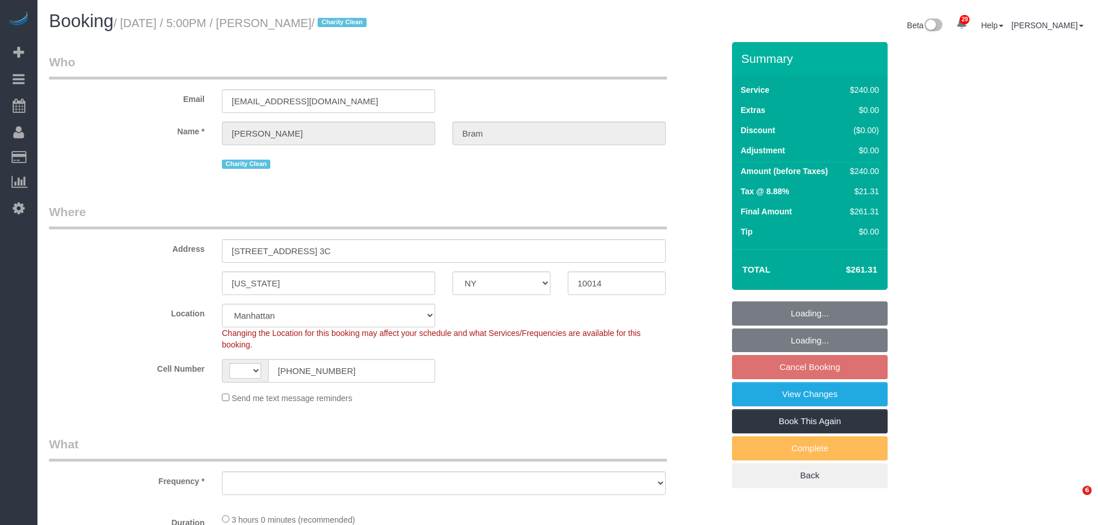
select select "string:[GEOGRAPHIC_DATA]"
select select "180"
select select "spot10"
select select "object:1510"
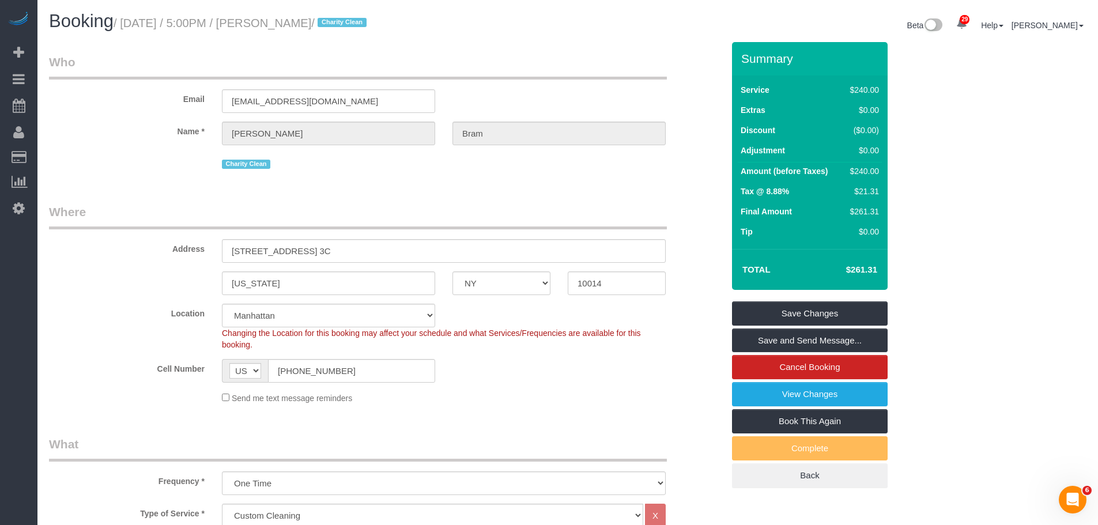
drag, startPoint x: 643, startPoint y: 59, endPoint x: 695, endPoint y: 25, distance: 62.0
click at [650, 58] on legend "Who" at bounding box center [358, 67] width 618 height 26
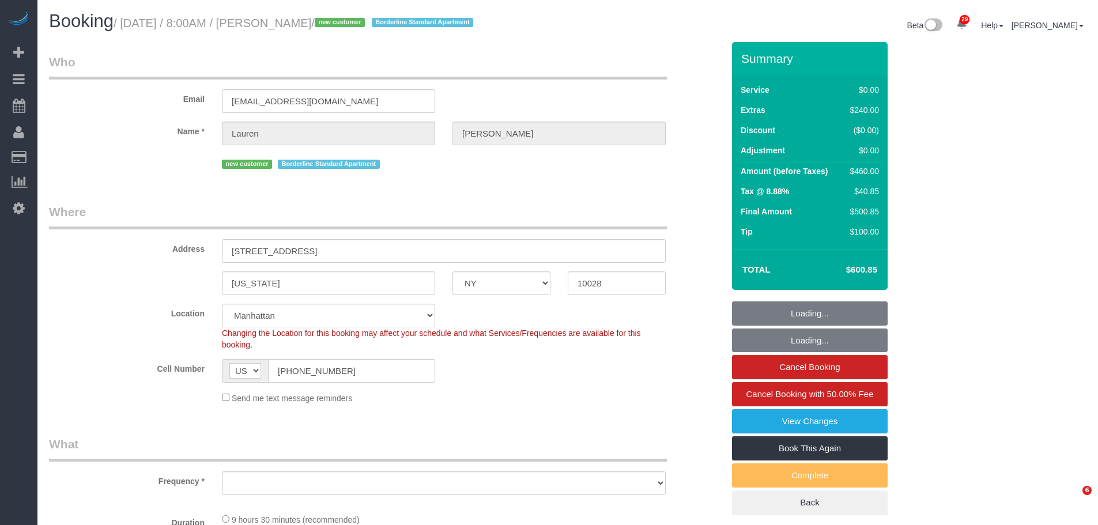
select select "NY"
select select "number:56"
select select "number:72"
select select "number:15"
select select "number:6"
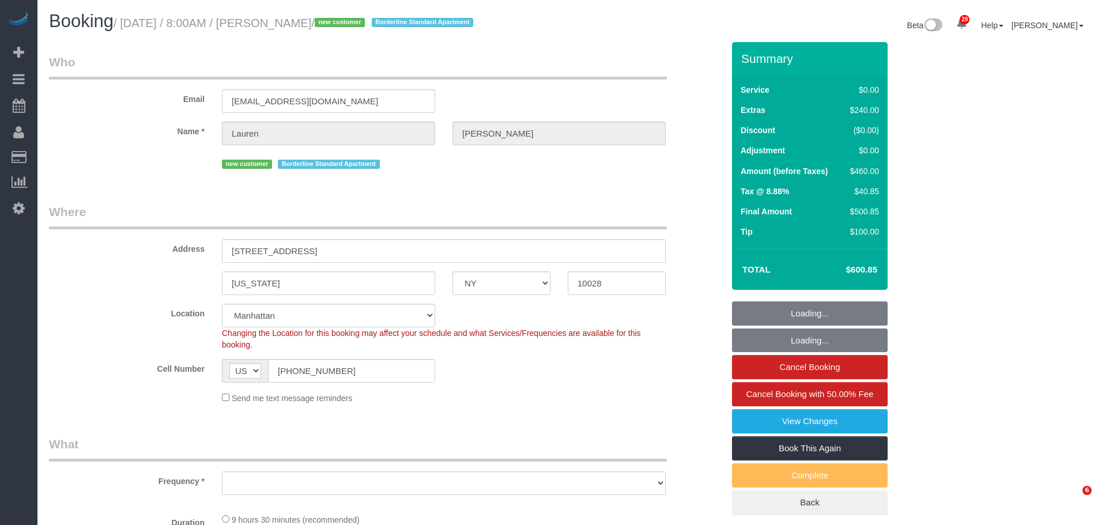
select select "string:stripe-pm_1SBiTP4VGloSiKo7h6Y8x6lI"
select select "spot1"
select select "object:975"
select select "2"
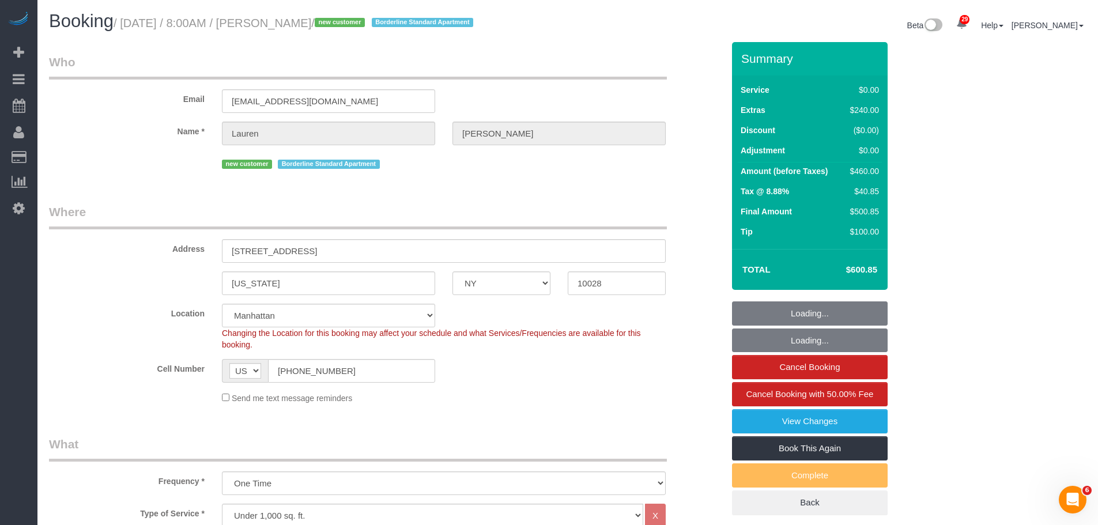
select select "object:1500"
select select "2"
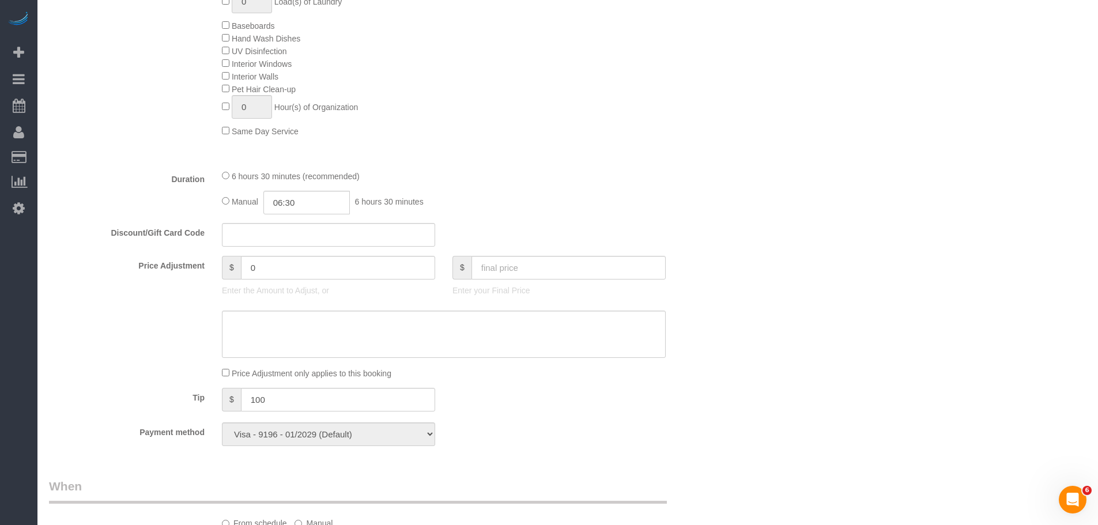
scroll to position [692, 0]
drag, startPoint x: 253, startPoint y: 269, endPoint x: 145, endPoint y: 288, distance: 109.4
click at [81, 284] on div "Price Adjustment $ 0 Enter the Amount to Adjust, or $ Enter your Final Price" at bounding box center [386, 274] width 692 height 46
type input "120"
click at [312, 321] on textarea at bounding box center [444, 329] width 444 height 47
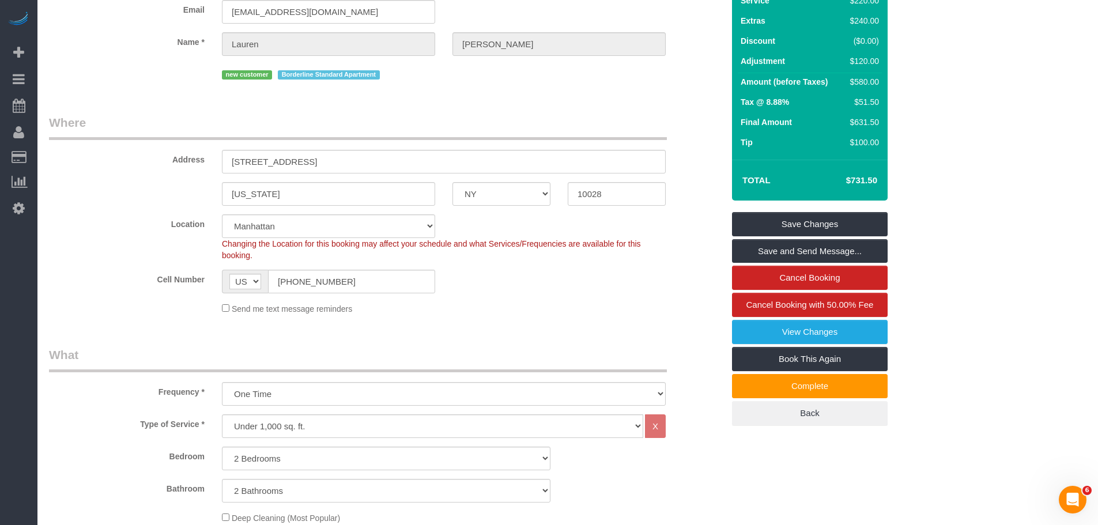
scroll to position [0, 0]
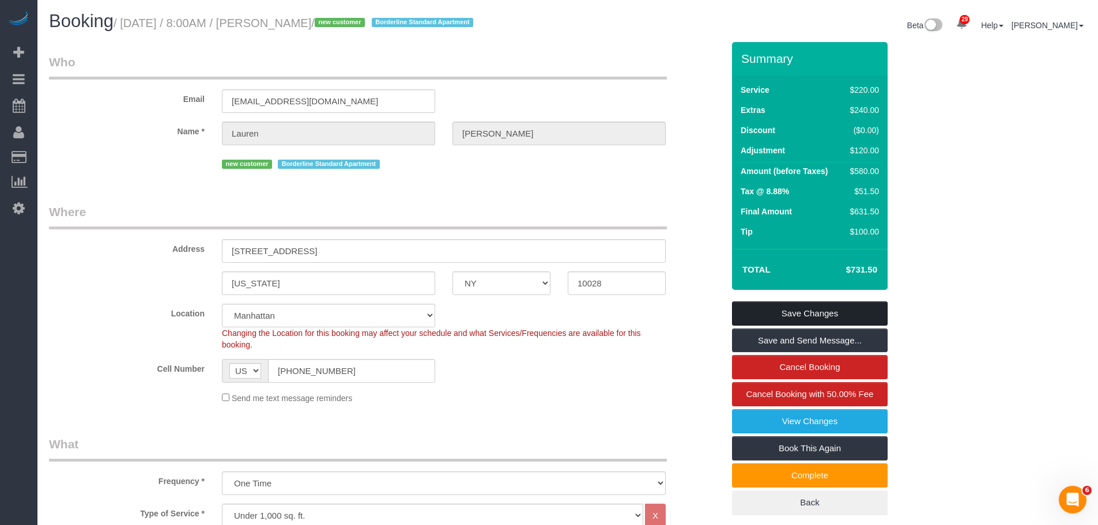
type textarea "additional 1.5 hours"
click at [841, 312] on link "Save Changes" at bounding box center [810, 314] width 156 height 24
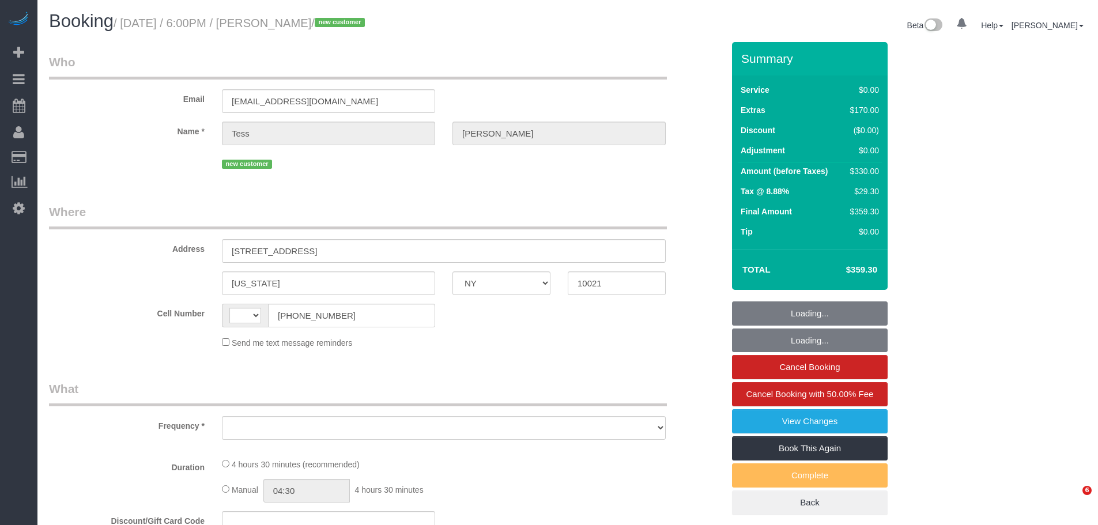
select select "NY"
select select "string:[GEOGRAPHIC_DATA]"
select select "1"
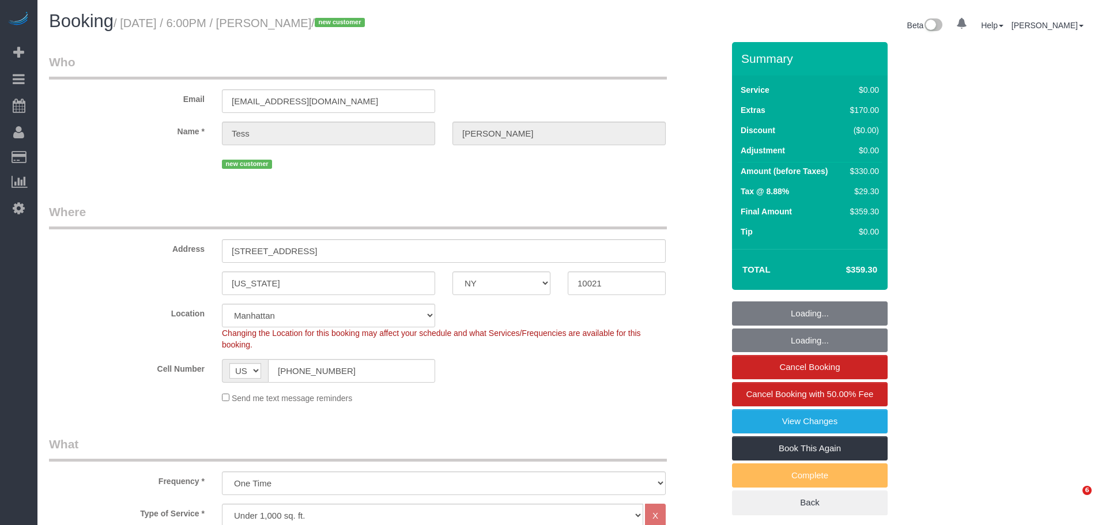
select select "object:918"
select select "string:stripe-pm_1SC2iY4VGloSiKo7UPRYGMtz"
select select "spot1"
select select "number:56"
select select "number:79"
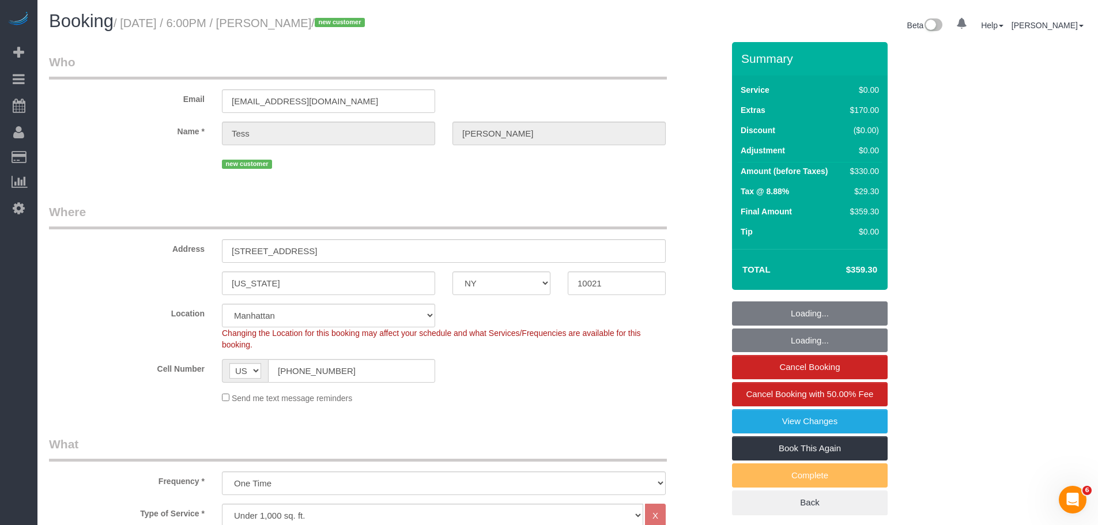
select select "number:15"
select select "number:5"
select select "1"
select select "object:1524"
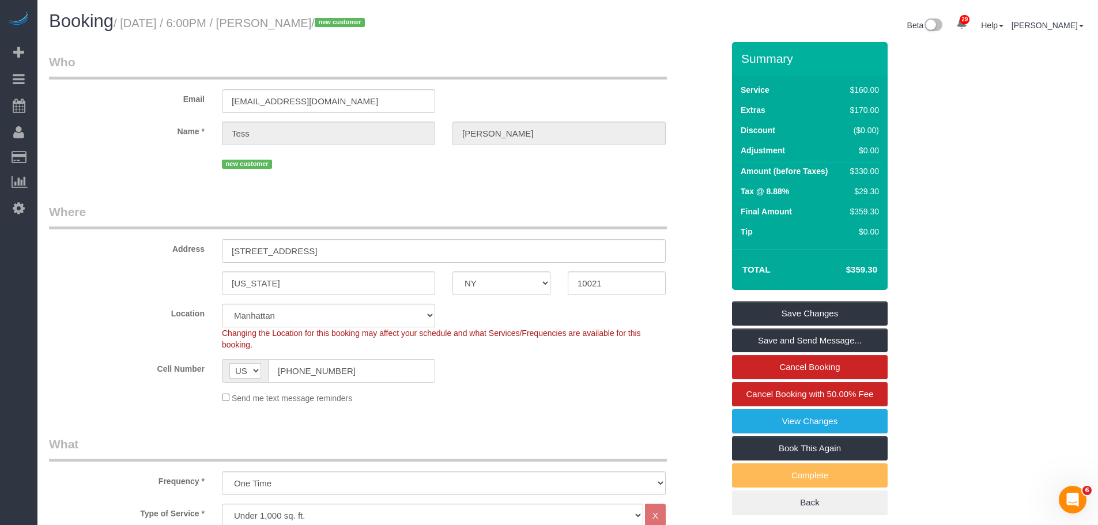
click at [479, 88] on div "Email tmcintyre102@gmail.com" at bounding box center [386, 83] width 692 height 59
click at [144, 271] on sui-booking-address "Address 300 East 70th Street, Apt 2A New York AK AL AR AZ CA CO CT DC DE FL GA …" at bounding box center [386, 250] width 675 height 92
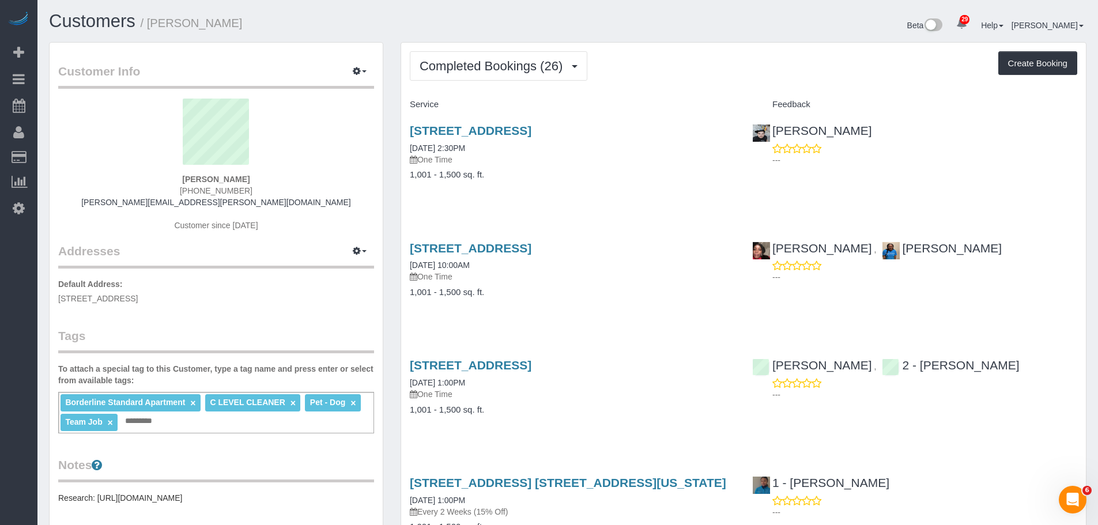
click at [715, 62] on div "Completed Bookings (26) Completed Bookings (26) Upcoming Bookings (0) Cancelled…" at bounding box center [744, 65] width 668 height 29
click at [710, 61] on div "Completed Bookings (26) Completed Bookings (26) Upcoming Bookings (0) Cancelled…" at bounding box center [744, 65] width 668 height 29
click at [706, 63] on div "Completed Bookings (26) Completed Bookings (26) Upcoming Bookings (0) Cancelled…" at bounding box center [744, 65] width 668 height 29
click at [680, 75] on div "Completed Bookings (26) Completed Bookings (26) Upcoming Bookings (0) Cancelled…" at bounding box center [744, 65] width 668 height 29
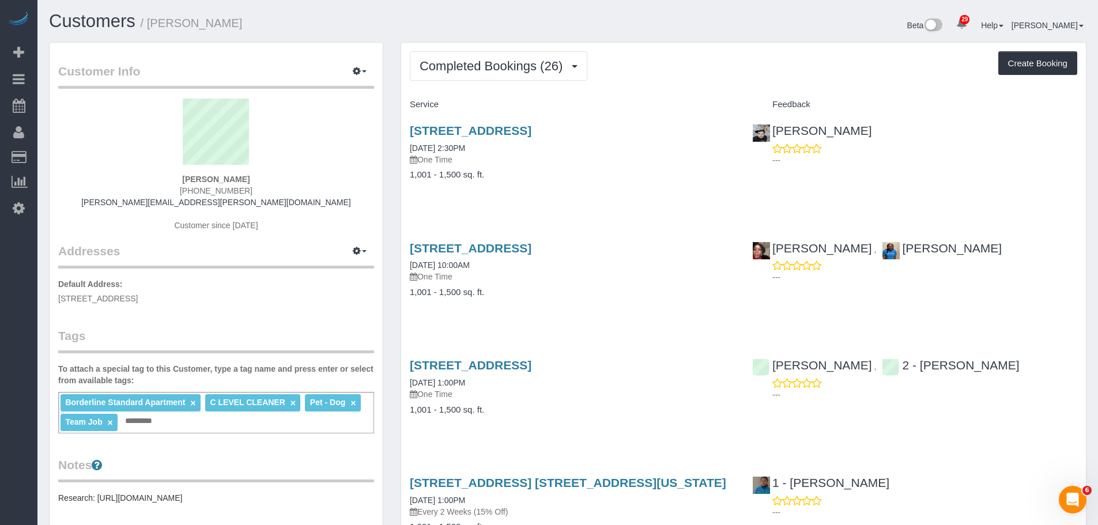
drag, startPoint x: 406, startPoint y: 125, endPoint x: 720, endPoint y: 110, distance: 314.0
click at [709, 127] on div "[STREET_ADDRESS] [DATE] 2:30PM One Time 1,001 - 1,500 sq. ft." at bounding box center [572, 158] width 342 height 89
copy link "[STREET_ADDRESS]"
click at [532, 135] on link "[STREET_ADDRESS]" at bounding box center [471, 130] width 122 height 13
click at [706, 114] on div "[STREET_ADDRESS] [DATE] 2:30PM One Time 1,001 - 1,500 sq. ft." at bounding box center [572, 158] width 342 height 89
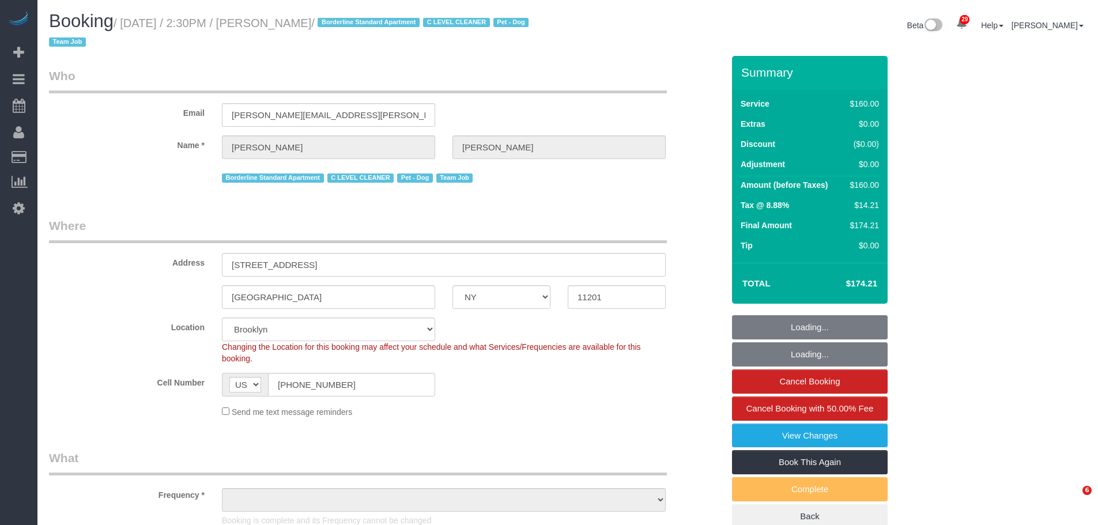
select select "NY"
select select "number:89"
select select "number:90"
select select "number:13"
select select "number:5"
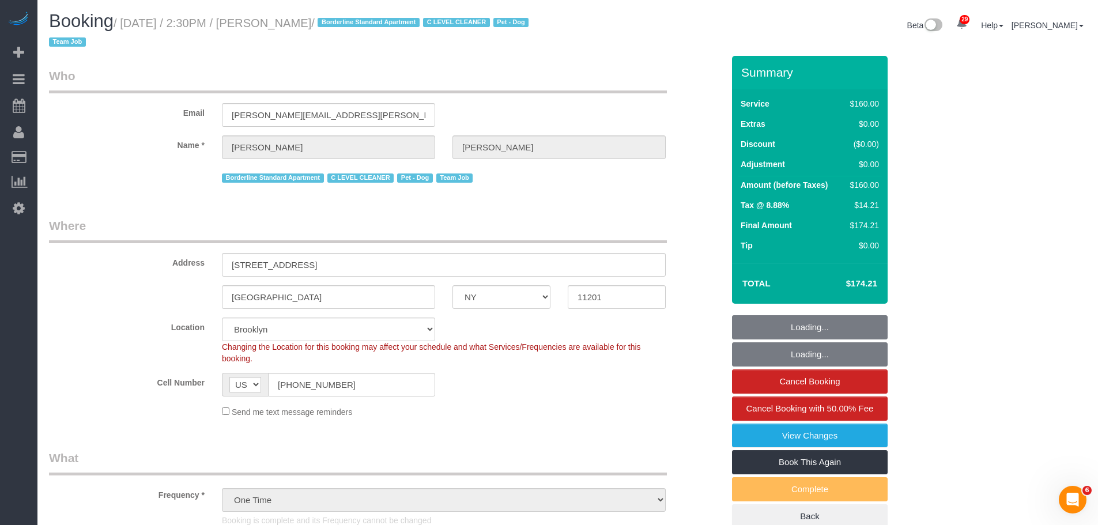
select select "object:999"
select select "string:stripe-pm_1Mr0dz4VGloSiKo73kS8OCxn"
select select "object:1469"
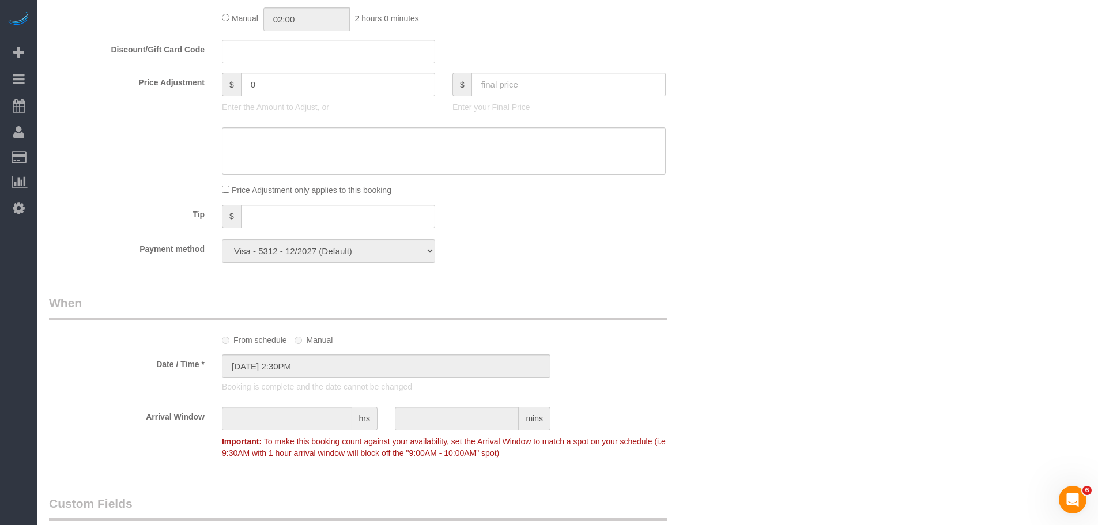
scroll to position [865, 0]
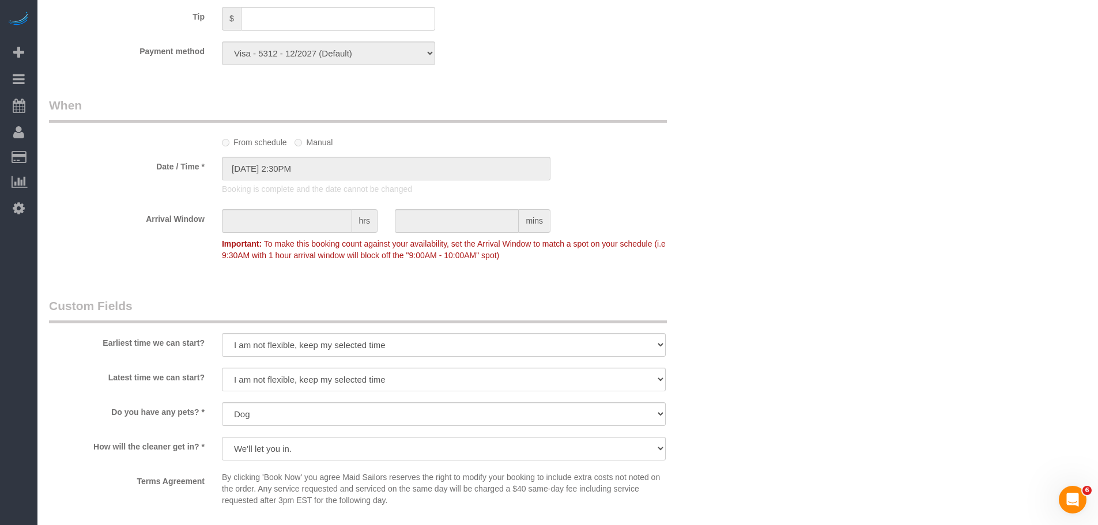
click at [578, 78] on div "Who Email [PERSON_NAME][EMAIL_ADDRESS][PERSON_NAME][DOMAIN_NAME] Name * [PERSON…" at bounding box center [386, 83] width 692 height 1784
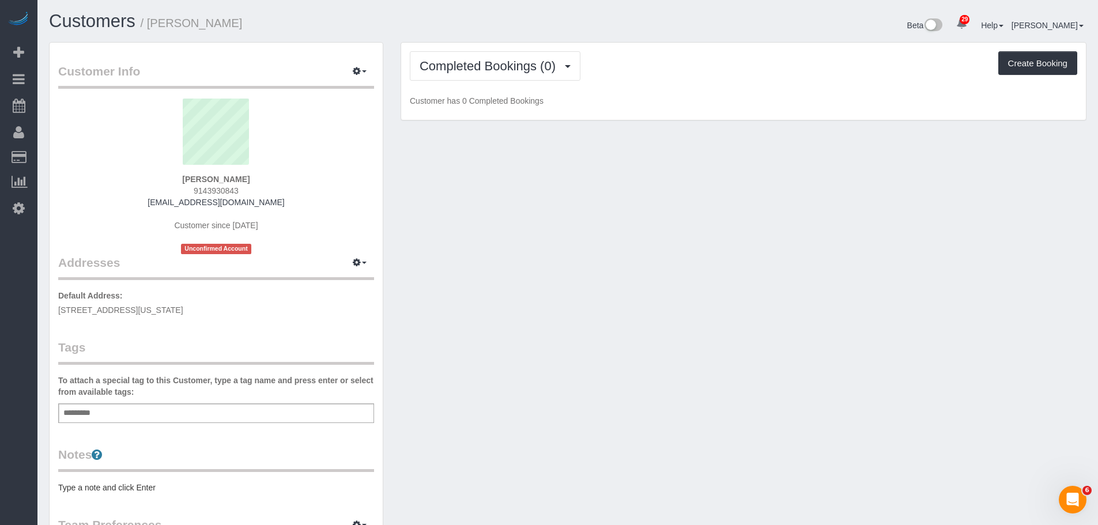
click at [171, 308] on span "[STREET_ADDRESS][US_STATE]" at bounding box center [120, 310] width 125 height 9
click at [172, 308] on span "[STREET_ADDRESS][US_STATE]" at bounding box center [120, 310] width 125 height 9
copy div "[STREET_ADDRESS][US_STATE]"
click at [160, 415] on div "Add a tag" at bounding box center [216, 414] width 316 height 20
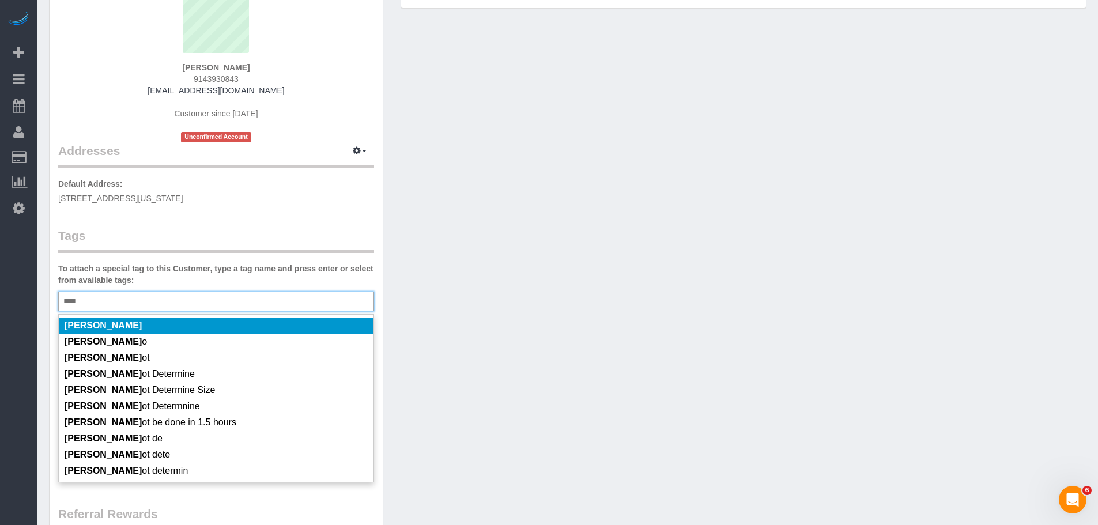
scroll to position [231, 0]
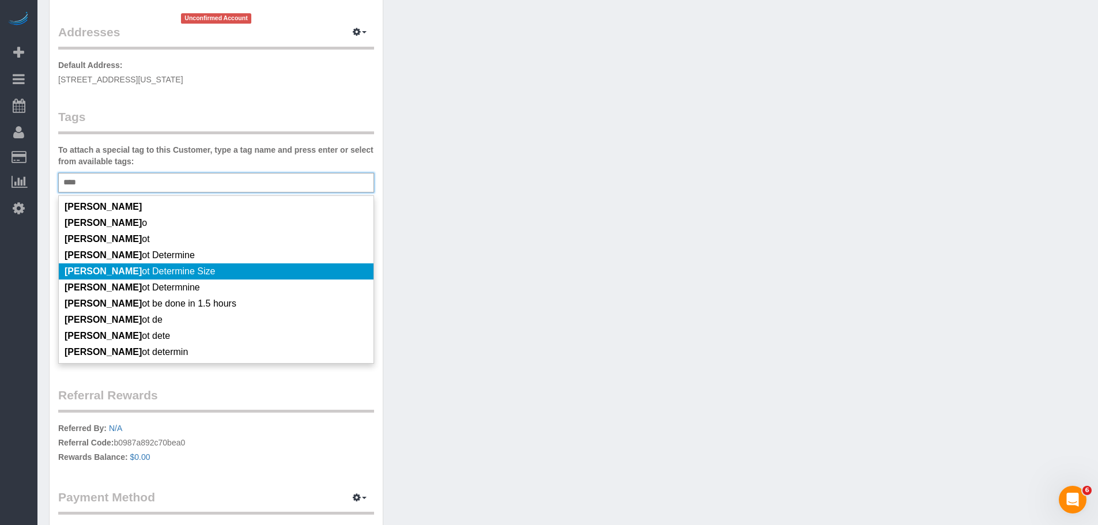
type input "****"
click at [248, 278] on li "[PERSON_NAME] ot Determine Size" at bounding box center [216, 271] width 315 height 16
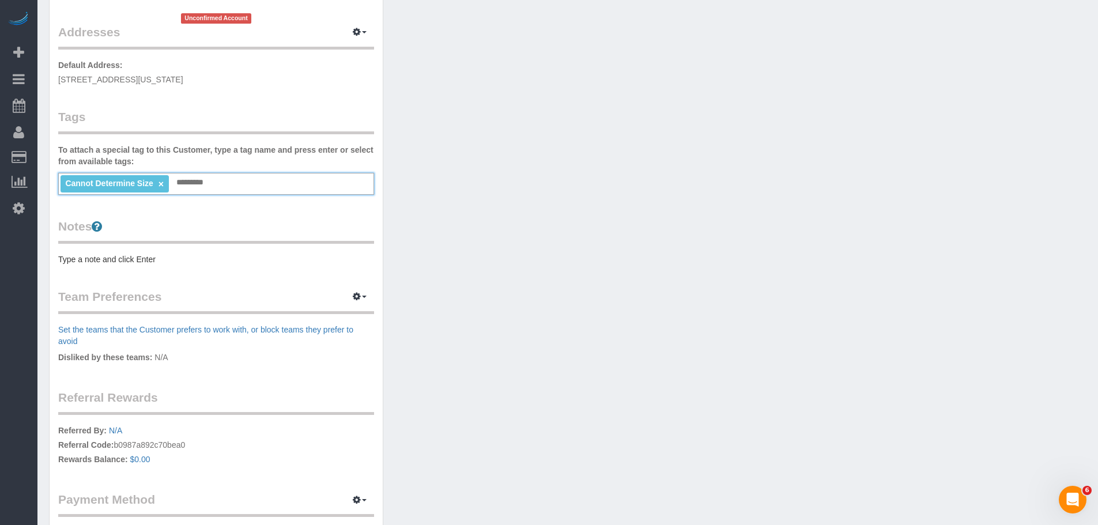
click at [182, 266] on div "Customer Info Edit Contact Info Send Message Email Preferences Special Sales Ta…" at bounding box center [216, 193] width 333 height 762
click at [169, 257] on pre "Type a note and click Enter" at bounding box center [216, 260] width 316 height 12
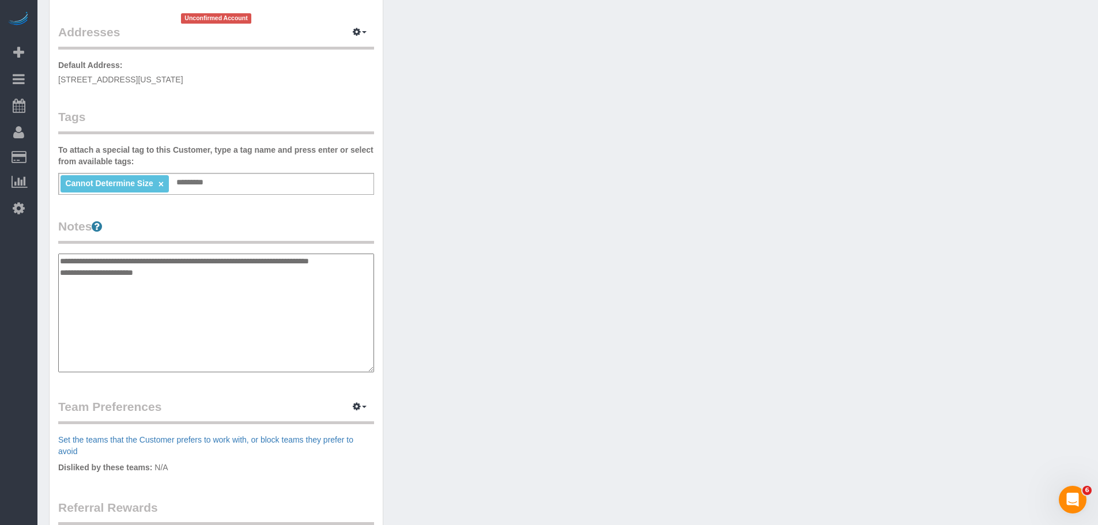
type textarea "**********"
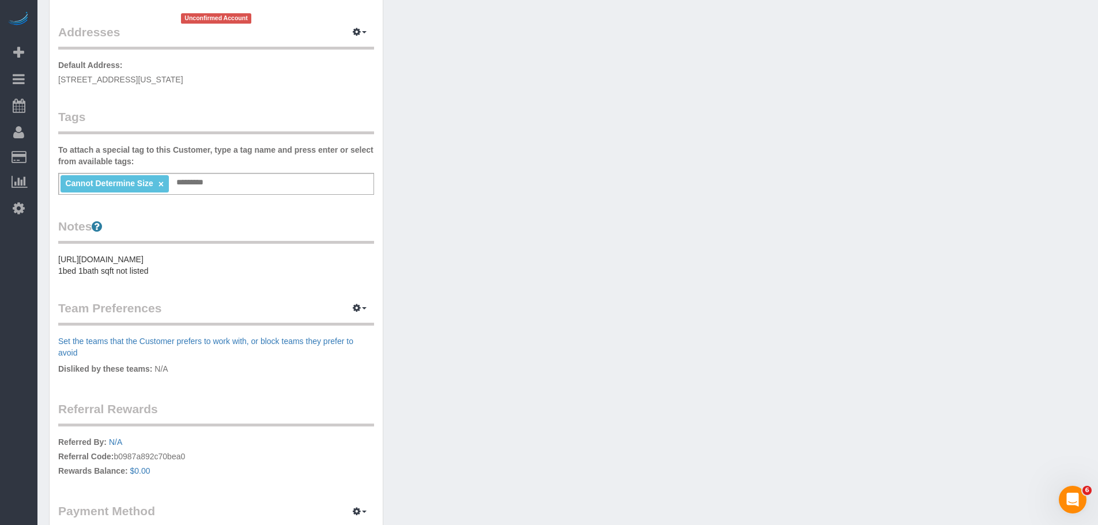
click at [669, 217] on div "Customer Info Edit Contact Info Send Message Email Preferences Special Sales Ta…" at bounding box center [567, 204] width 1055 height 786
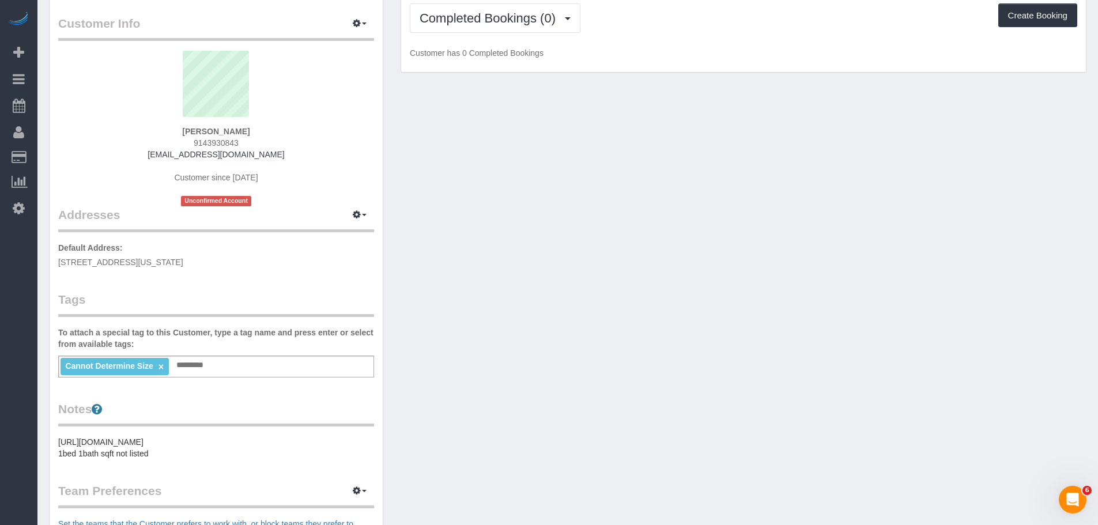
scroll to position [0, 0]
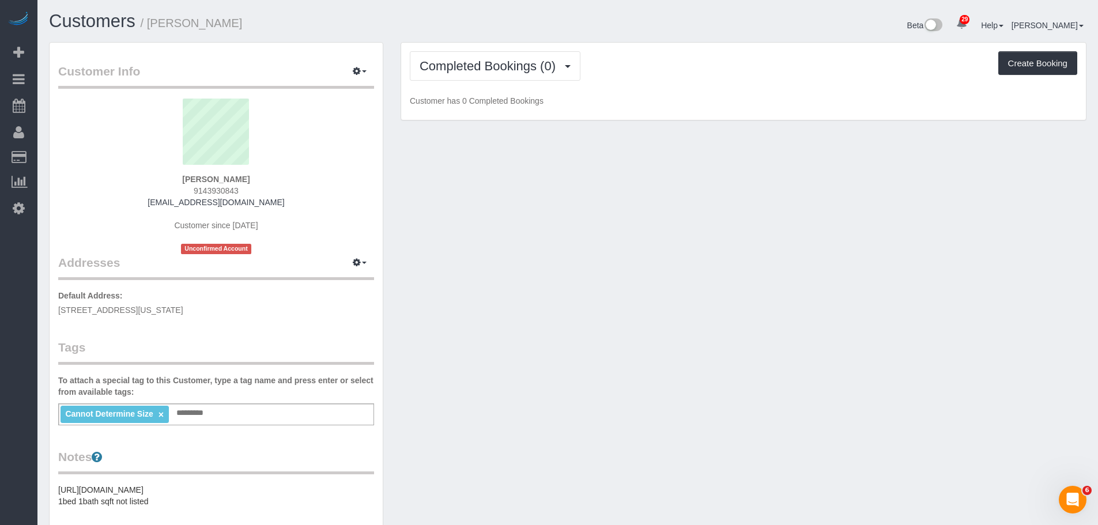
click at [525, 285] on div "Customer Info Edit Contact Info Send Message Email Preferences Special Sales Ta…" at bounding box center [567, 435] width 1055 height 786
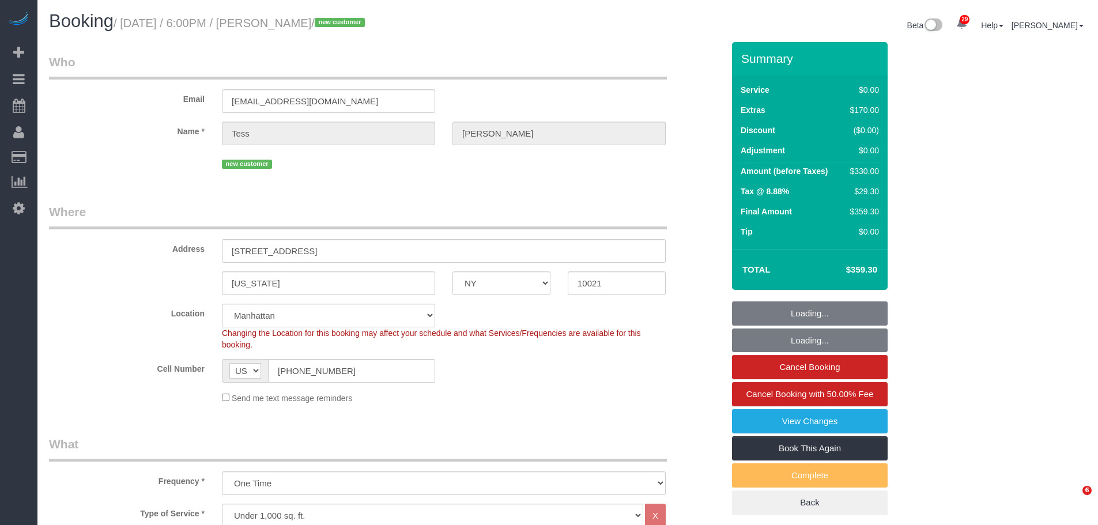
select select "NY"
select select "number:56"
select select "number:79"
select select "number:15"
select select "number:5"
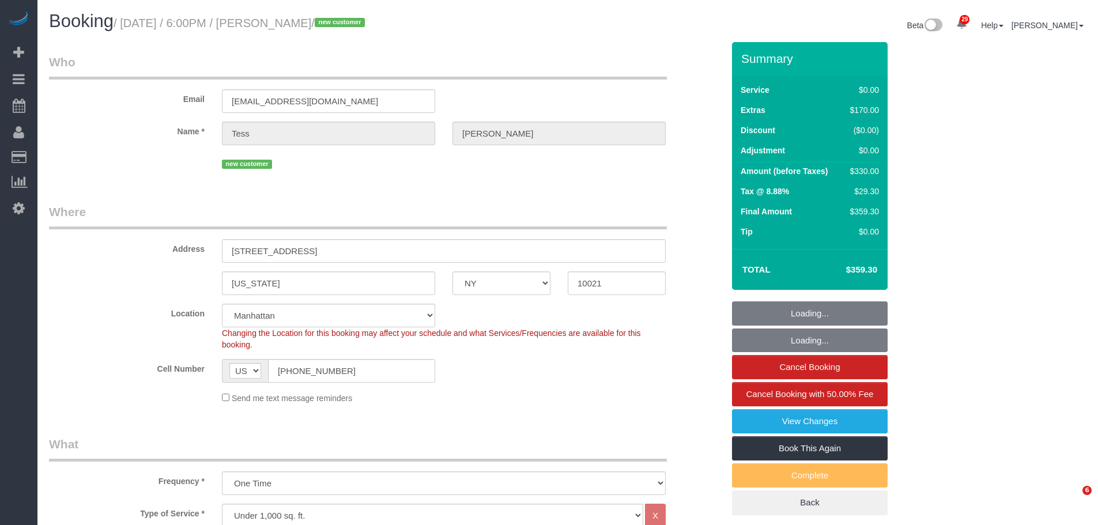
select select "spot1"
select select "1"
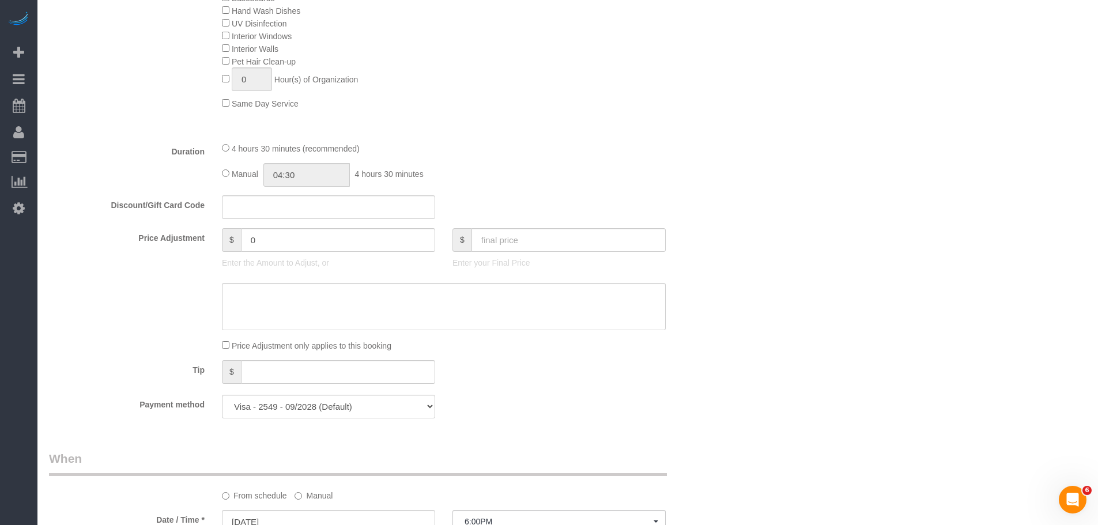
scroll to position [807, 0]
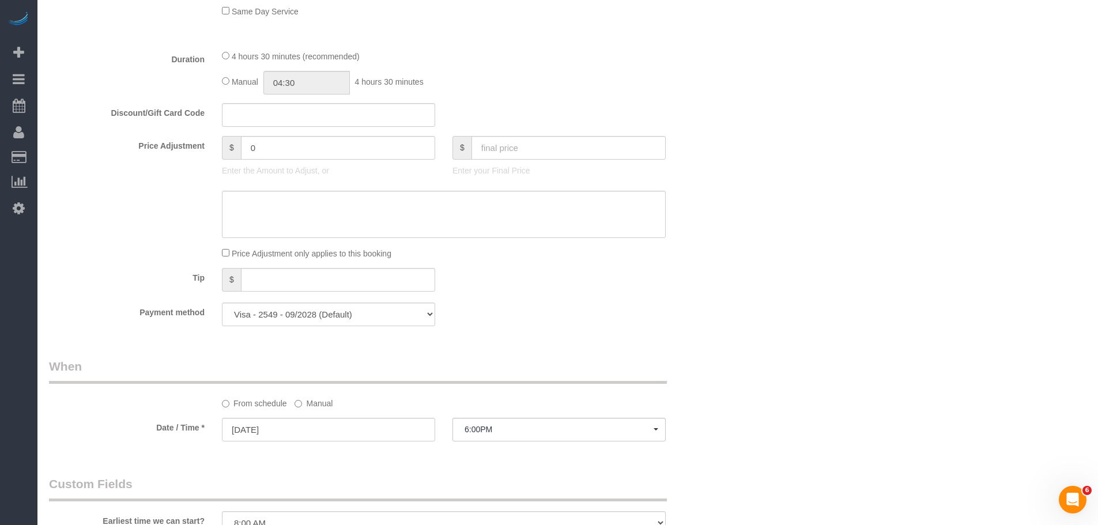
click at [312, 404] on label "Manual" at bounding box center [314, 402] width 38 height 16
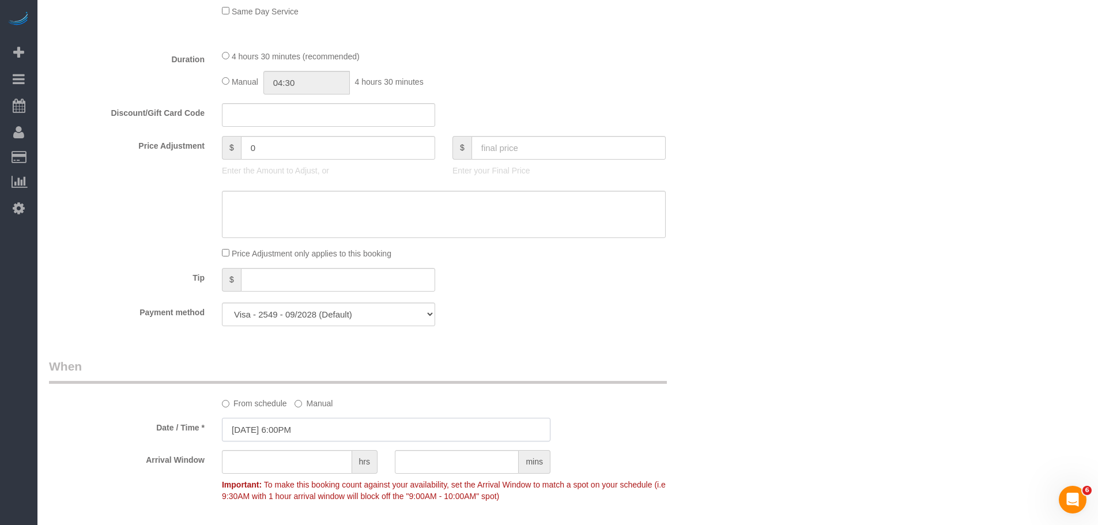
click at [321, 428] on input "[DATE] 6:00PM" at bounding box center [386, 430] width 329 height 24
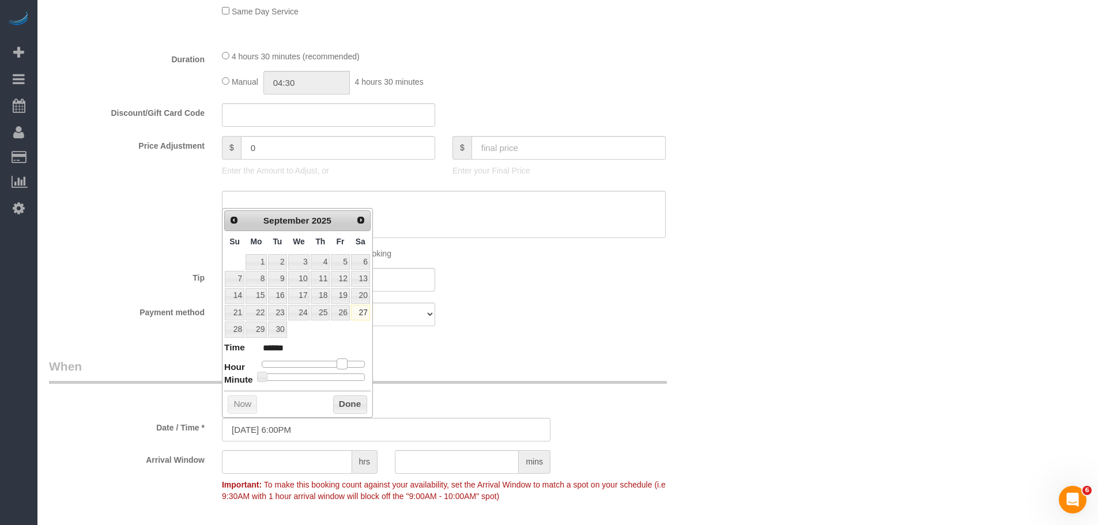
click at [341, 363] on span at bounding box center [342, 364] width 10 height 10
type input "[DATE] 5:00PM"
type input "******"
type input "[DATE] 4:00PM"
type input "******"
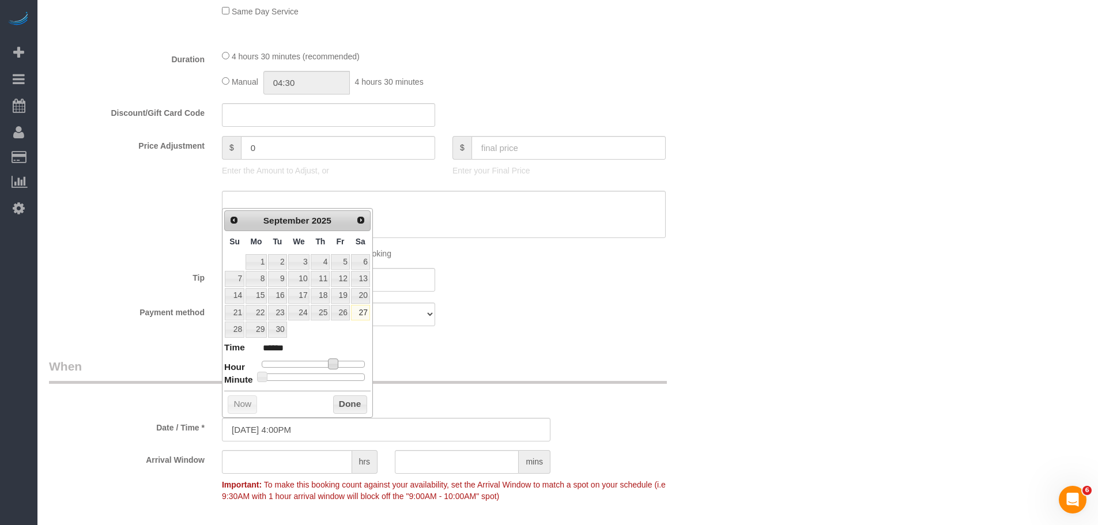
type input "09/27/2025 4:30PM"
type input "******"
click at [322, 376] on div at bounding box center [313, 377] width 103 height 7
click at [344, 397] on button "Done" at bounding box center [350, 405] width 34 height 18
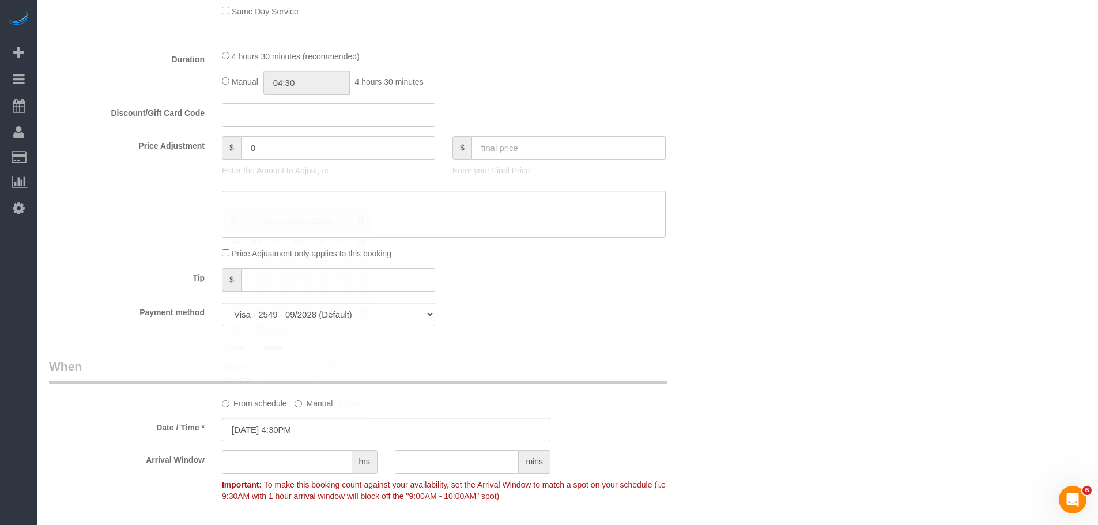
click at [647, 345] on div "Who Email tmcintyre102@gmail.com Name * Tess McIntyre new customer Where Addres…" at bounding box center [386, 222] width 692 height 1975
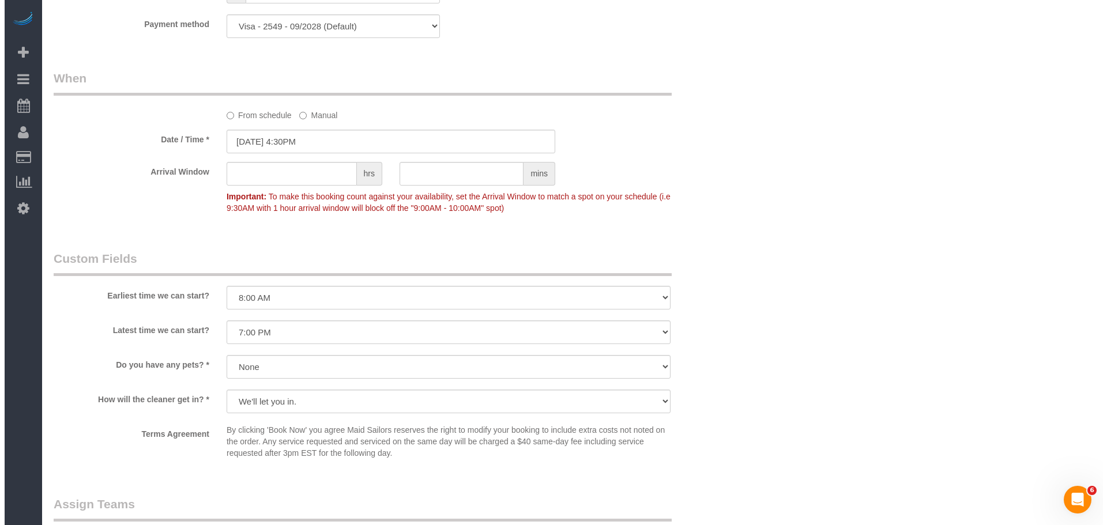
scroll to position [1268, 0]
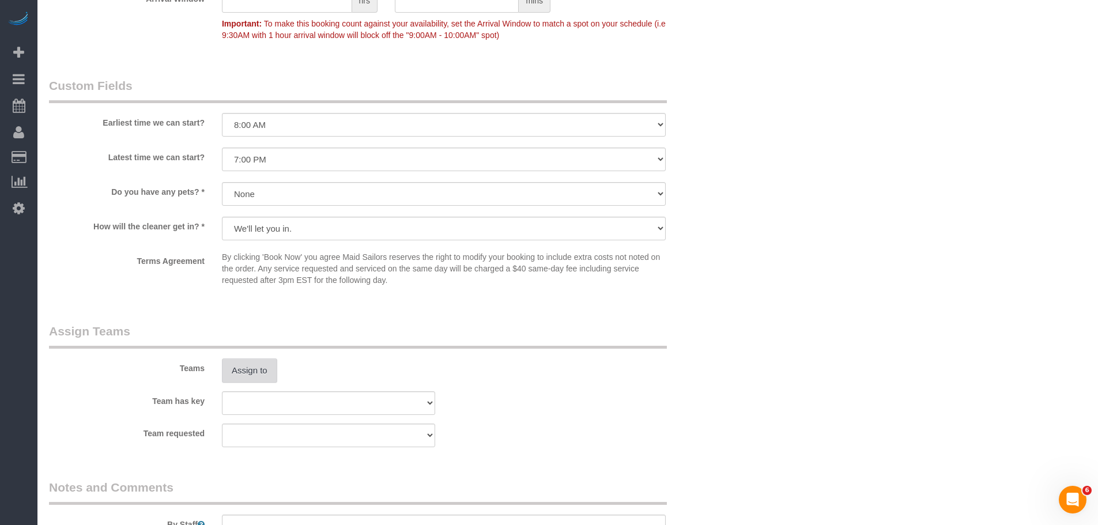
click at [257, 372] on button "Assign to" at bounding box center [249, 371] width 55 height 24
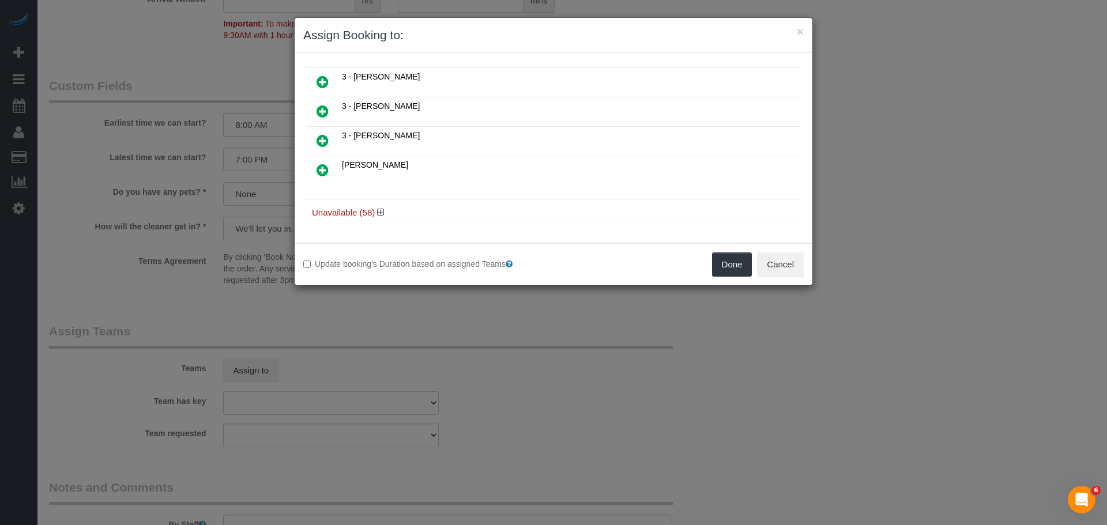
scroll to position [648, 0]
click at [383, 212] on icon at bounding box center [380, 212] width 7 height 9
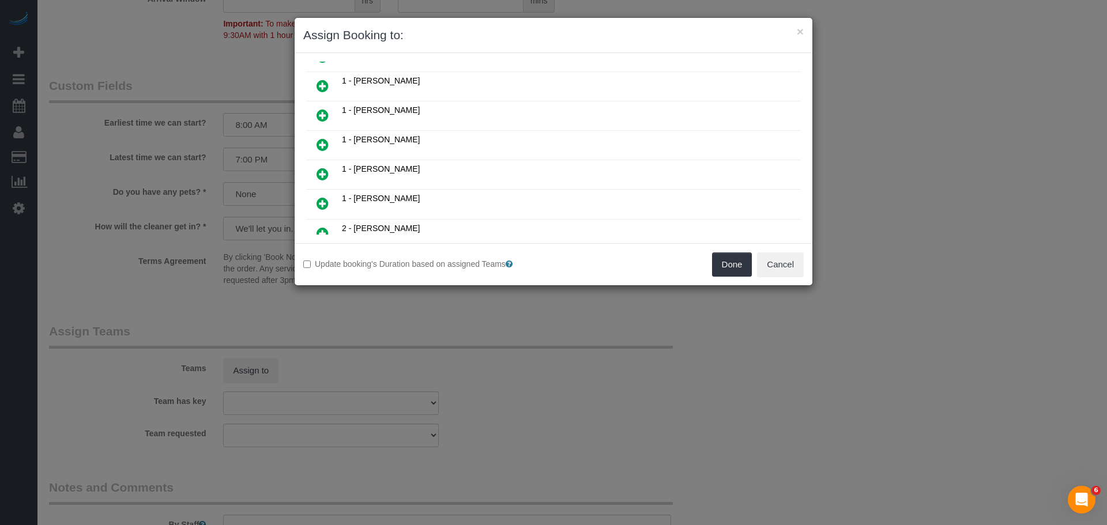
click at [321, 181] on icon at bounding box center [323, 174] width 12 height 14
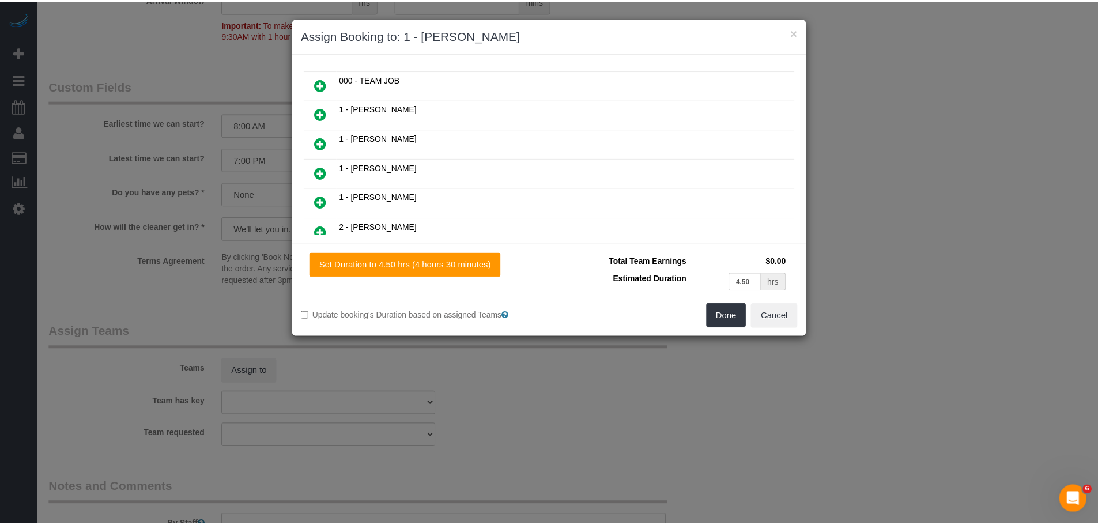
scroll to position [258, 0]
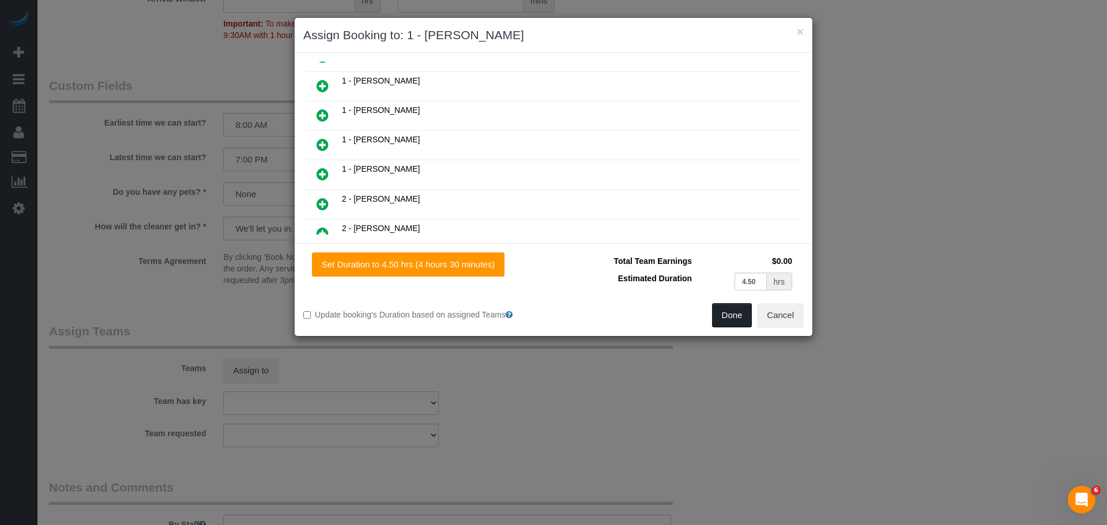
click at [729, 312] on button "Done" at bounding box center [732, 315] width 40 height 24
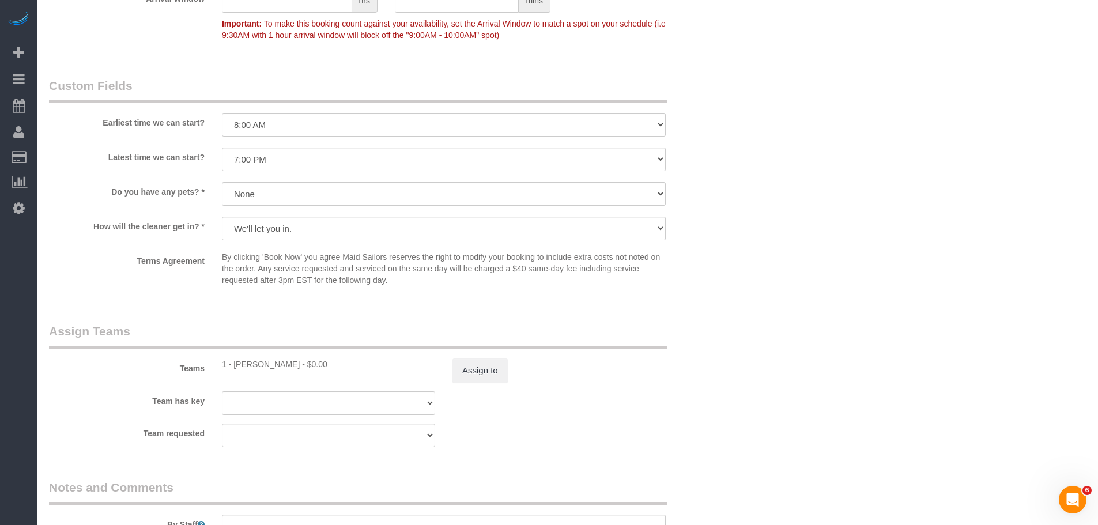
click at [700, 276] on div "Terms Agreement By clicking 'Book Now' you agree Maid Sailors reserves the righ…" at bounding box center [386, 271] width 692 height 40
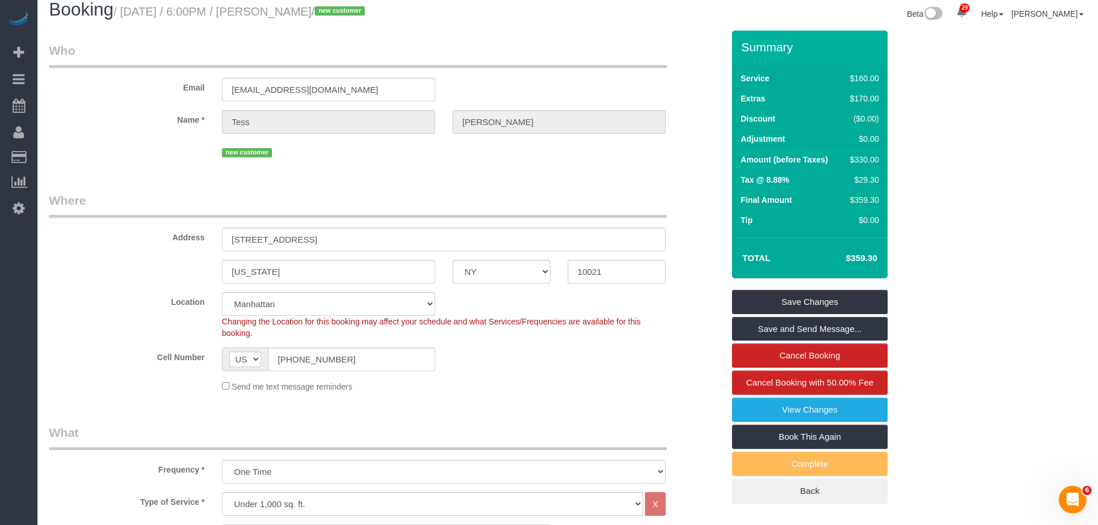
scroll to position [0, 0]
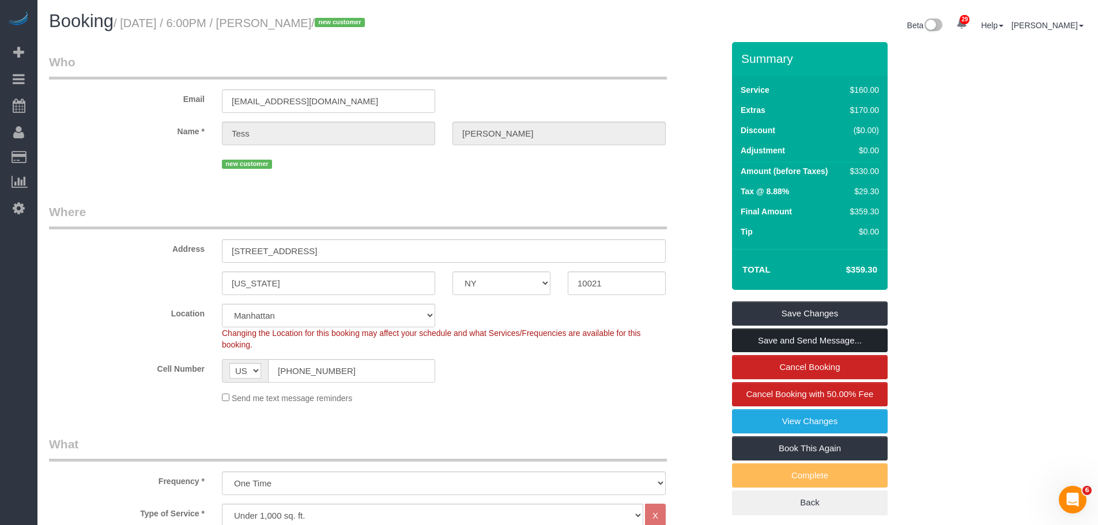
click at [849, 342] on link "Save and Send Message..." at bounding box center [810, 341] width 156 height 24
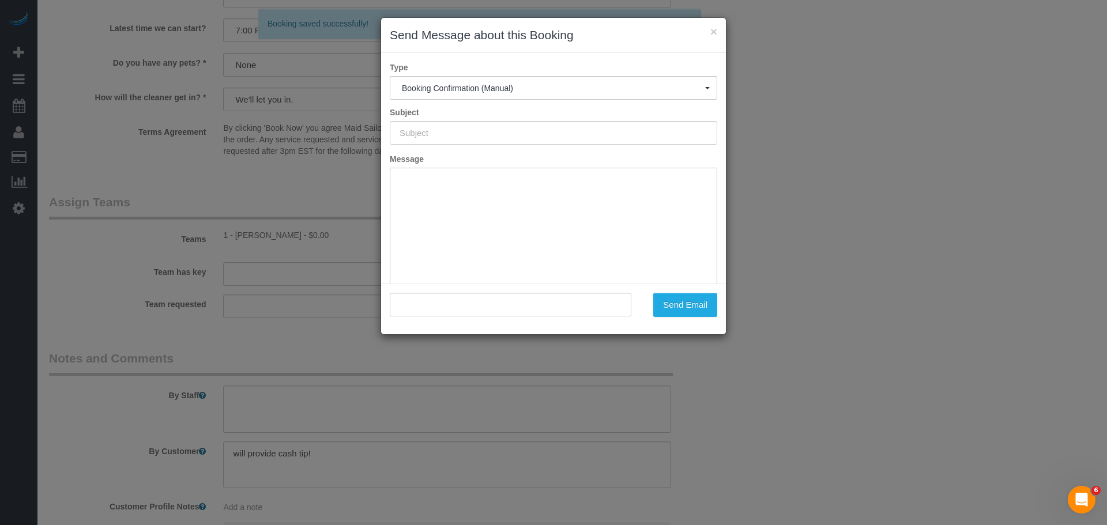
scroll to position [1384, 0]
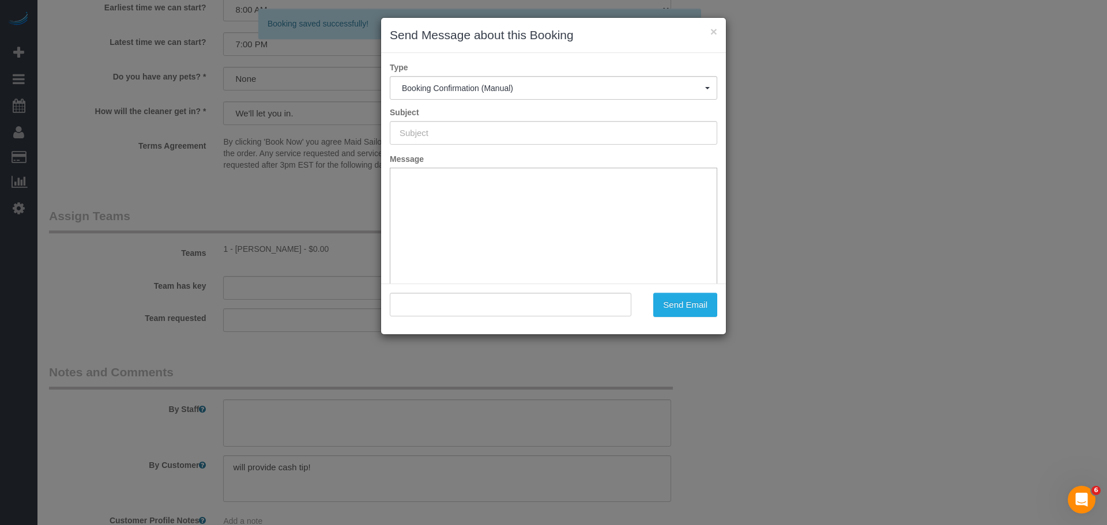
type input "Cleaning Confirmed for 09/27/2025 at 4:30pm"
type input ""Tess McIntyre" <tmcintyre102@gmail.com>"
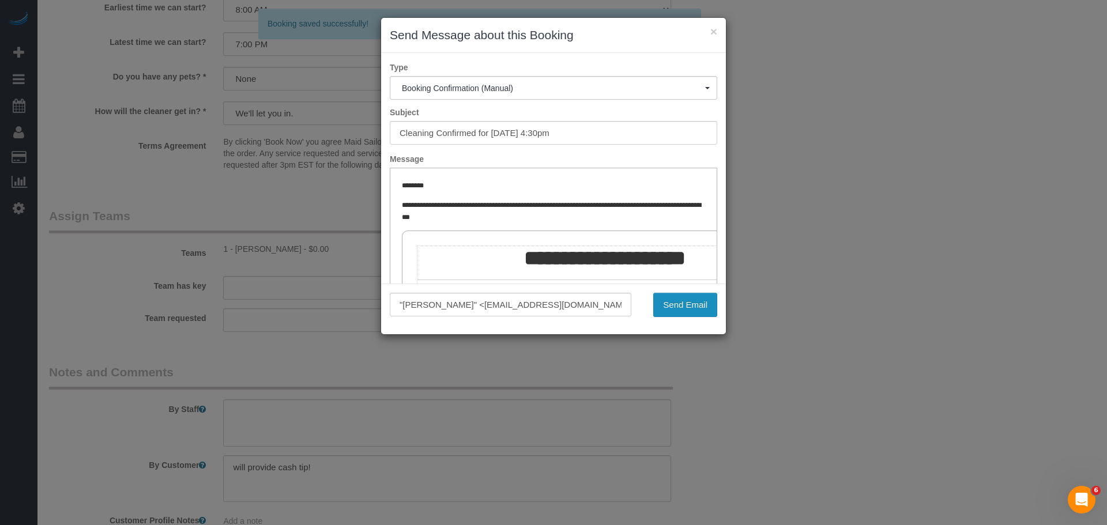
scroll to position [0, 0]
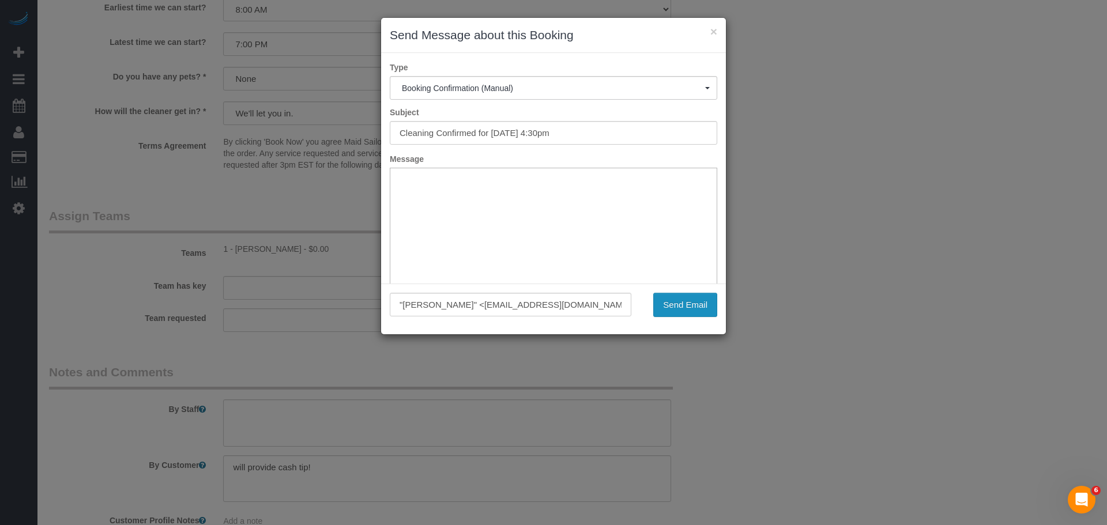
click at [667, 301] on button "Send Email" at bounding box center [685, 305] width 64 height 24
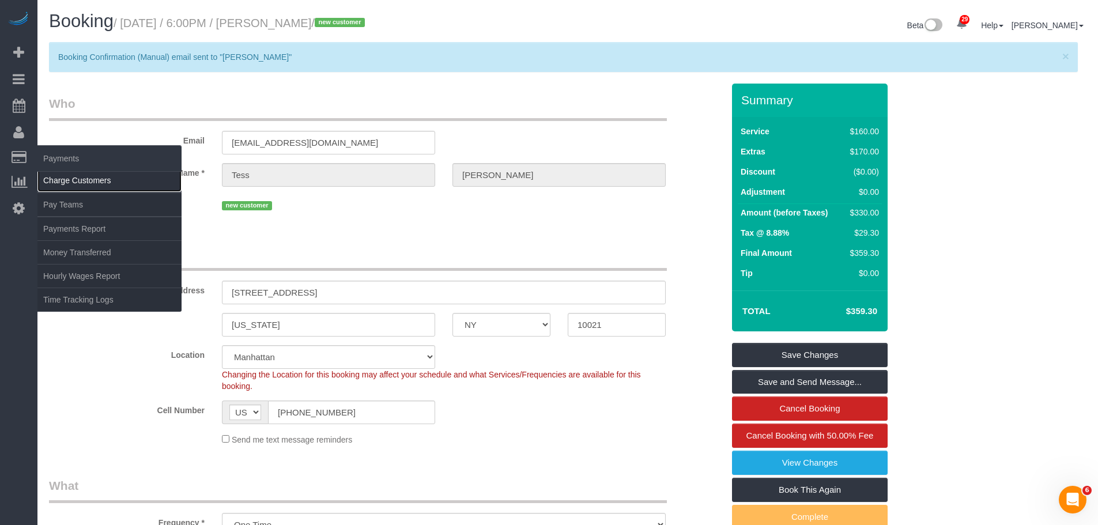
click at [106, 186] on link "Charge Customers" at bounding box center [109, 180] width 144 height 23
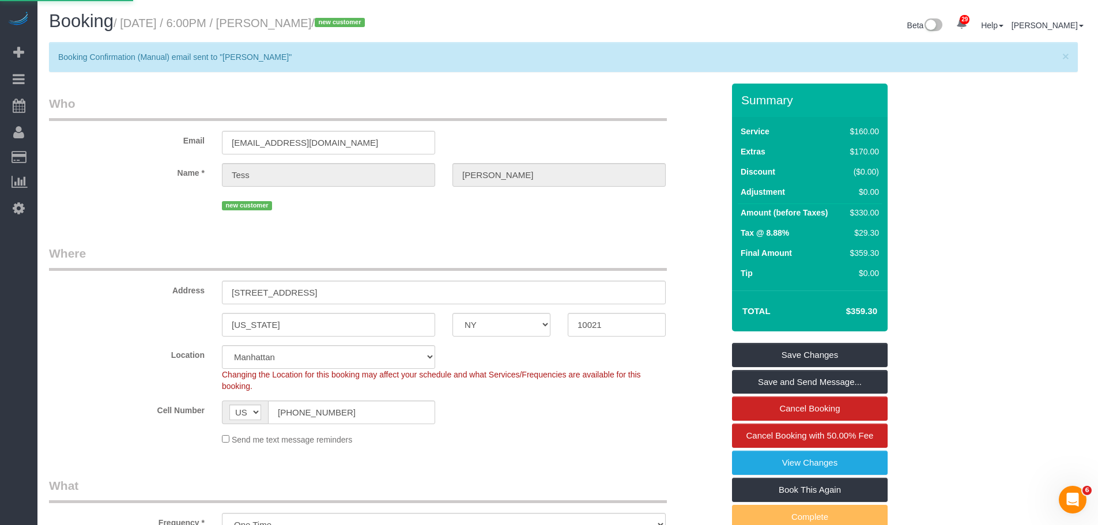
select select
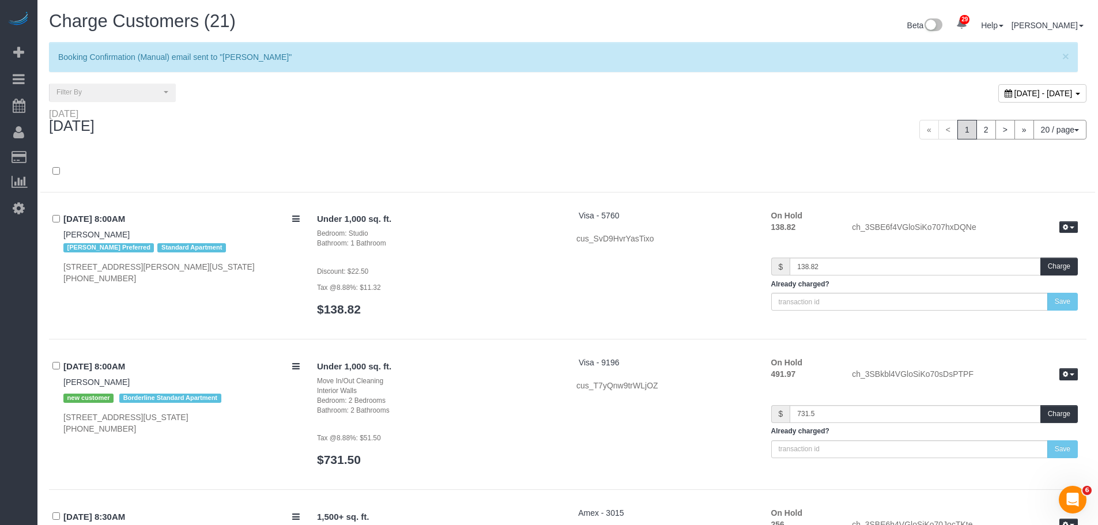
click at [1015, 92] on span "September 27, 2025 - September 27, 2025" at bounding box center [1044, 93] width 58 height 9
type input "**********"
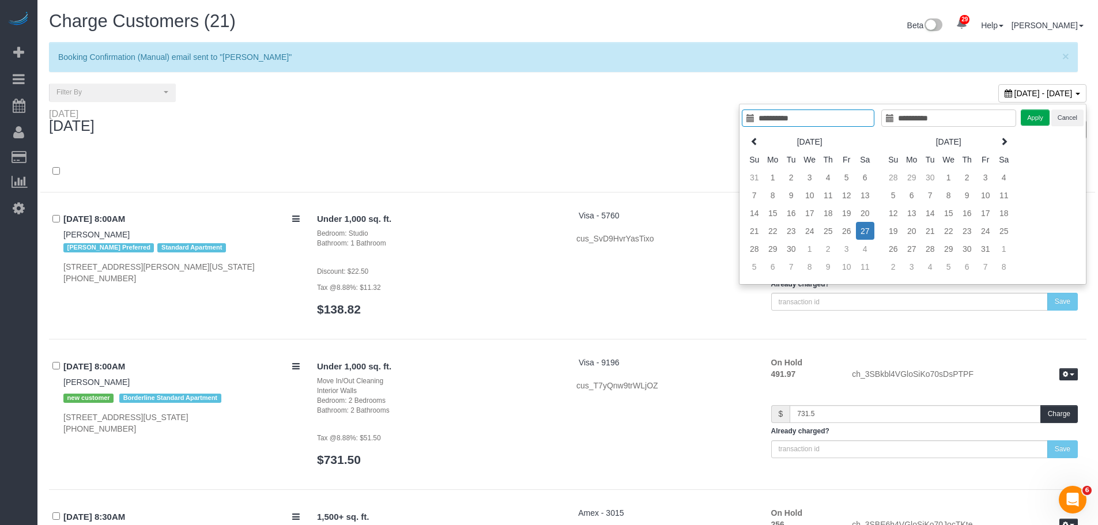
click at [772, 91] on div "September 27, 2025 - September 27, 2025" at bounding box center [832, 96] width 528 height 25
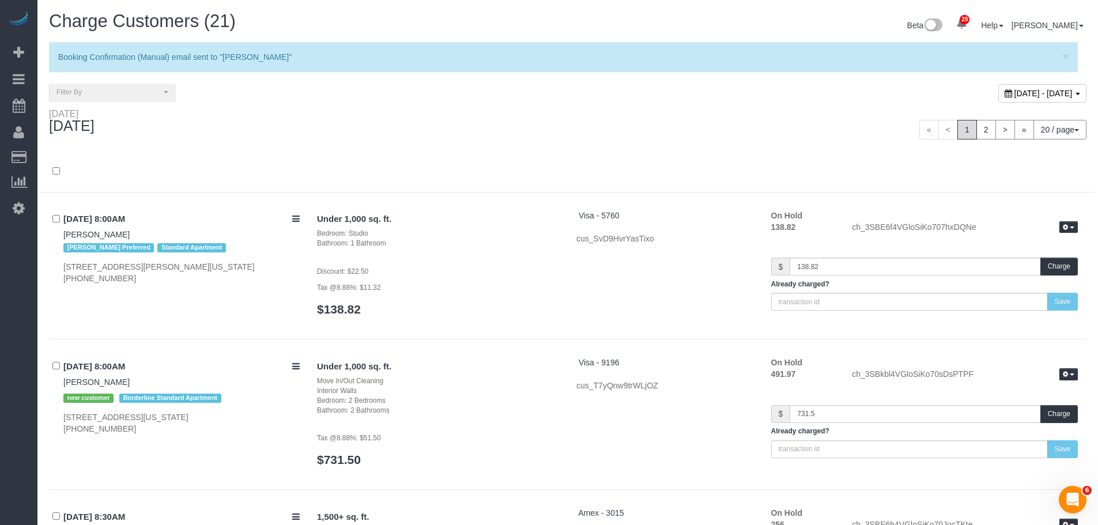
click at [1069, 127] on button "20 / page" at bounding box center [1060, 130] width 53 height 20
click at [1022, 224] on link "100 / page" at bounding box center [1040, 226] width 91 height 15
drag, startPoint x: 815, startPoint y: 163, endPoint x: 998, endPoint y: 133, distance: 185.2
click at [818, 163] on div at bounding box center [567, 178] width 1055 height 30
click at [1015, 90] on span "September 27, 2025 - September 27, 2025" at bounding box center [1044, 93] width 58 height 9
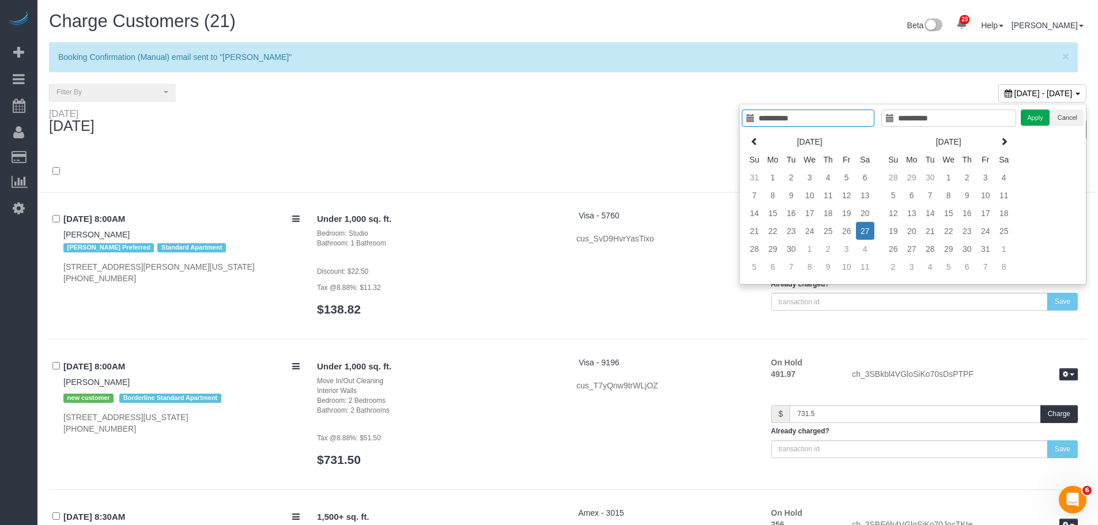
click at [864, 228] on td "27" at bounding box center [865, 231] width 18 height 18
type input "**********"
click at [1026, 118] on button "Apply" at bounding box center [1035, 118] width 29 height 17
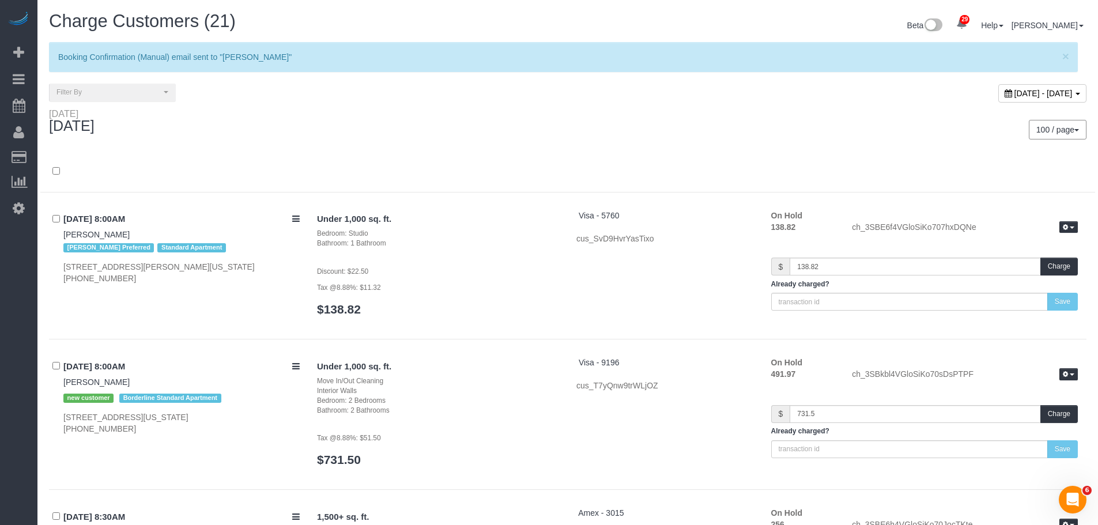
click at [465, 129] on div "Saturday September 27, 2025" at bounding box center [304, 123] width 528 height 31
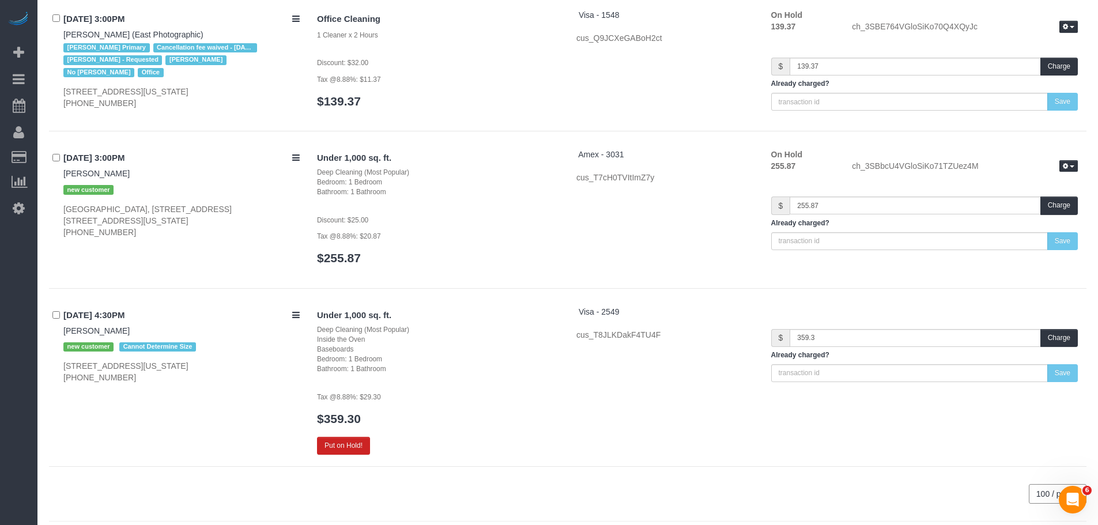
scroll to position [2830, 0]
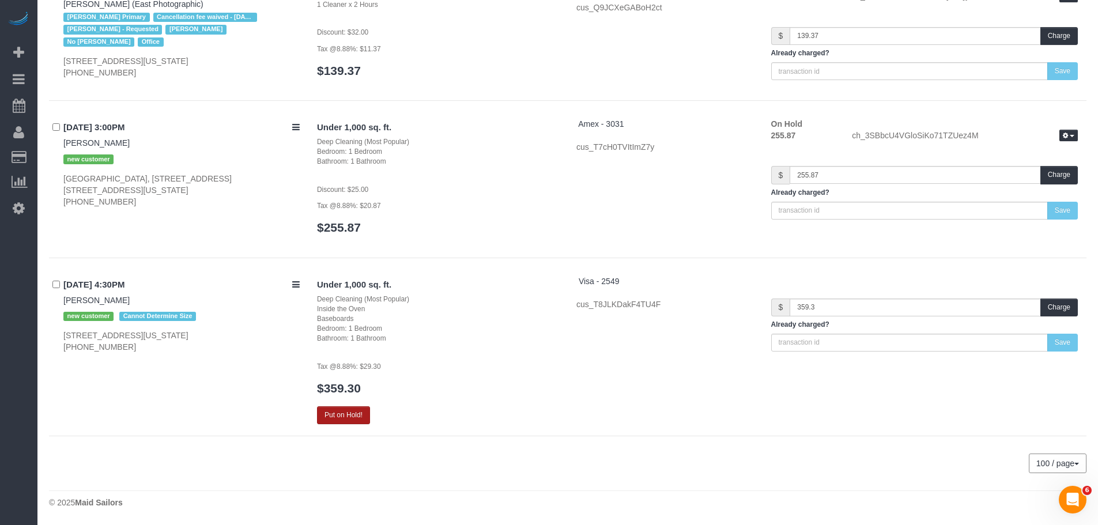
click at [343, 416] on button "Put on Hold!" at bounding box center [343, 415] width 53 height 18
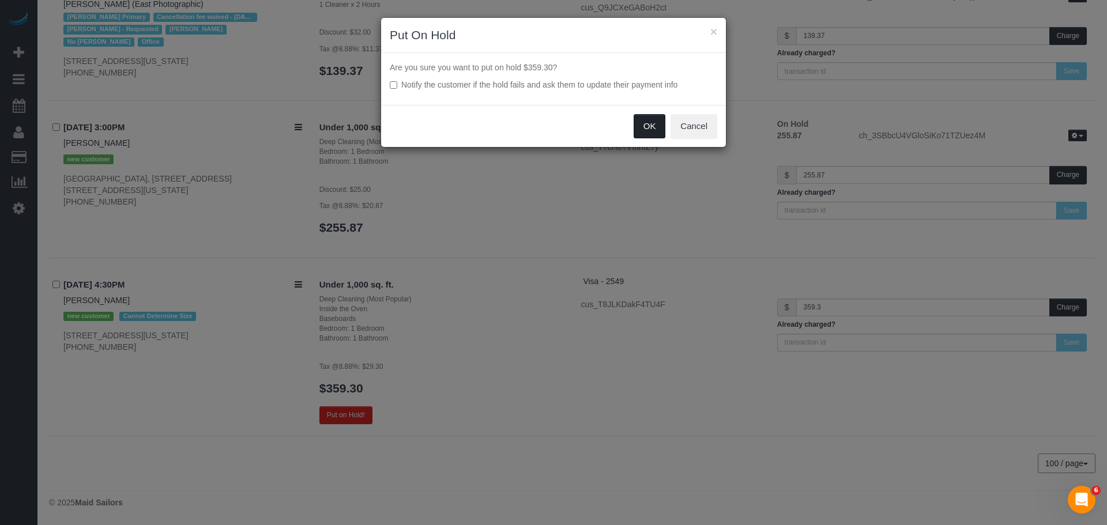
click at [651, 129] on button "OK" at bounding box center [650, 126] width 32 height 24
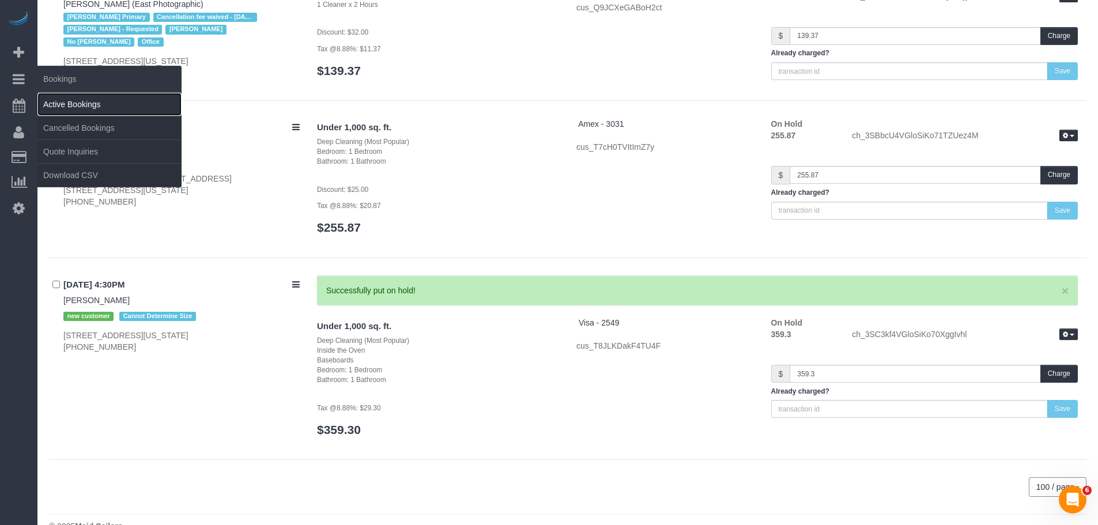
click at [74, 100] on link "Active Bookings" at bounding box center [109, 104] width 144 height 23
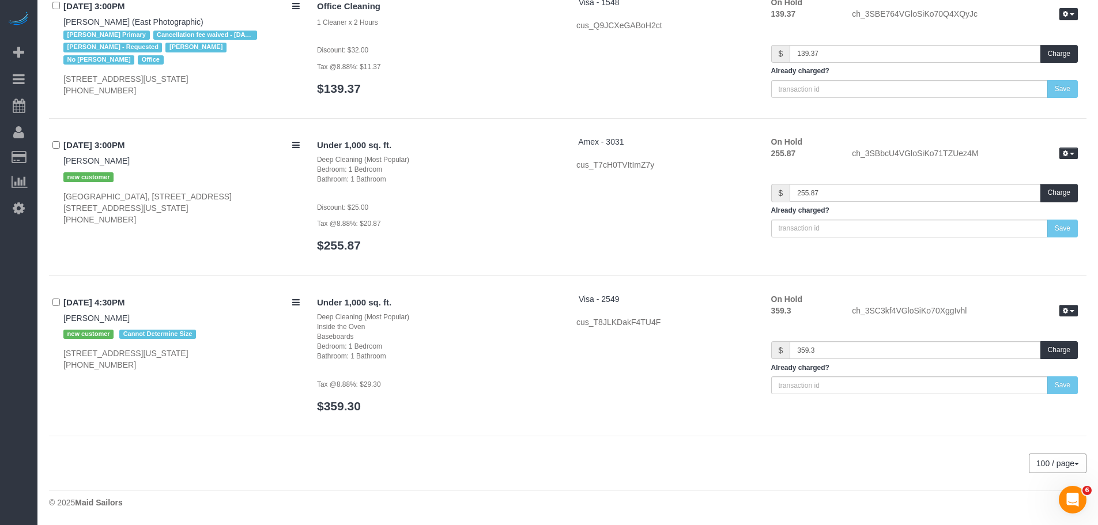
scroll to position [2812, 0]
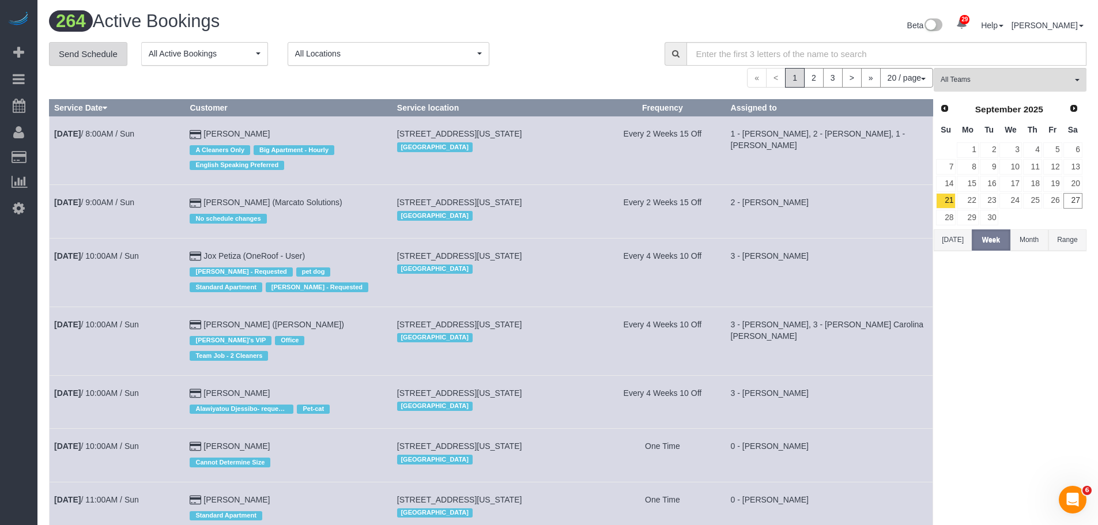
click at [84, 56] on link "Send Schedule" at bounding box center [88, 54] width 78 height 24
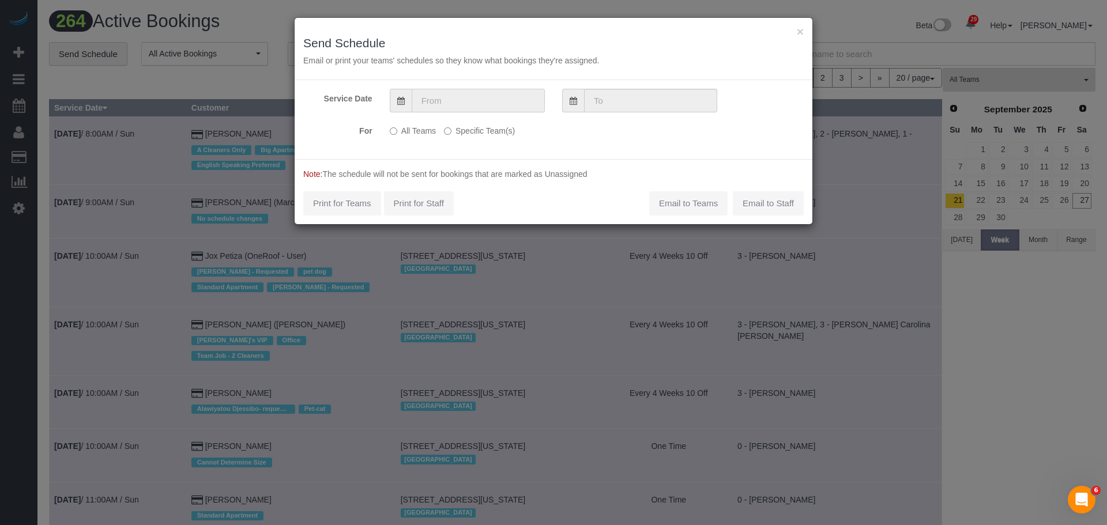
click at [470, 99] on input "text" at bounding box center [478, 101] width 133 height 24
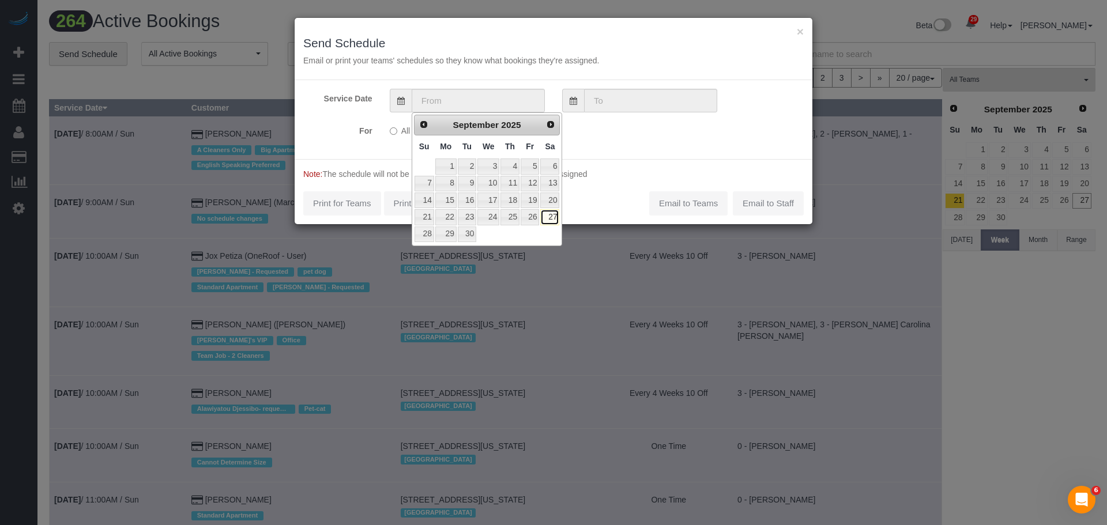
click at [546, 216] on link "27" at bounding box center [549, 217] width 19 height 16
type input "09/27/2025"
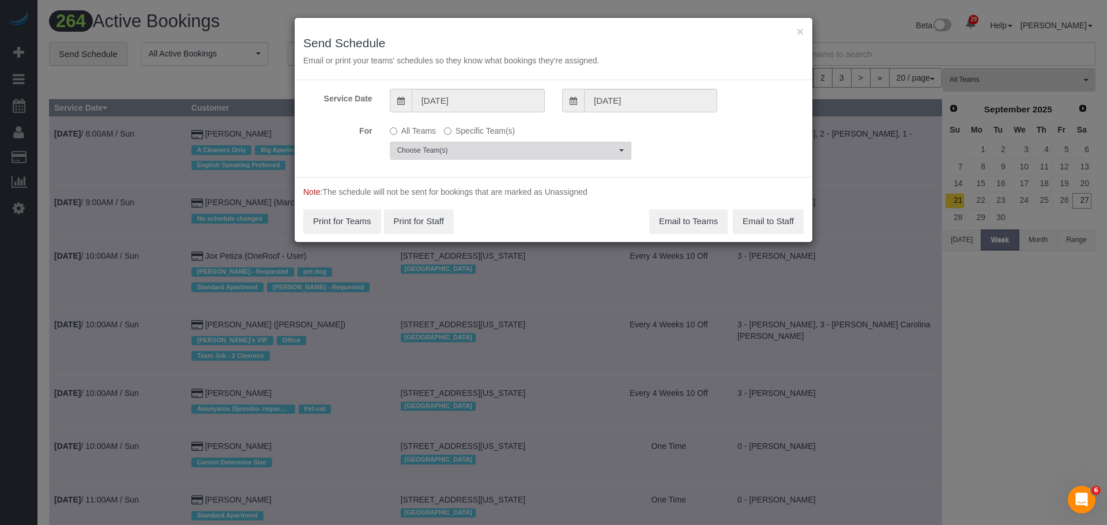
click at [495, 148] on span "Choose Team(s)" at bounding box center [506, 151] width 219 height 10
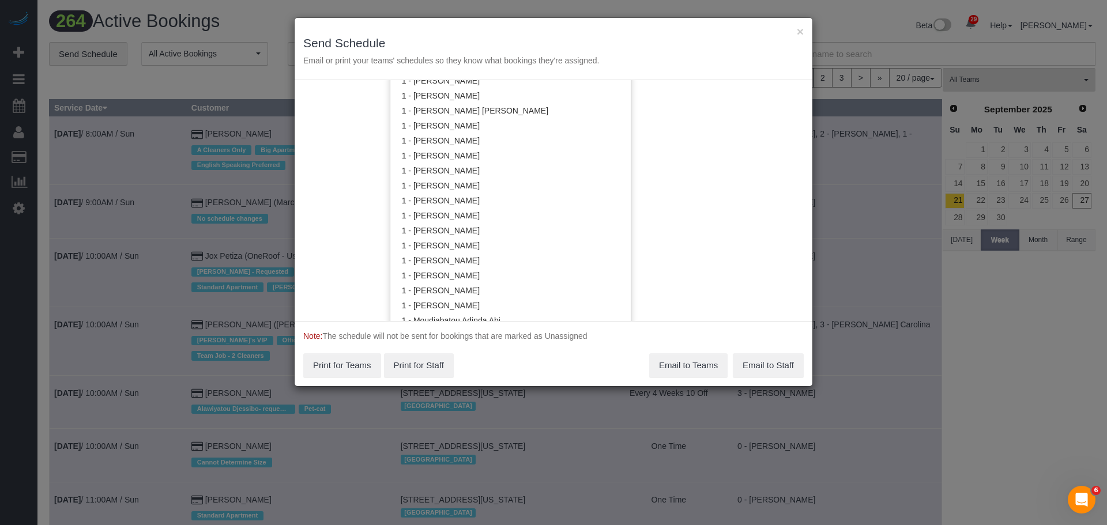
scroll to position [521, 0]
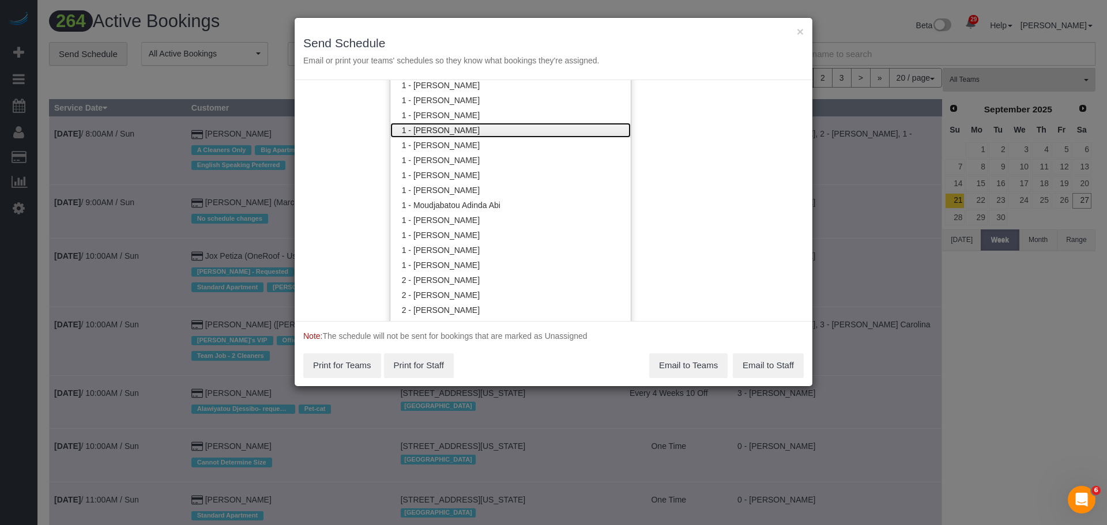
click at [507, 125] on link "1 - [PERSON_NAME]" at bounding box center [510, 130] width 240 height 15
click at [666, 141] on div "Service Date 09/27/2025 09/27/2025 For All Teams Specific Team(s) 1 - Kariluz R…" at bounding box center [554, 200] width 518 height 241
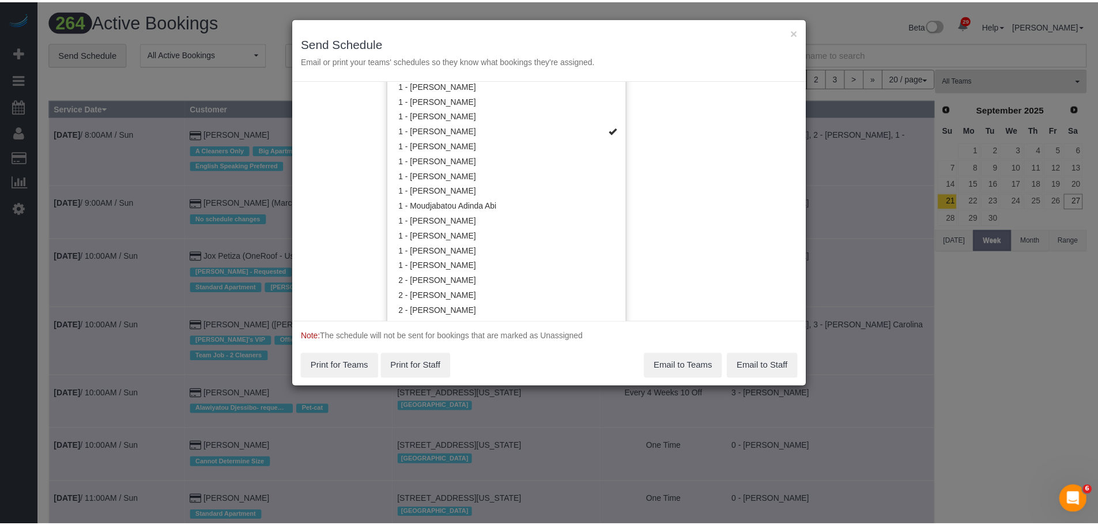
scroll to position [0, 0]
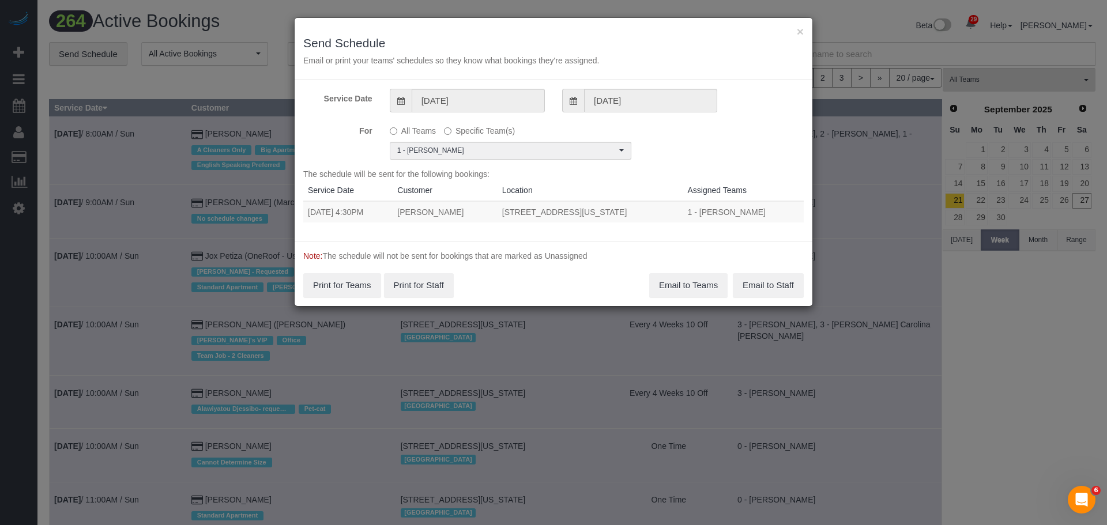
drag, startPoint x: 306, startPoint y: 209, endPoint x: 677, endPoint y: 217, distance: 371.4
click at [677, 217] on tr "09/27/2025 4:30PM Tess McIntyre 300 East 70th Street, Apt 2a, New York, NY 1002…" at bounding box center [553, 211] width 500 height 21
copy tr "09/27/2025 4:30PM Tess McIntyre 300 East 70th Street, Apt 2a, New York, NY 10021"
click at [686, 276] on button "Email to Teams" at bounding box center [688, 285] width 78 height 24
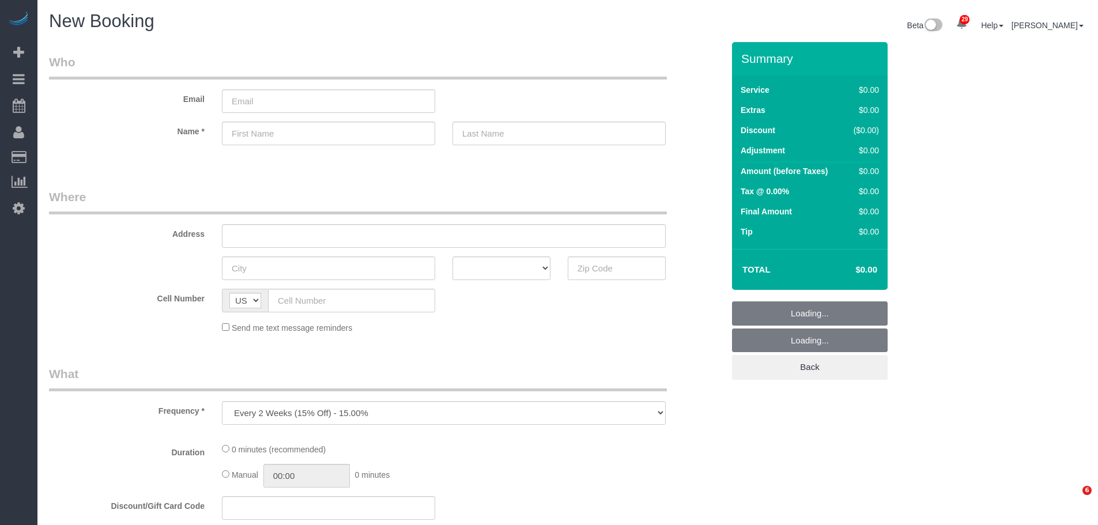
select select "number:89"
select select "number:90"
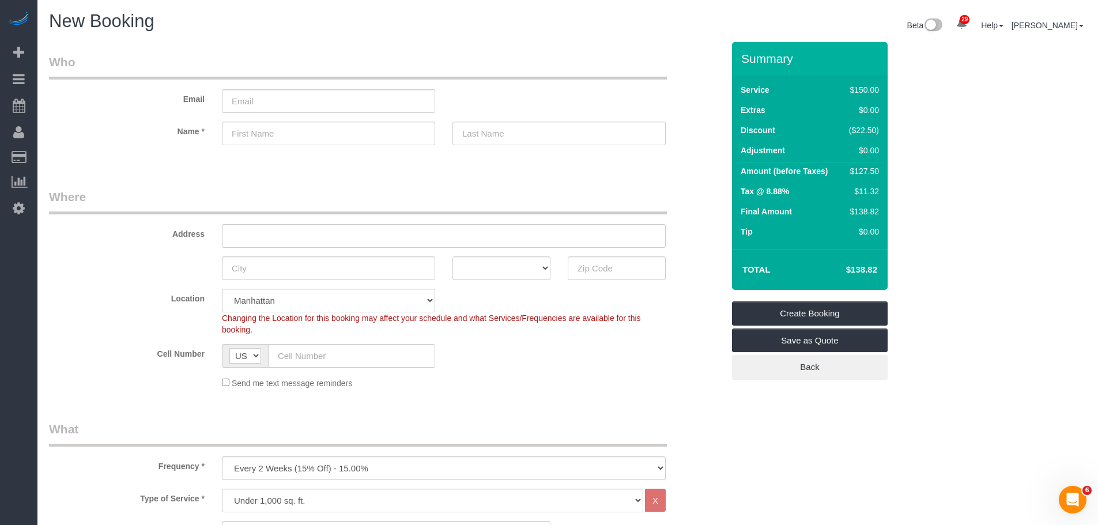
click at [504, 209] on legend "Where" at bounding box center [358, 202] width 618 height 26
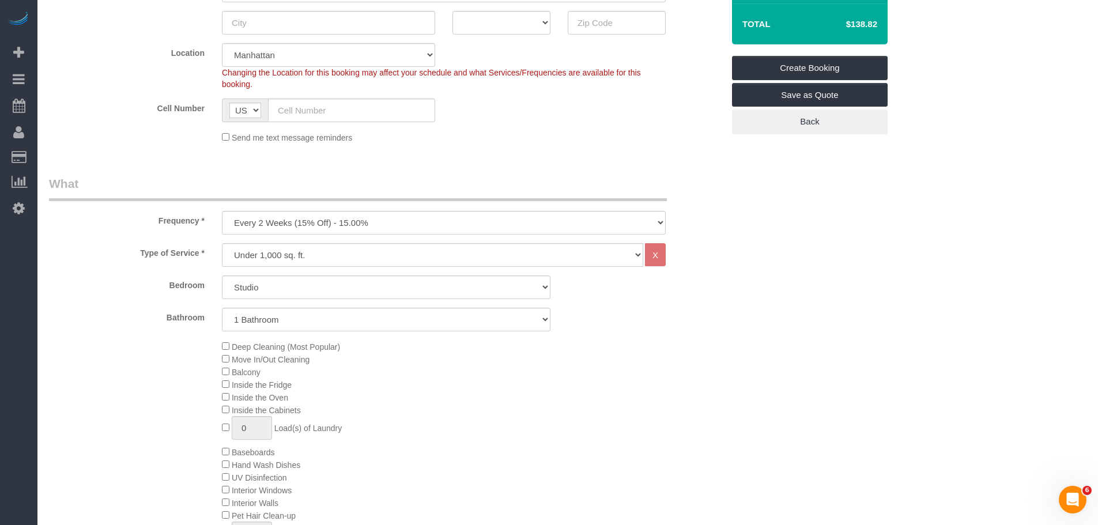
scroll to position [288, 0]
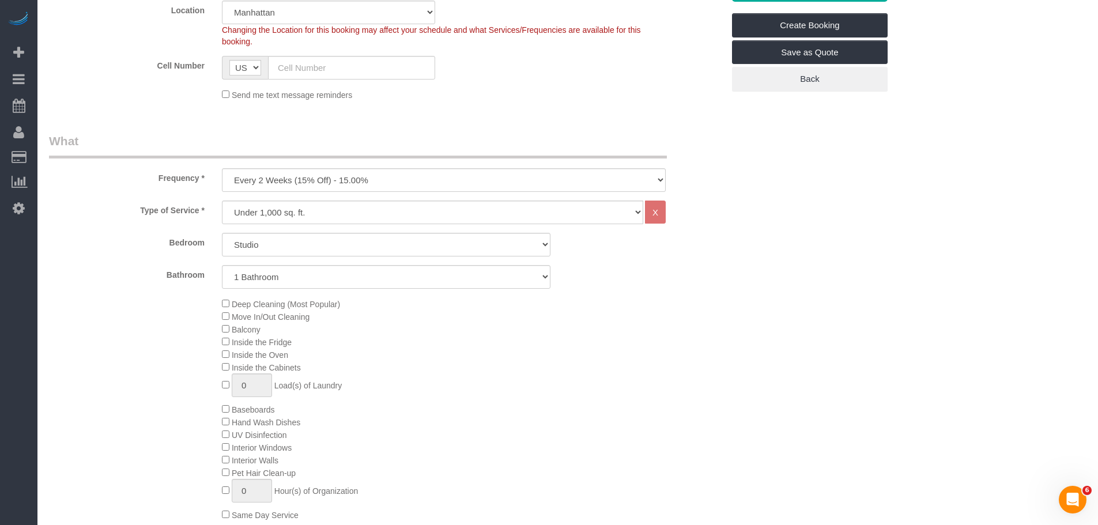
click at [439, 178] on select "One Time Weekly (20% Off) - 20.00% Every 2 Weeks (15% Off) - 15.00% Every 4 Wee…" at bounding box center [444, 180] width 444 height 24
select select "object:3767"
click at [222, 168] on select "One Time Weekly (20% Off) - 20.00% Every 2 Weeks (15% Off) - 15.00% Every 4 Wee…" at bounding box center [444, 180] width 444 height 24
click at [524, 108] on fieldset "Where Address AK AL AR AZ CA CO CT DC DE [GEOGRAPHIC_DATA] [GEOGRAPHIC_DATA] HI…" at bounding box center [386, 4] width 675 height 209
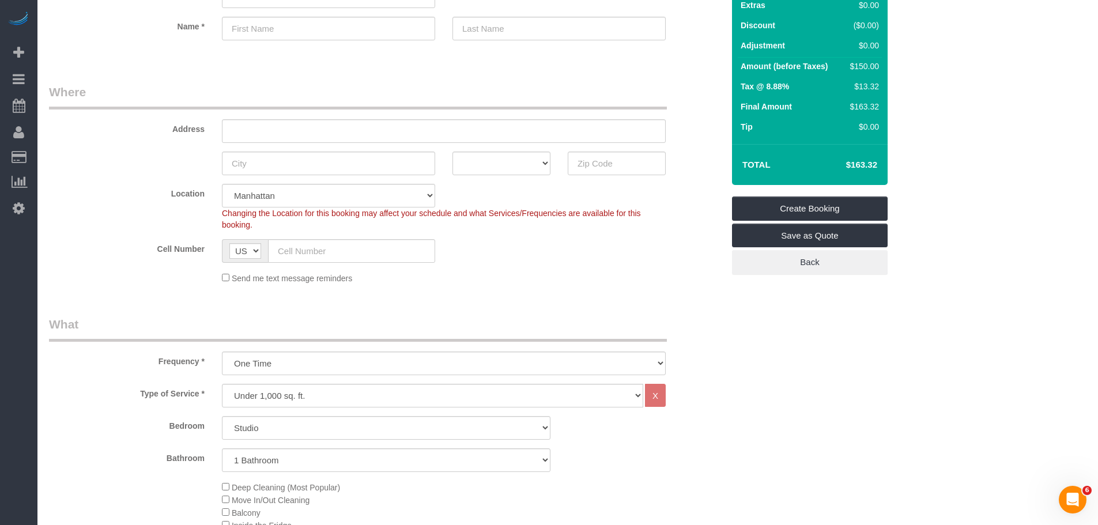
scroll to position [0, 0]
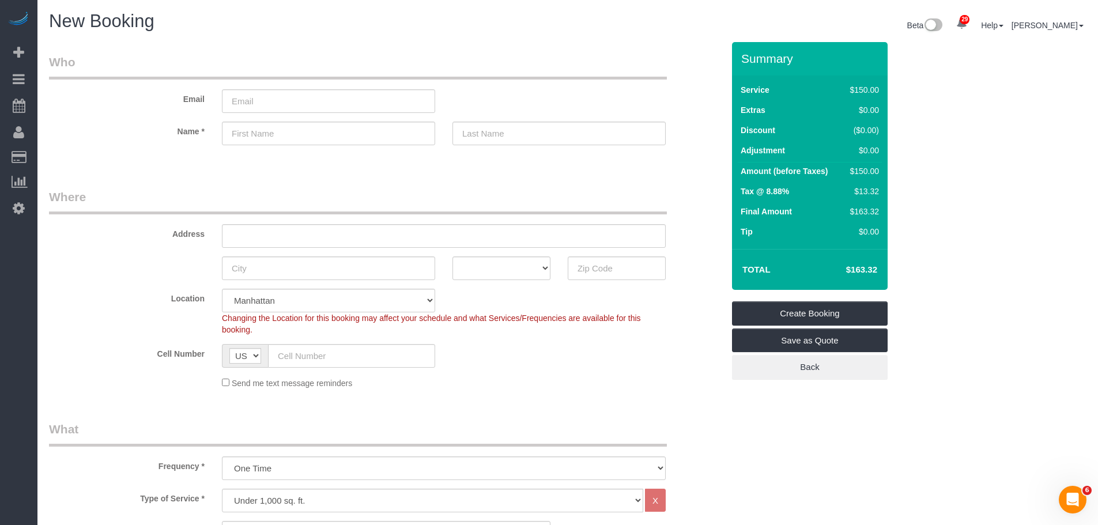
drag, startPoint x: 367, startPoint y: 65, endPoint x: 351, endPoint y: 49, distance: 22.4
click at [368, 65] on legend "Who" at bounding box center [358, 67] width 618 height 26
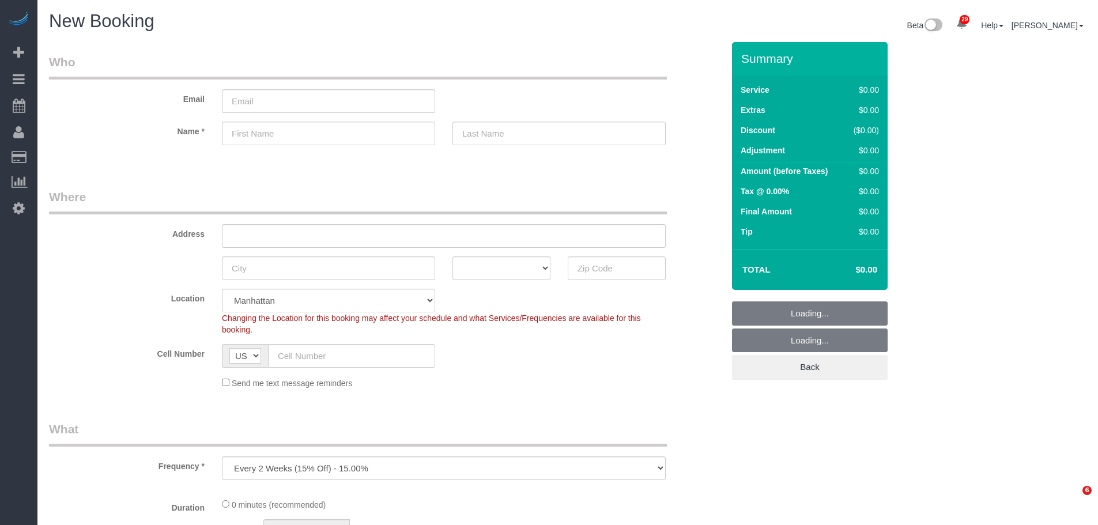
select select "number:89"
select select "number:90"
click at [449, 205] on legend "Where" at bounding box center [358, 202] width 618 height 26
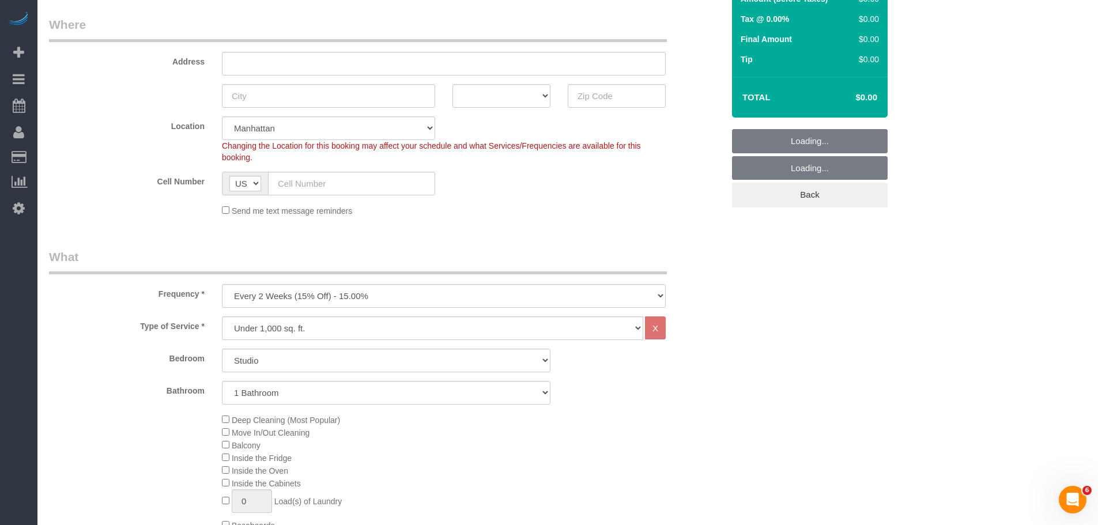
scroll to position [231, 0]
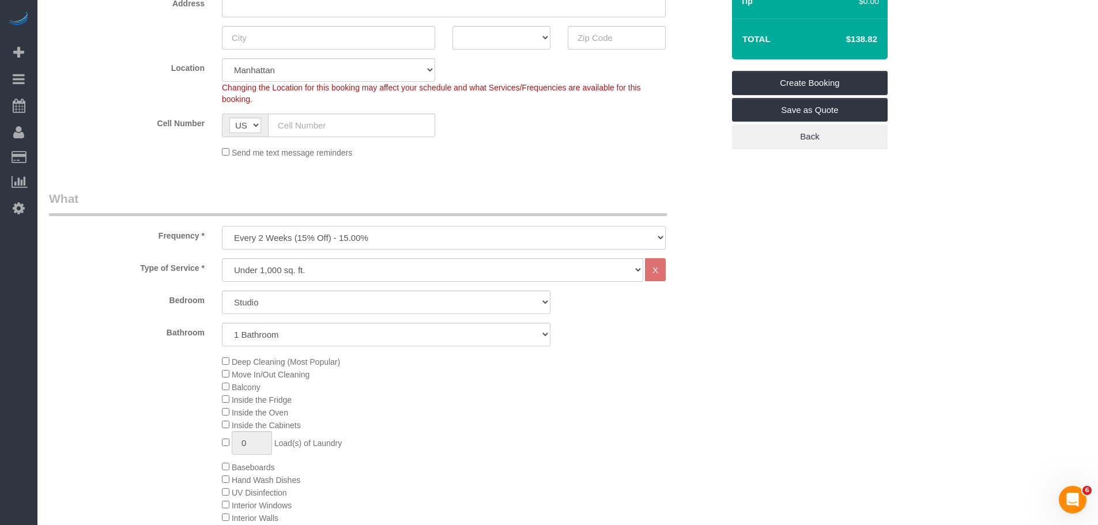
click at [405, 234] on select "One Time Weekly (20% Off) - 20.00% Every 2 Weeks (15% Off) - 15.00% Every 4 Wee…" at bounding box center [444, 238] width 444 height 24
select select "object:3801"
click at [222, 226] on select "One Time Weekly (20% Off) - 20.00% Every 2 Weeks (15% Off) - 15.00% Every 4 Wee…" at bounding box center [444, 238] width 444 height 24
click at [401, 269] on select "Under 1,000 sq. ft. 1,001 - 1,500 sq. ft. 1,500+ sq. ft. Custom Cleaning Office…" at bounding box center [432, 270] width 421 height 24
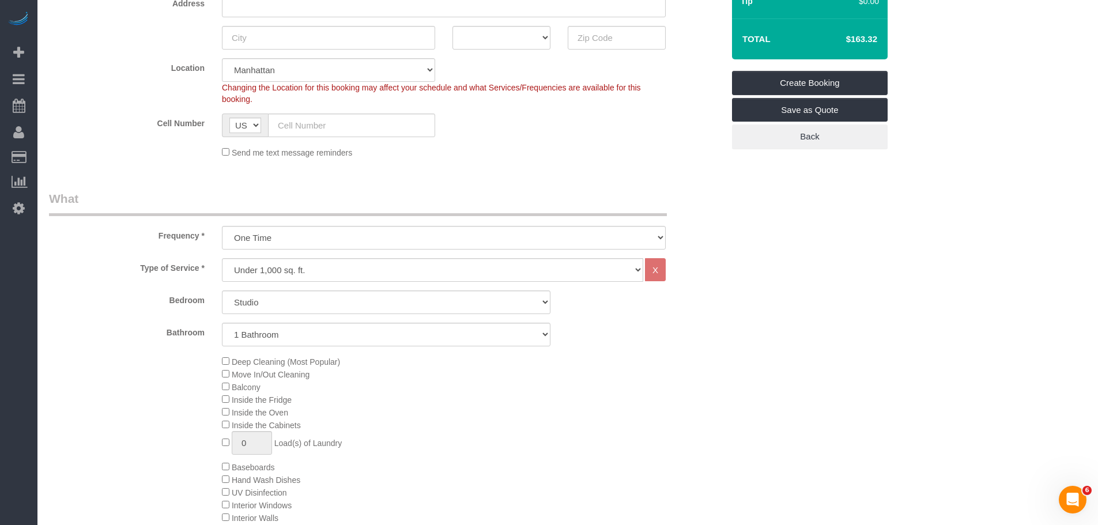
click at [568, 404] on div "Deep Cleaning (Most Popular) Move In/Out Cleaning Balcony Inside the Fridge Ins…" at bounding box center [472, 467] width 519 height 224
click at [305, 300] on select "Studio 1 Bedroom 2 Bedrooms 3 Bedrooms" at bounding box center [386, 303] width 329 height 24
select select "3"
click at [222, 291] on select "Studio 1 Bedroom 2 Bedrooms 3 Bedrooms" at bounding box center [386, 303] width 329 height 24
click at [313, 340] on select "1 Bathroom 2 Bathrooms" at bounding box center [386, 335] width 329 height 24
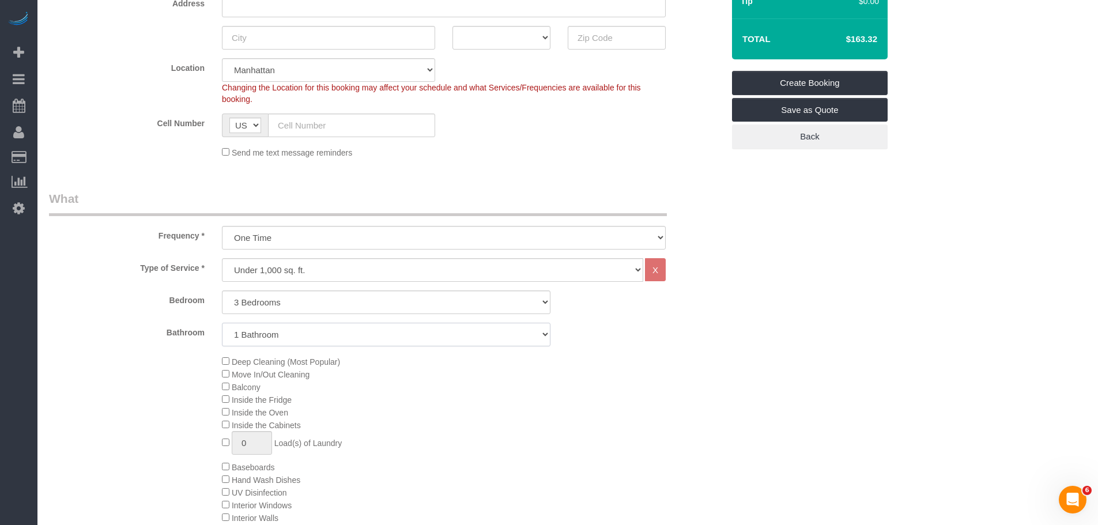
select select "2"
click at [222, 323] on select "1 Bathroom 2 Bathrooms" at bounding box center [386, 335] width 329 height 24
click at [678, 379] on div "Deep Cleaning (Most Popular) Move In/Out Cleaning Balcony Inside the Fridge Ins…" at bounding box center [472, 467] width 519 height 224
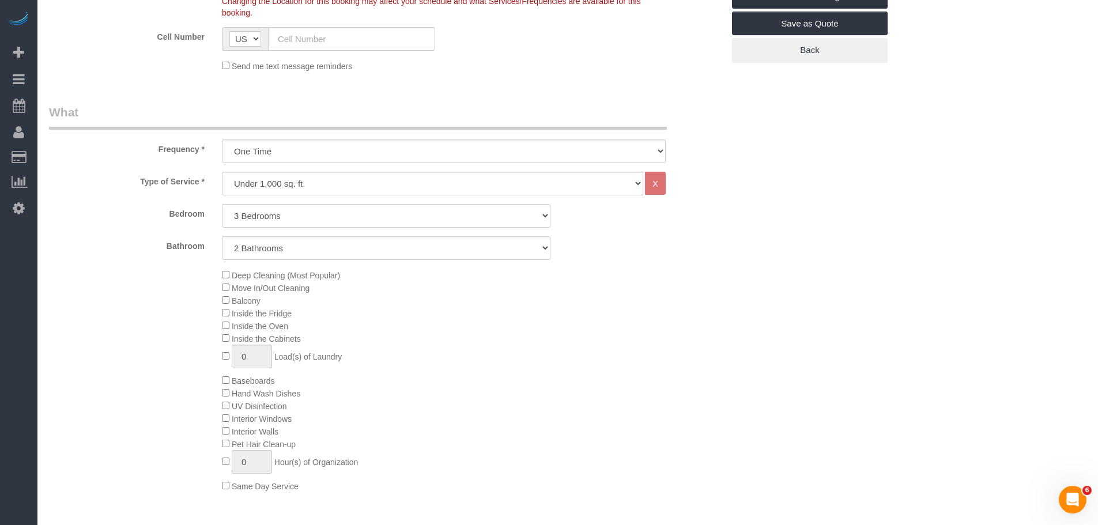
scroll to position [461, 0]
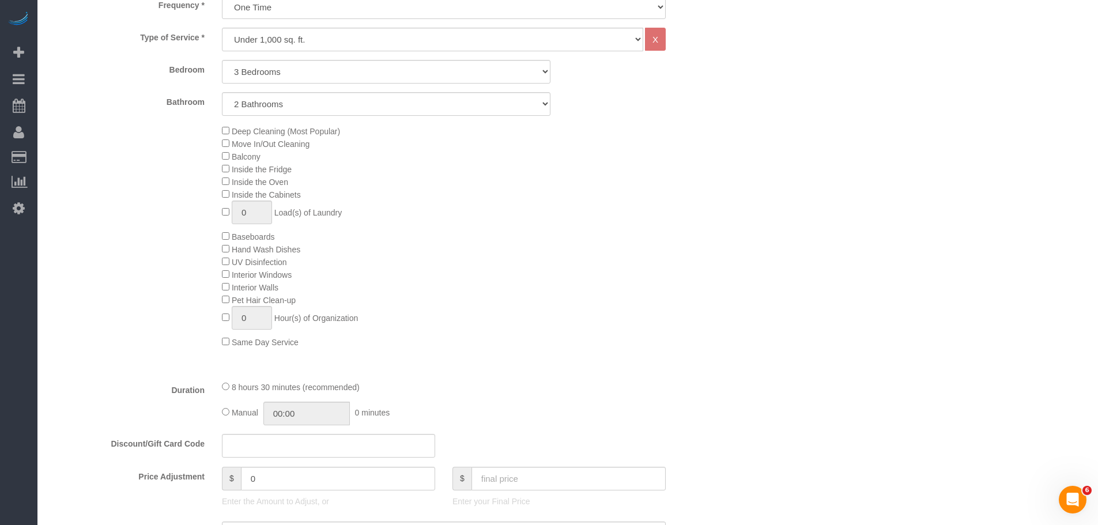
drag, startPoint x: 623, startPoint y: 200, endPoint x: 637, endPoint y: 196, distance: 14.4
click at [628, 199] on div "Deep Cleaning (Most Popular) Move In/Out Cleaning Balcony Inside the Fridge Ins…" at bounding box center [472, 237] width 519 height 224
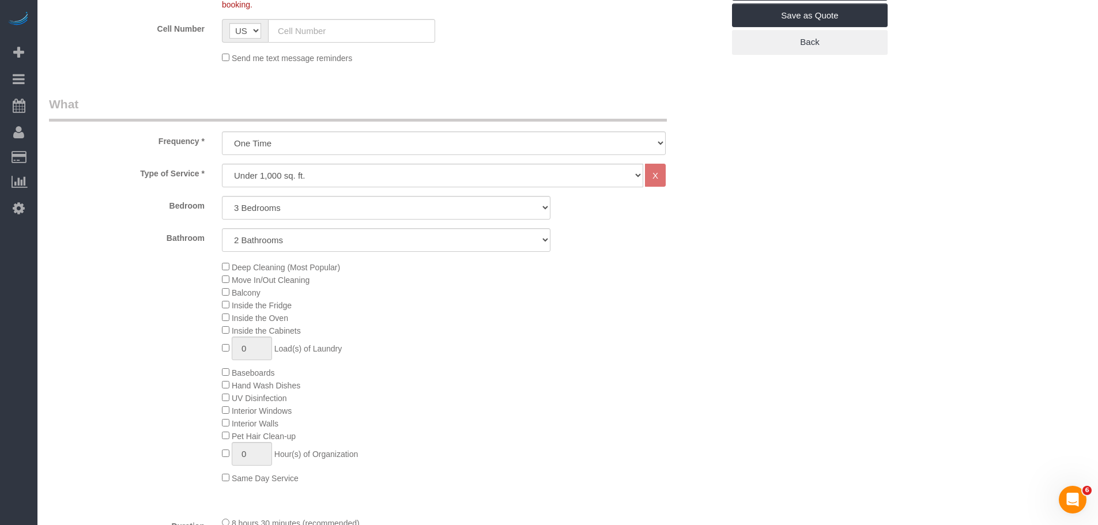
scroll to position [231, 0]
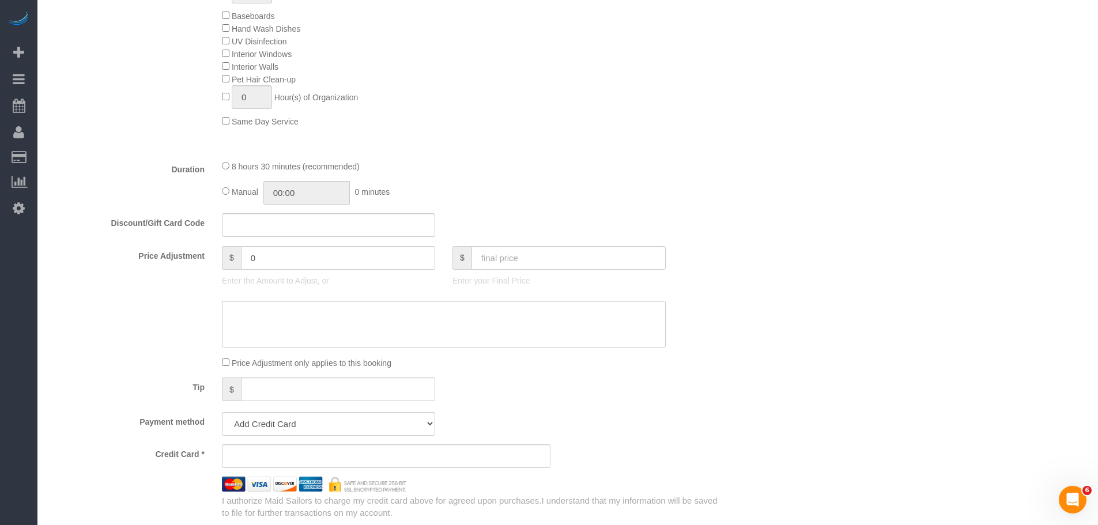
scroll to position [750, 0]
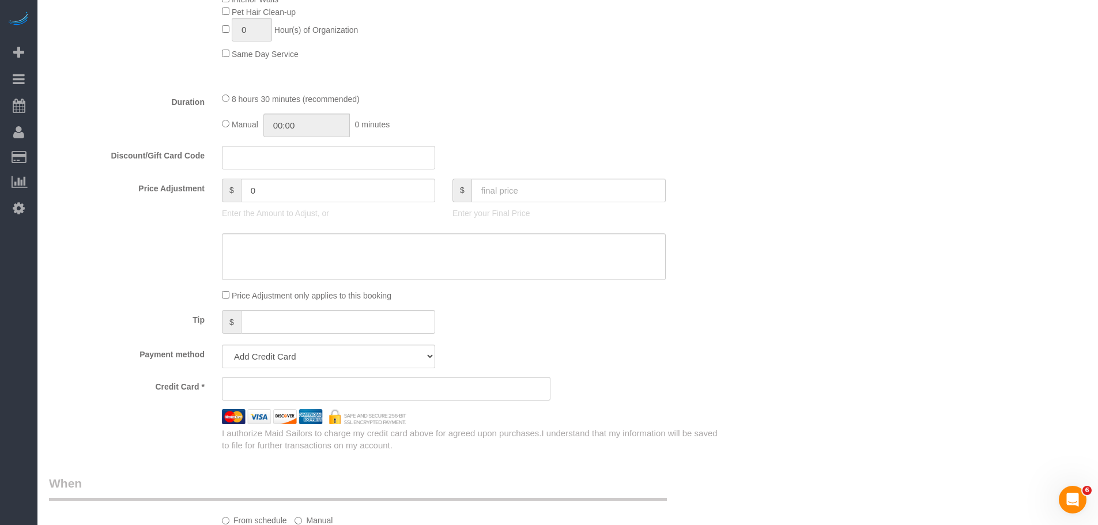
click at [639, 145] on fieldset "What Frequency * One Time Weekly (20% Off) - 20.00% Every 2 Weeks (15% Off) - 1…" at bounding box center [386, 61] width 675 height 781
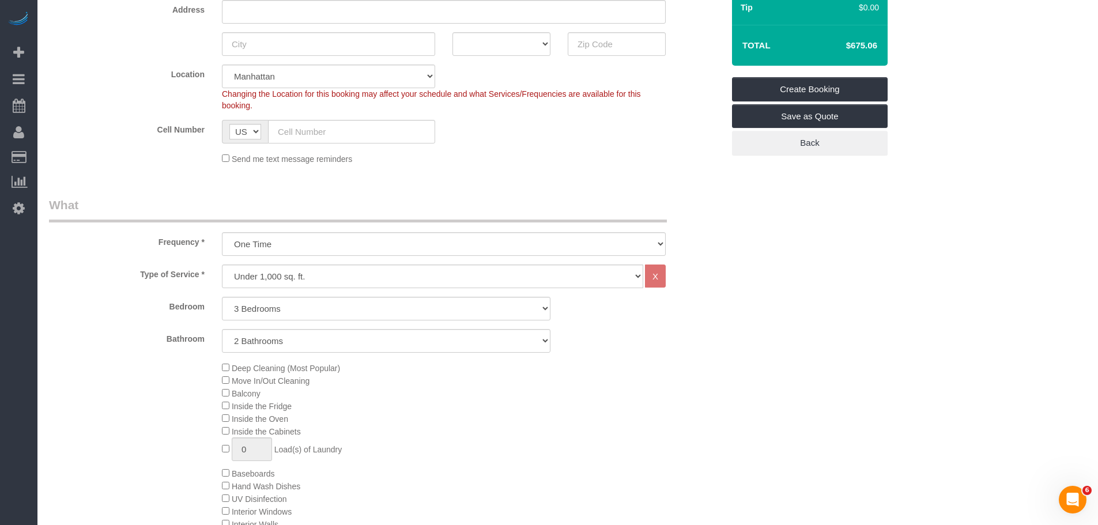
scroll to position [173, 0]
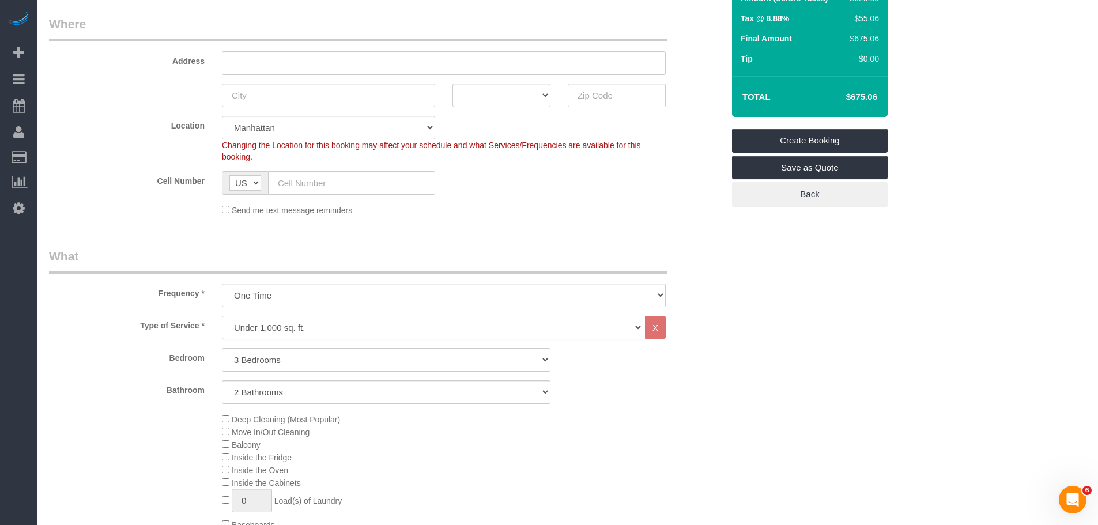
click at [513, 330] on select "Under 1,000 sq. ft. 1,001 - 1,500 sq. ft. 1,500+ sq. ft. Custom Cleaning Office…" at bounding box center [432, 328] width 421 height 24
select select "213"
click at [222, 316] on select "Under 1,000 sq. ft. 1,001 - 1,500 sq. ft. 1,500+ sq. ft. Custom Cleaning Office…" at bounding box center [432, 328] width 421 height 24
select select "1"
select select "120"
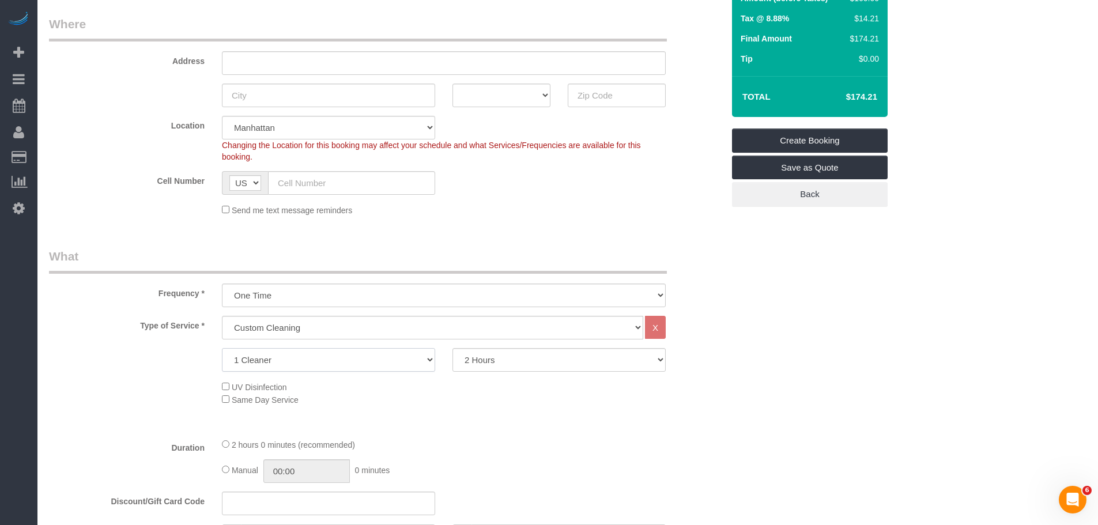
click at [368, 361] on select "1 Cleaner 2 Cleaners 3 Cleaners 4 Cleaners 5 Cleaners" at bounding box center [328, 360] width 213 height 24
select select "3"
click at [222, 348] on select "1 Cleaner 2 Cleaners 3 Cleaners 4 Cleaners 5 Cleaners" at bounding box center [328, 360] width 213 height 24
click at [525, 355] on select "2 Hours 2.5 Hours 3 Hours 3.5 Hours 4 Hours 4.5 Hours 5 Hours 5.5 Hours 6 Hours…" at bounding box center [559, 360] width 213 height 24
click at [453, 348] on select "2 Hours 2.5 Hours 3 Hours 3.5 Hours 4 Hours 4.5 Hours 5 Hours 5.5 Hours 6 Hours…" at bounding box center [559, 360] width 213 height 24
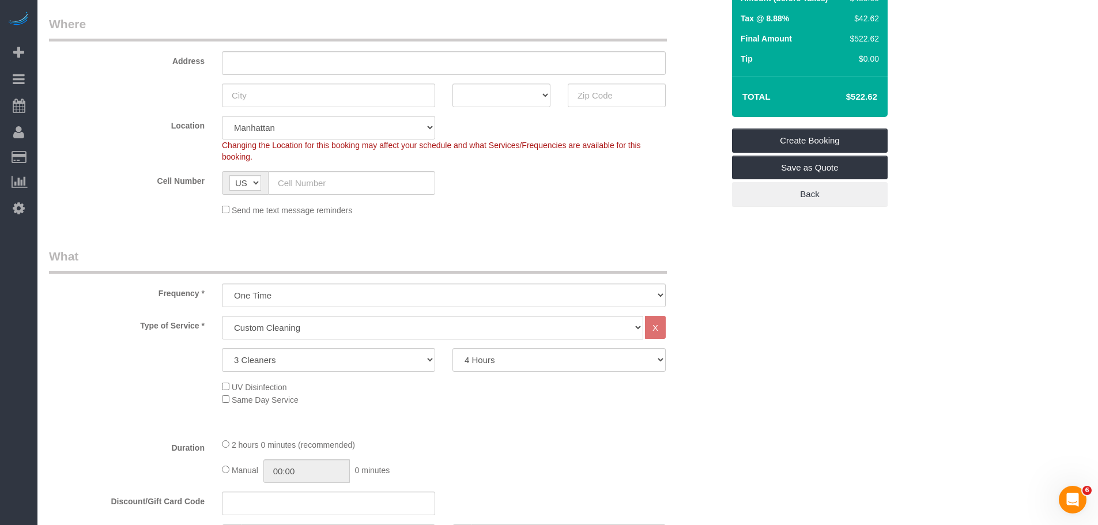
drag, startPoint x: 698, startPoint y: 307, endPoint x: 703, endPoint y: 319, distance: 13.4
click at [698, 307] on div "Frequency * One Time Weekly (20% Off) - 20.00% Every 2 Weeks (15% Off) - 15.00%…" at bounding box center [386, 277] width 692 height 59
drag, startPoint x: 521, startPoint y: 366, endPoint x: 515, endPoint y: 363, distance: 7.0
click at [521, 366] on select "2 Hours 2.5 Hours 3 Hours 3.5 Hours 4 Hours 4.5 Hours 5 Hours 5.5 Hours 6 Hours…" at bounding box center [559, 360] width 213 height 24
click at [453, 348] on select "2 Hours 2.5 Hours 3 Hours 3.5 Hours 4 Hours 4.5 Hours 5 Hours 5.5 Hours 6 Hours…" at bounding box center [559, 360] width 213 height 24
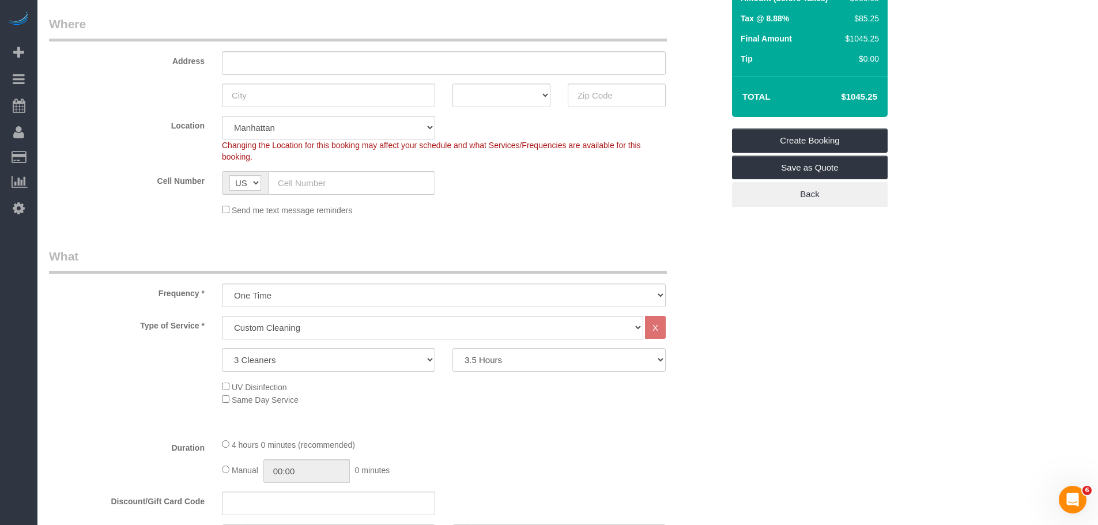
click at [512, 360] on select "2 Hours 2.5 Hours 3 Hours 3.5 Hours 4 Hours 4.5 Hours 5 Hours 5.5 Hours 6 Hours…" at bounding box center [559, 360] width 213 height 24
select select "240"
click at [453, 348] on select "2 Hours 2.5 Hours 3 Hours 3.5 Hours 4 Hours 4.5 Hours 5 Hours 5.5 Hours 6 Hours…" at bounding box center [559, 360] width 213 height 24
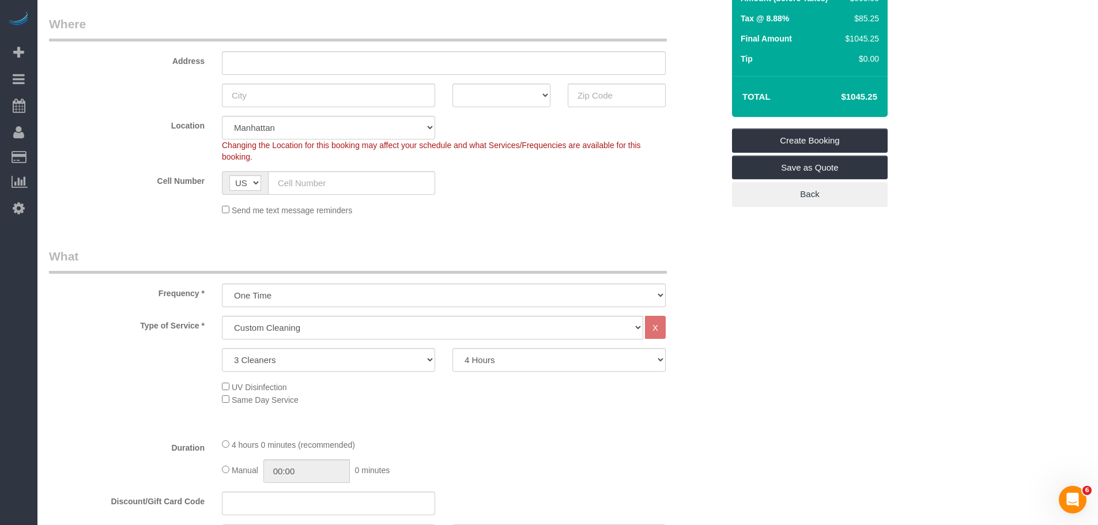
drag, startPoint x: 860, startPoint y: 92, endPoint x: 886, endPoint y: 98, distance: 26.1
click at [883, 96] on div "Total $1045.25" at bounding box center [810, 96] width 156 height 41
copy table "Total"
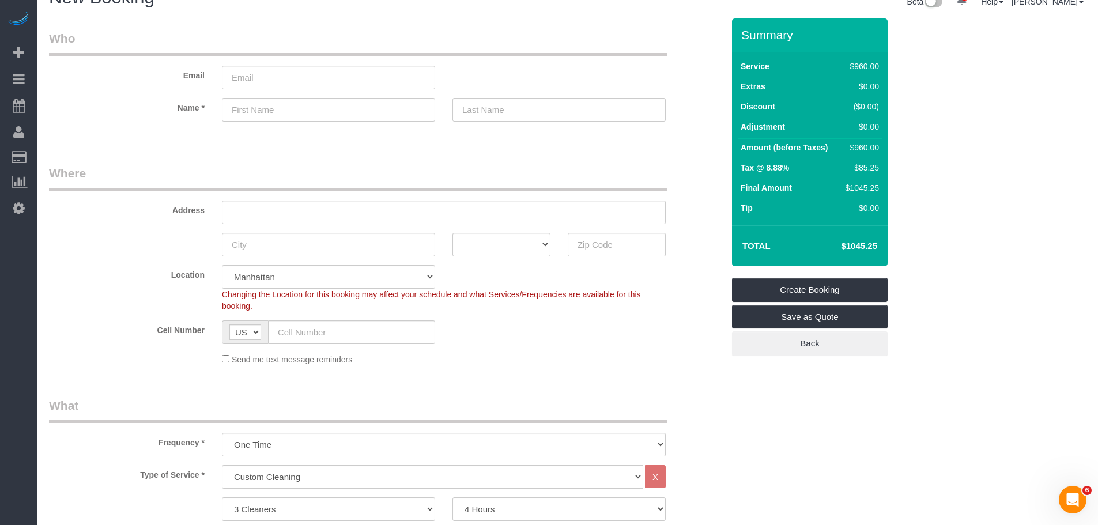
scroll to position [0, 0]
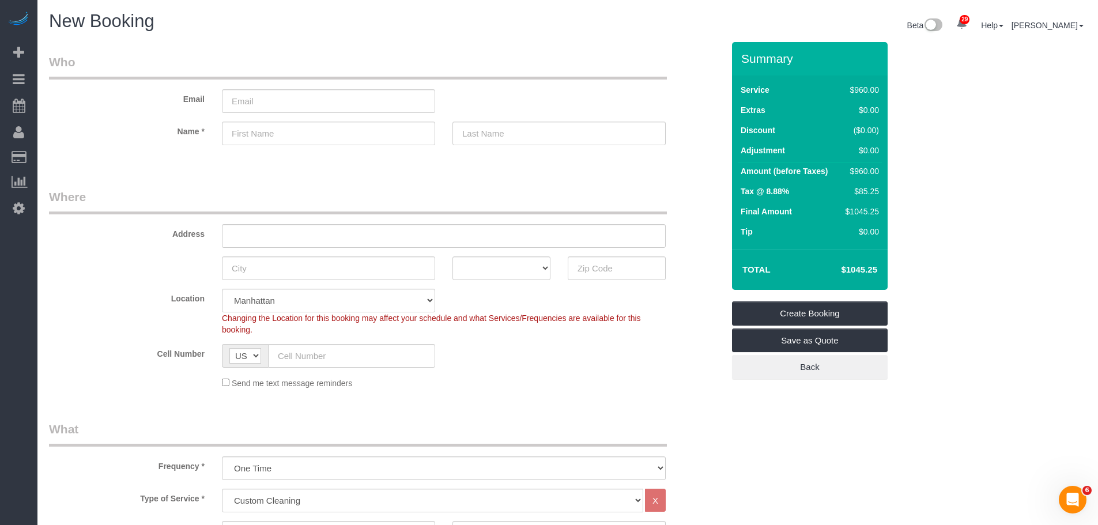
drag, startPoint x: 543, startPoint y: 69, endPoint x: 373, endPoint y: 4, distance: 181.6
click at [543, 69] on legend "Who" at bounding box center [358, 67] width 618 height 26
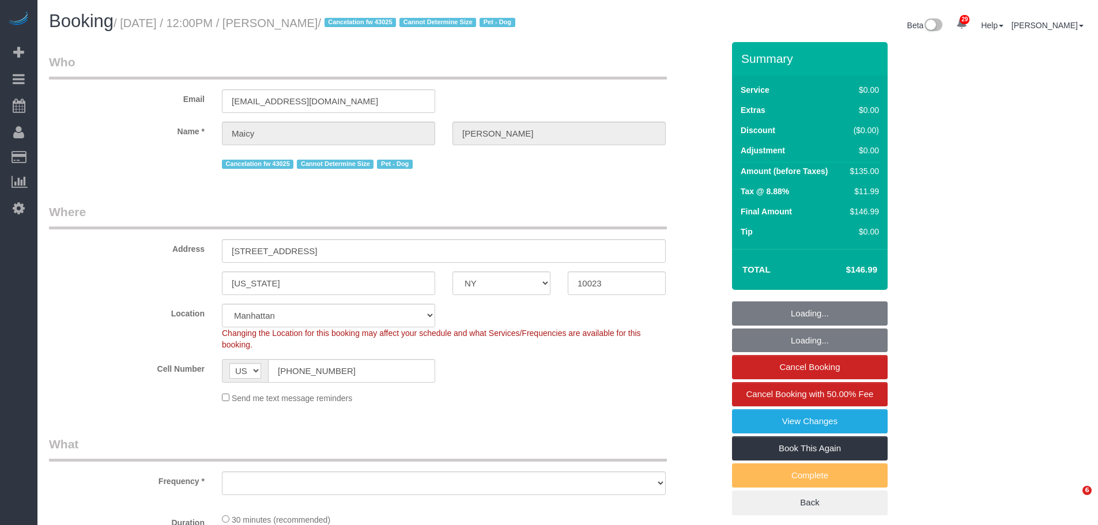
select select "NY"
select select "number:58"
select select "number:76"
select select "number:13"
select select "number:5"
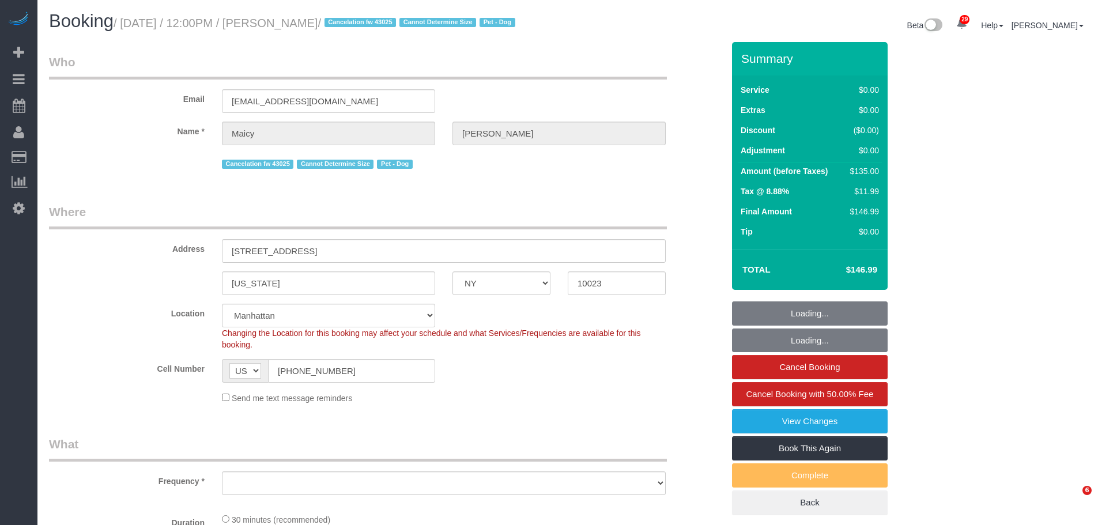
select select "object:1081"
select select "string:stripe-pm_1RPR7T4VGloSiKo7ZISvdzY3"
select select "spot1"
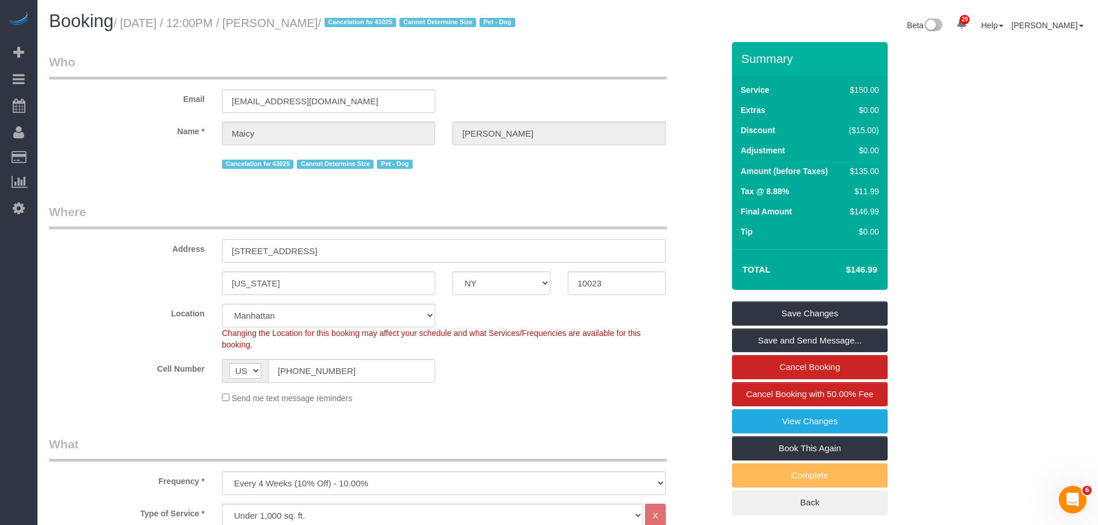
drag, startPoint x: 397, startPoint y: 269, endPoint x: 406, endPoint y: 302, distance: 34.7
click at [442, 295] on div "[US_STATE] AK AL AR AZ CA CO CT DC DE [GEOGRAPHIC_DATA] [GEOGRAPHIC_DATA] HI IA…" at bounding box center [386, 284] width 692 height 24
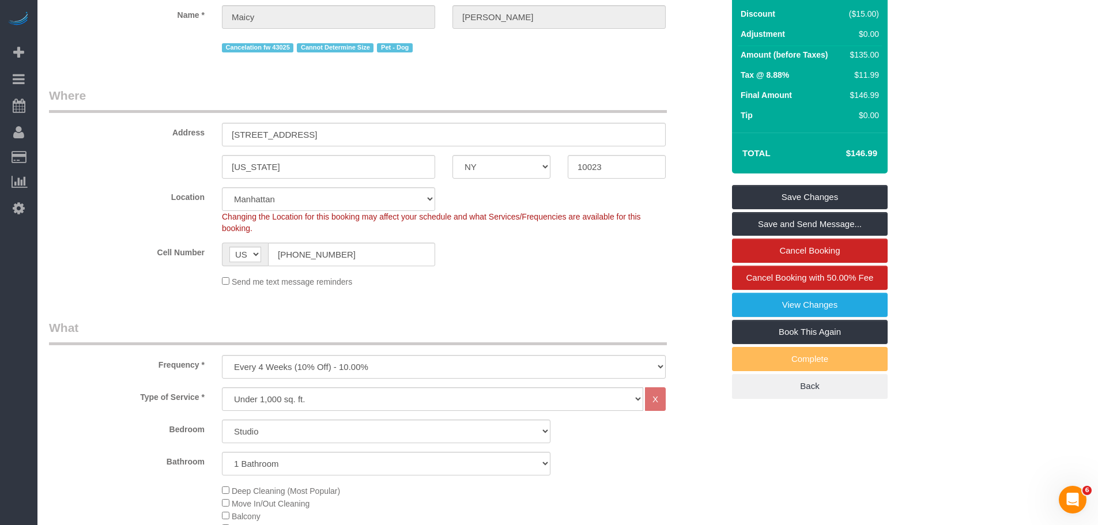
scroll to position [231, 0]
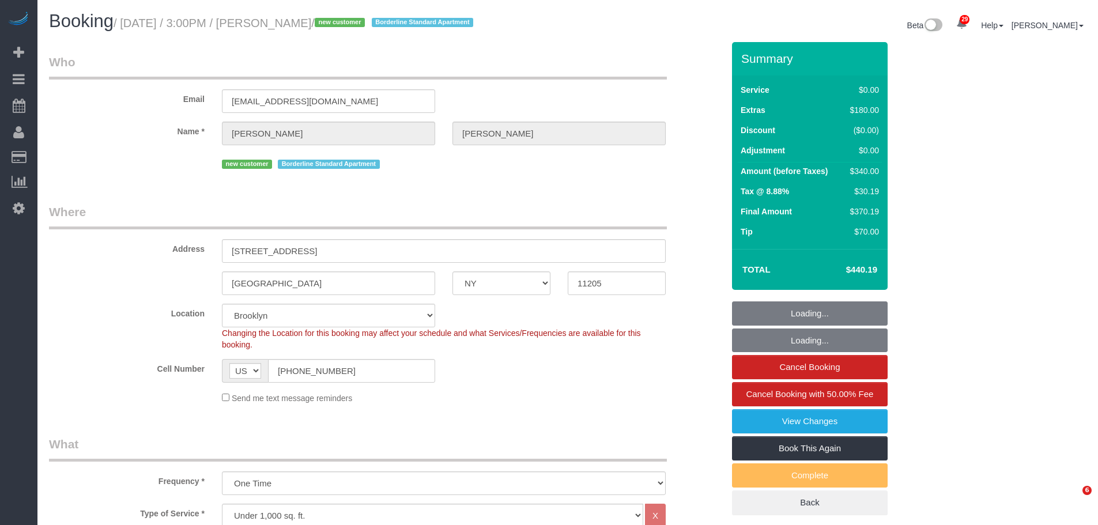
select select "NY"
select select "1"
select select "number:89"
select select "number:79"
select select "number:15"
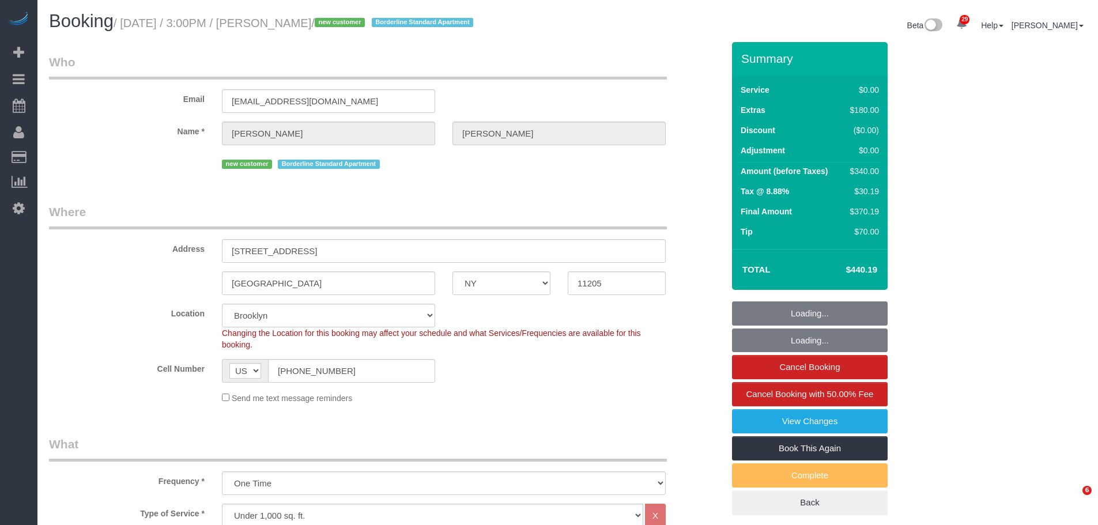
select select "number:6"
select select "object:1471"
select select "string:stripe-pm_1S56cq4VGloSiKo7mTPCRTxw"
select select "spot1"
select select "1"
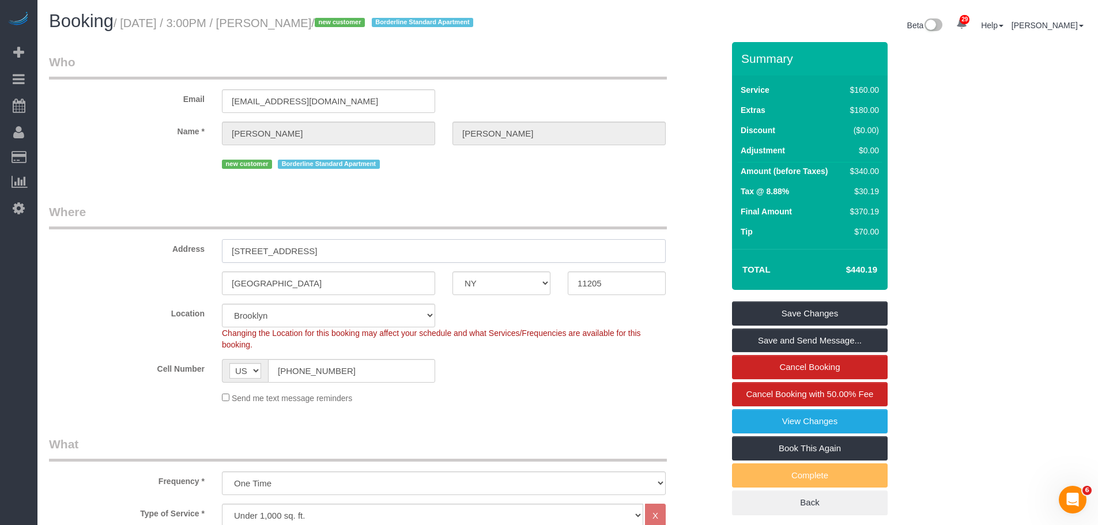
click at [52, 265] on sui-booking-address "Address [STREET_ADDRESS] [GEOGRAPHIC_DATA] AK AL AR AZ CA CO CT DC DE [GEOGRAPH…" at bounding box center [386, 250] width 675 height 92
drag, startPoint x: 337, startPoint y: 254, endPoint x: 378, endPoint y: 257, distance: 41.0
click at [337, 254] on input "[STREET_ADDRESS]" at bounding box center [444, 251] width 444 height 24
drag, startPoint x: 619, startPoint y: 283, endPoint x: 698, endPoint y: 290, distance: 79.9
click at [519, 288] on div "[GEOGRAPHIC_DATA] AK AL AR AZ CA CO CT DC DE [GEOGRAPHIC_DATA] [GEOGRAPHIC_DATA…" at bounding box center [386, 284] width 692 height 24
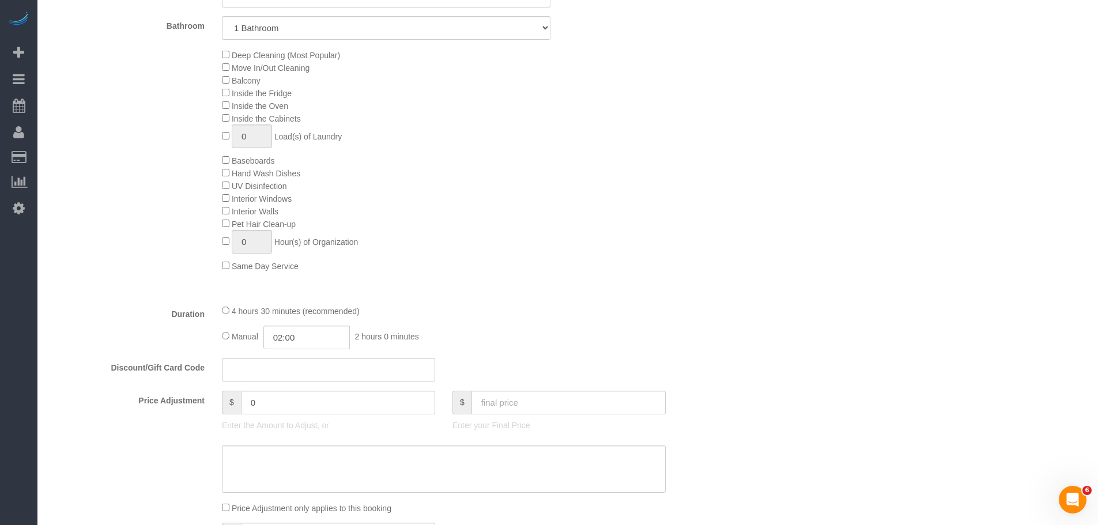
scroll to position [404, 0]
